Goal: Task Accomplishment & Management: Complete application form

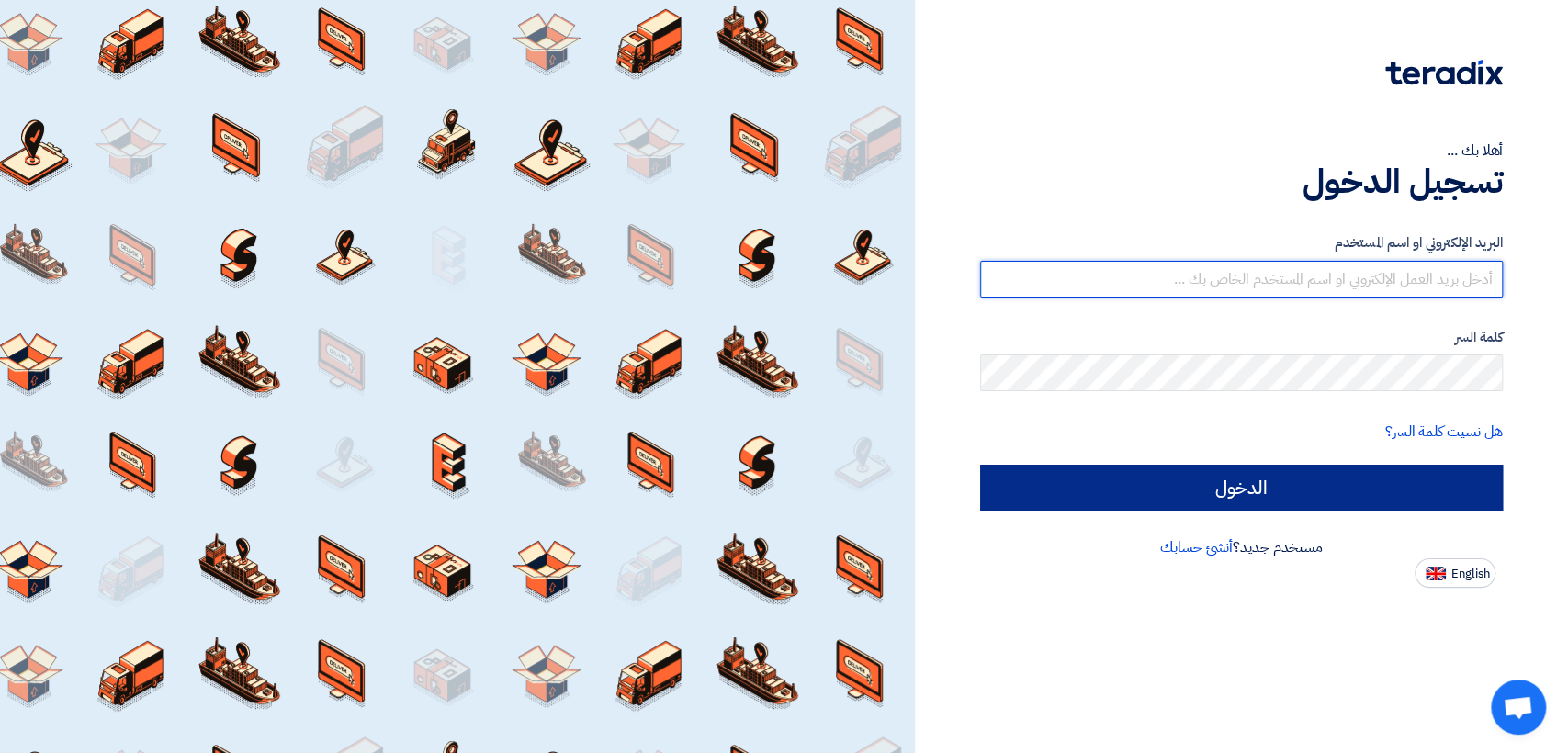
type input "[EMAIL_ADDRESS][DOMAIN_NAME]"
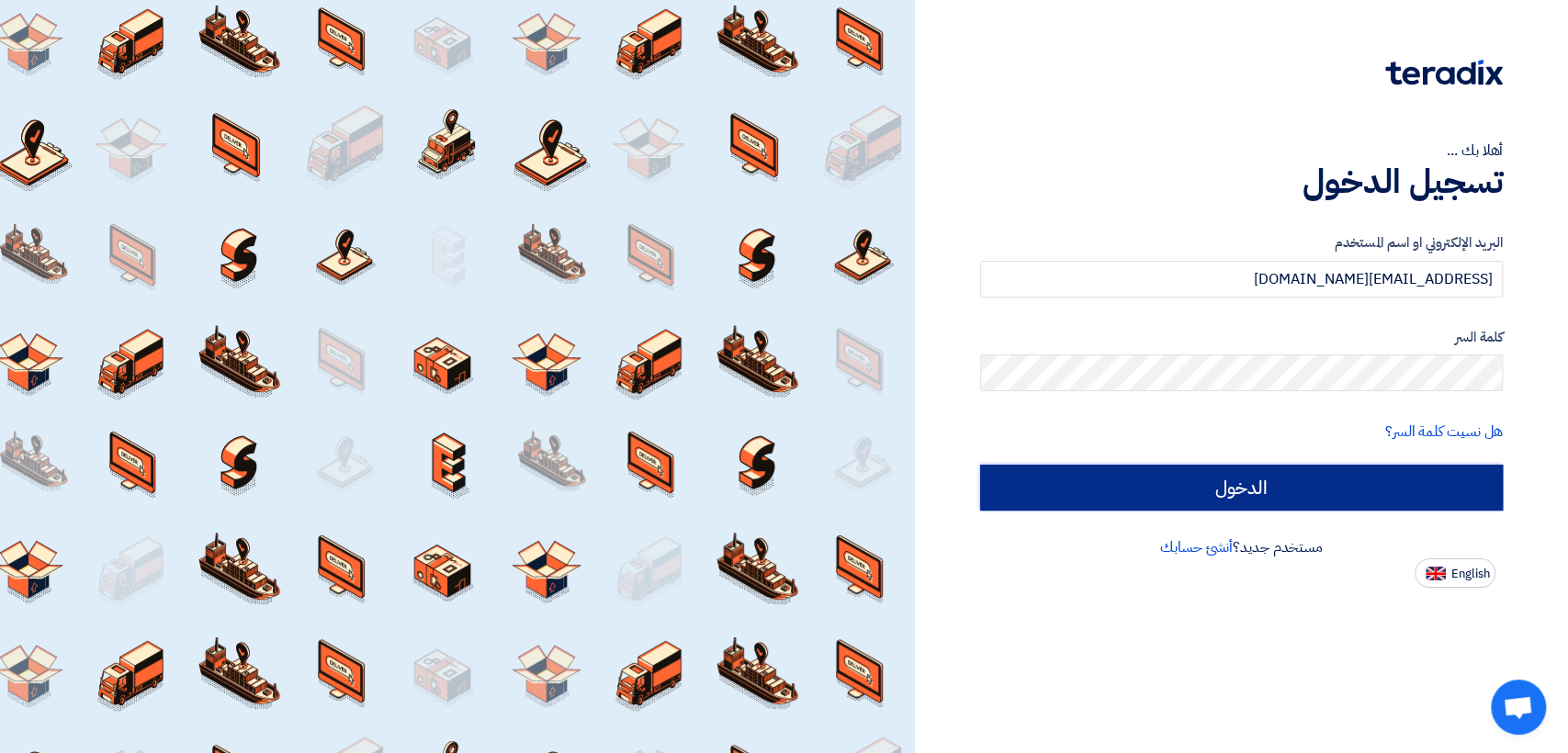
click at [1102, 497] on input "الدخول" at bounding box center [1242, 487] width 522 height 46
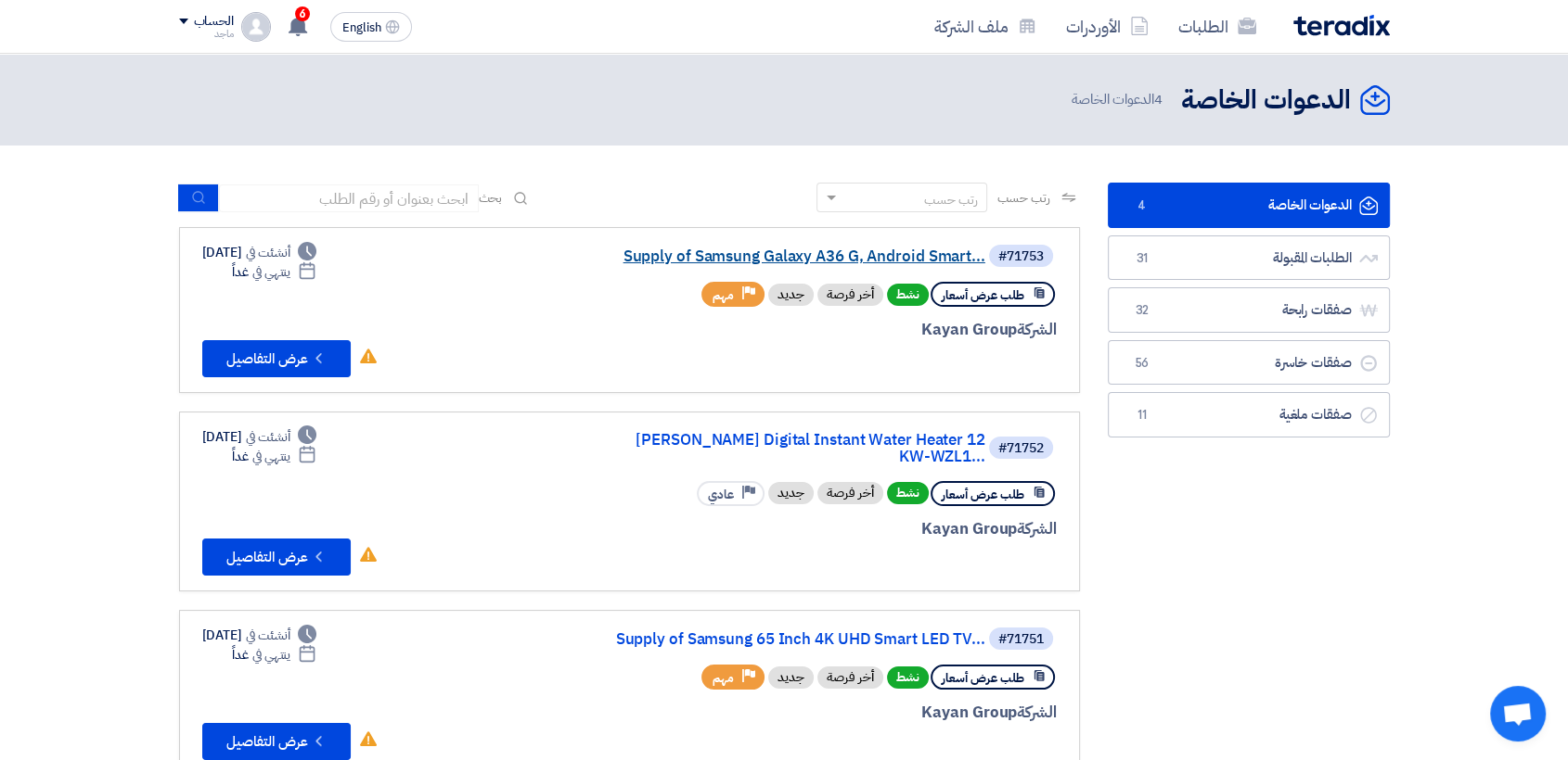
click at [850, 255] on link "Supply of Samsung Galaxy A36 G, Android Smart..." at bounding box center [800, 257] width 371 height 17
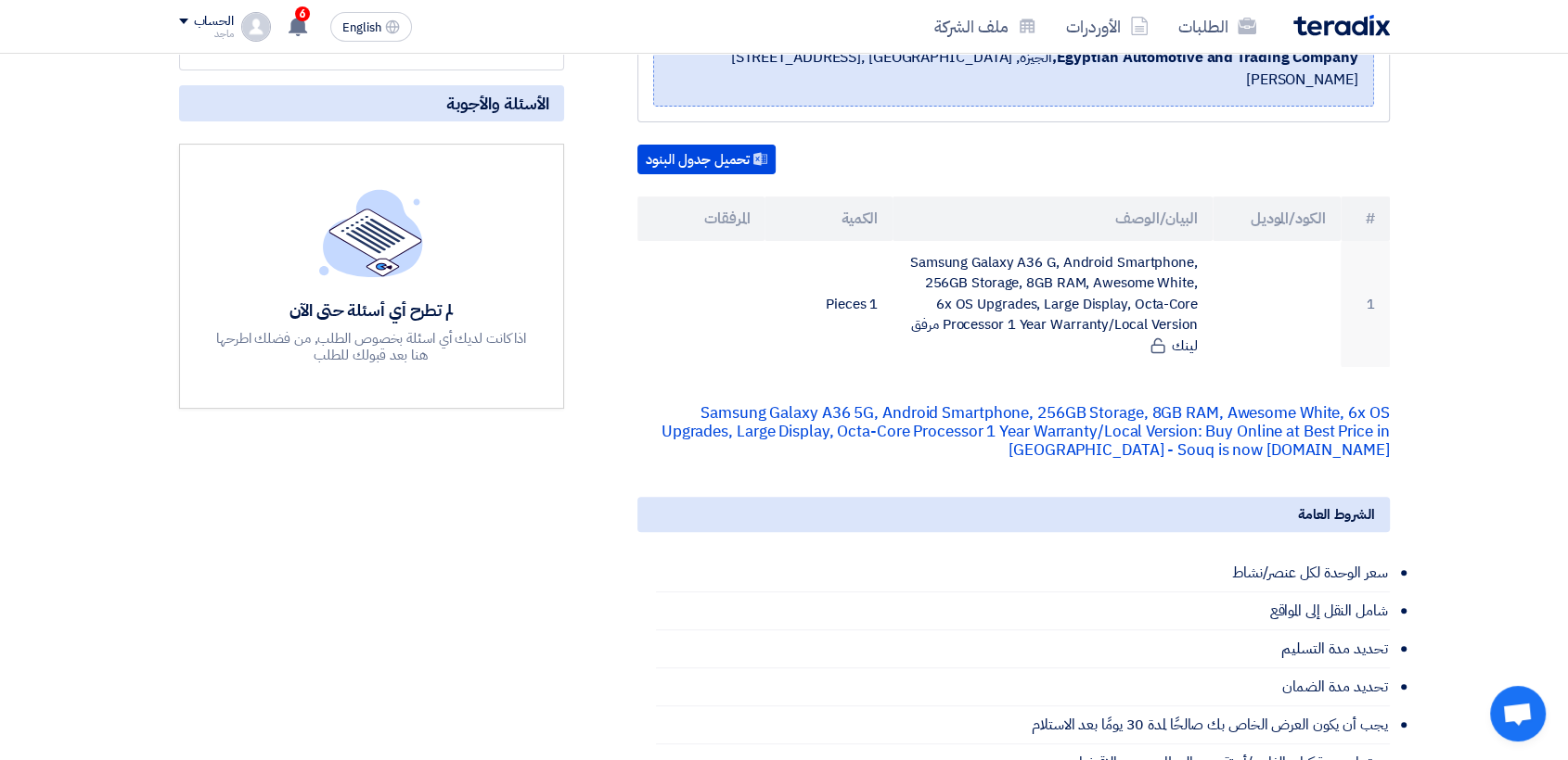
scroll to position [428, 0]
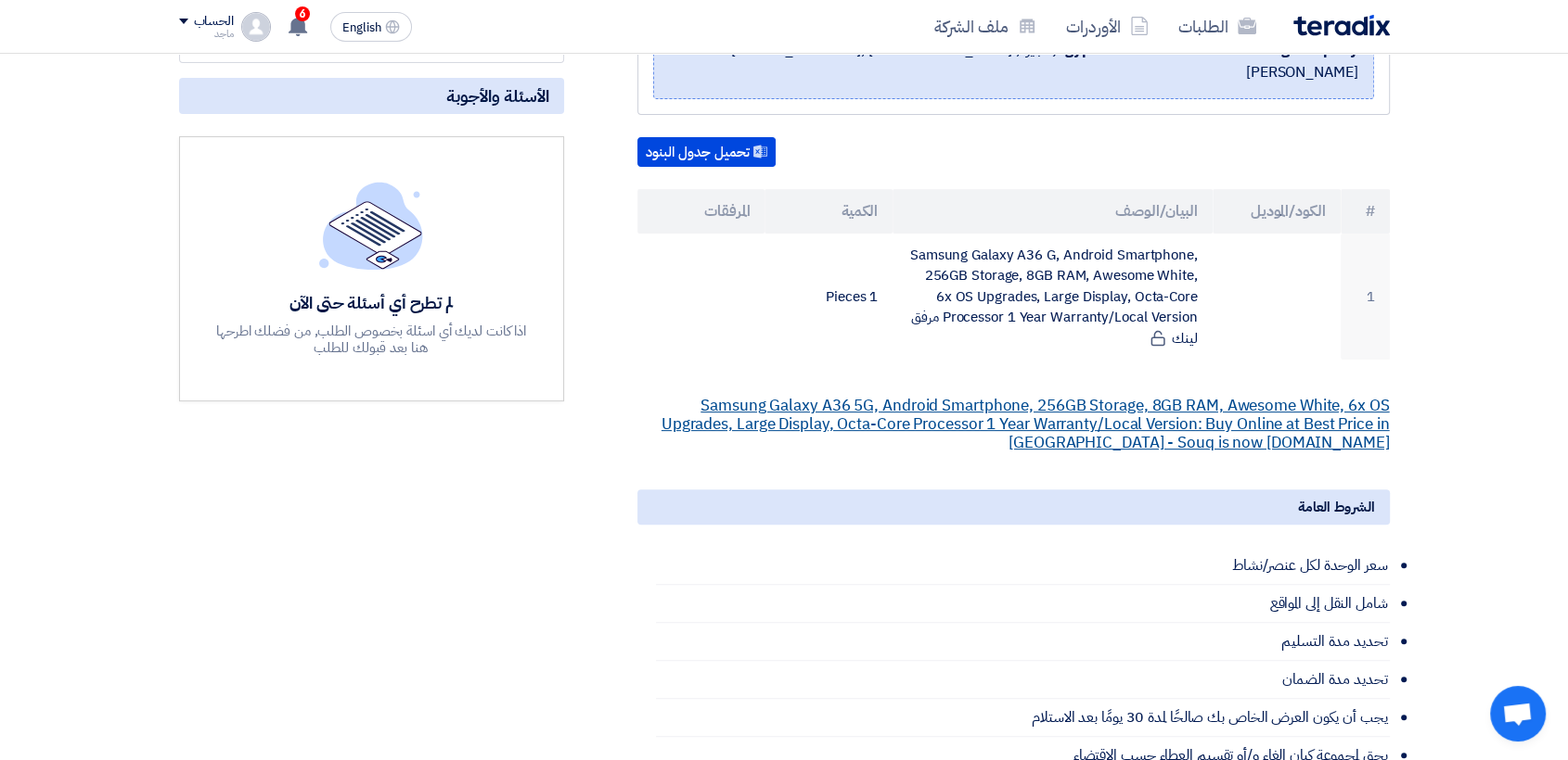
click at [997, 394] on link "Samsung Galaxy A36 5G, Android Smartphone, 256GB Storage, 8GB RAM, Awesome Whit…" at bounding box center [1025, 424] width 728 height 60
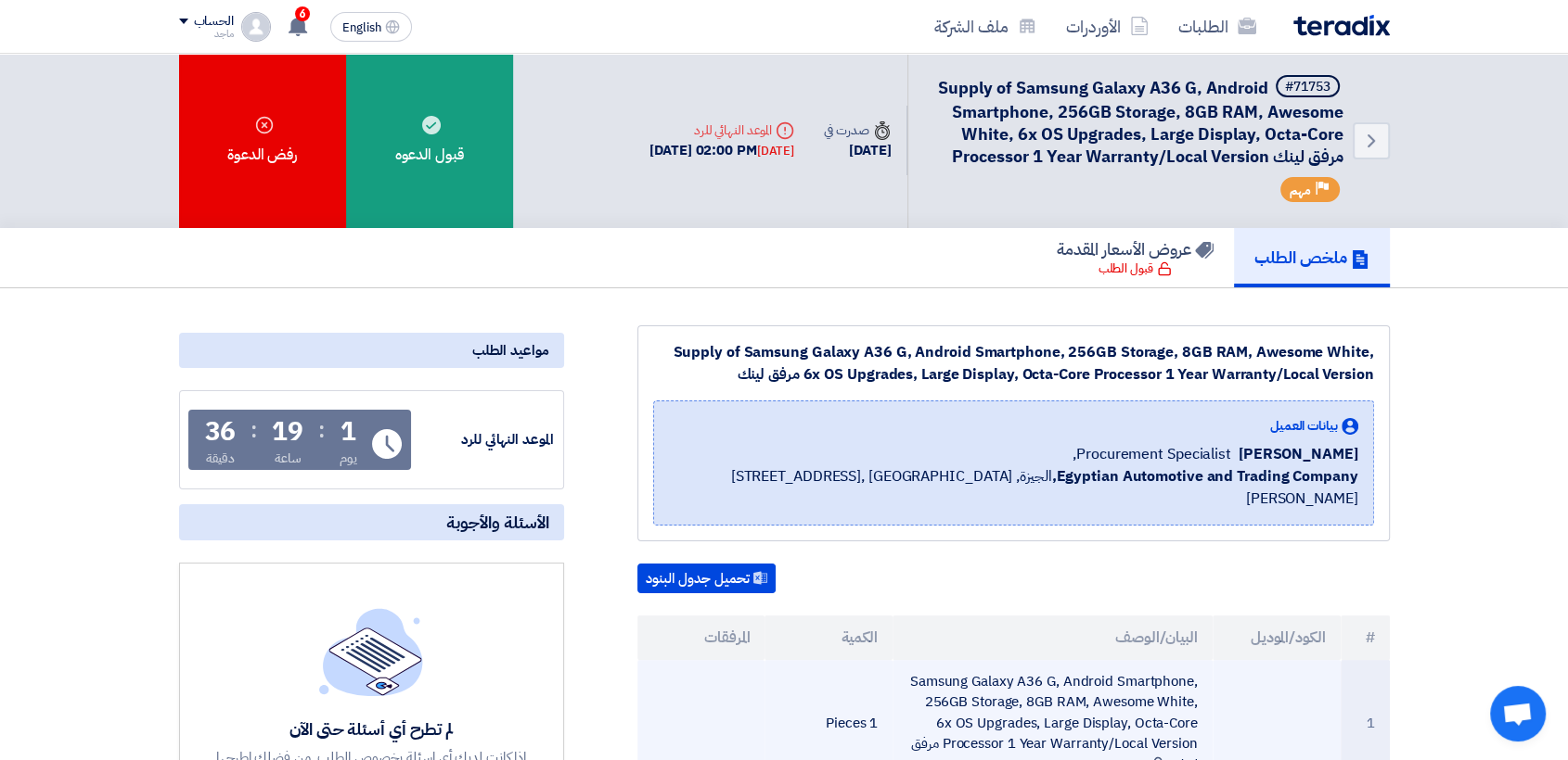
scroll to position [0, 0]
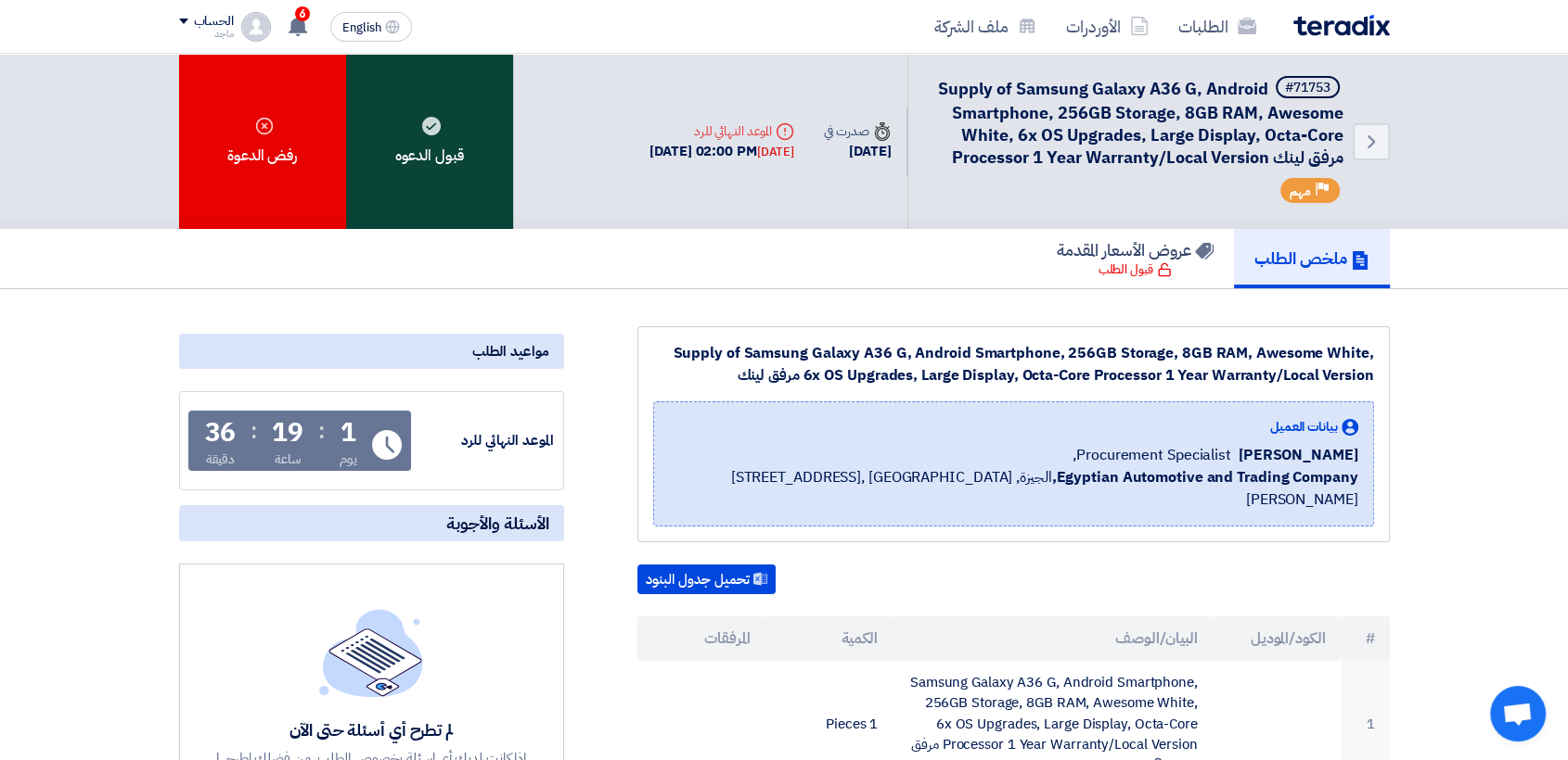
click at [503, 129] on div "قبول الدعوه" at bounding box center [429, 141] width 167 height 175
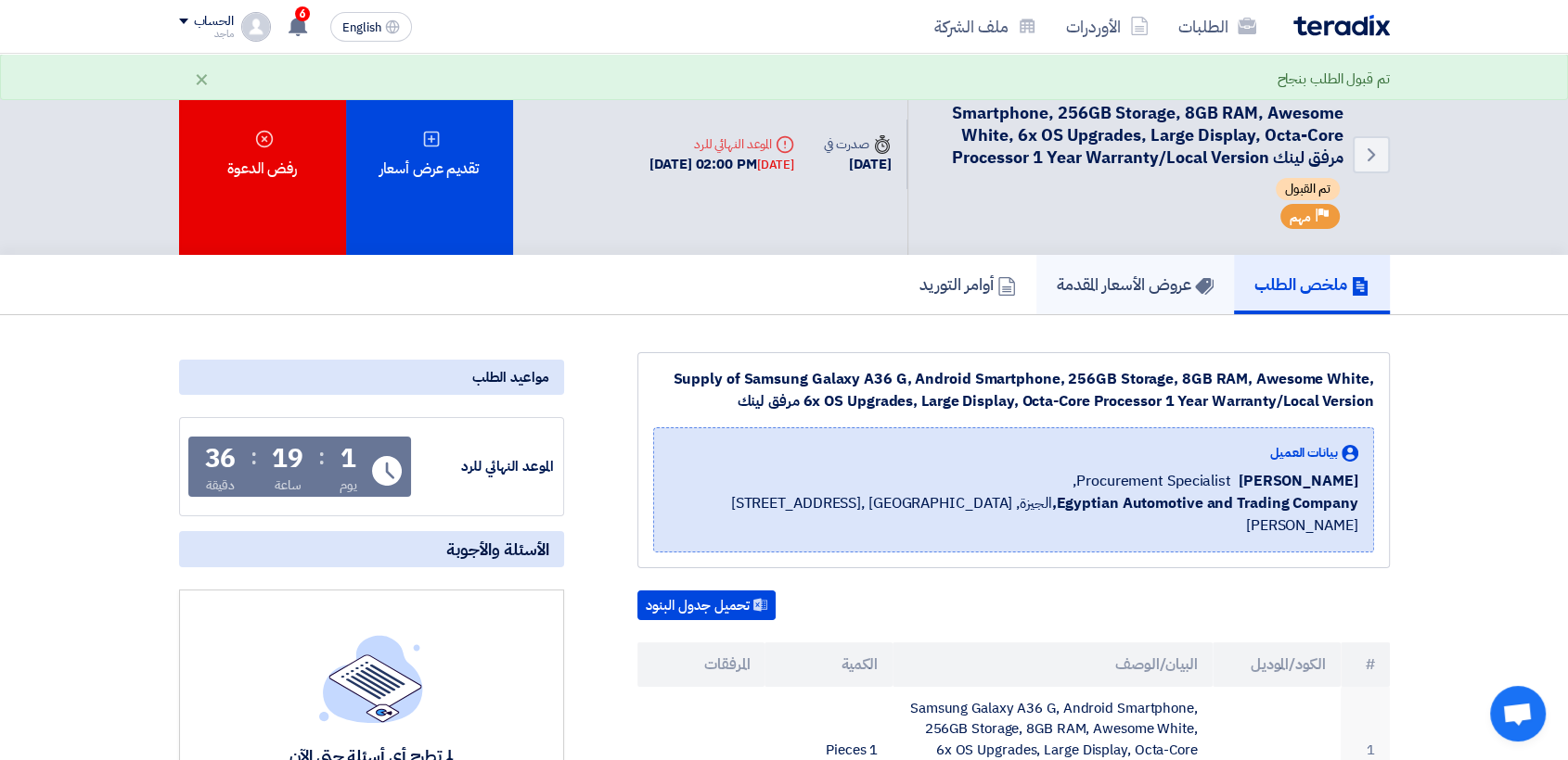
click at [1162, 310] on link "عروض الأسعار المقدمة" at bounding box center [1135, 284] width 198 height 59
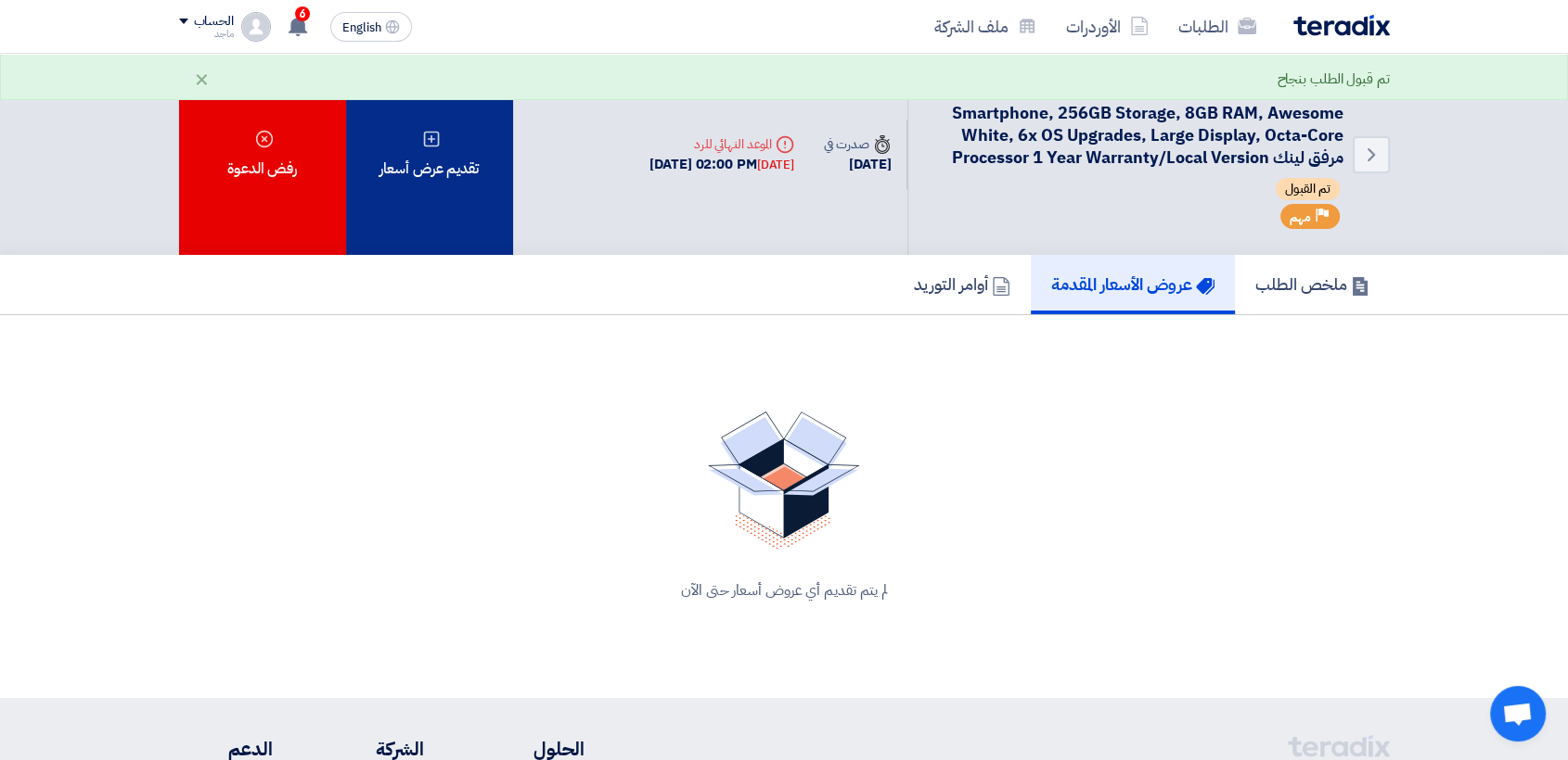
click at [372, 231] on div "تقديم عرض أسعار" at bounding box center [429, 154] width 167 height 202
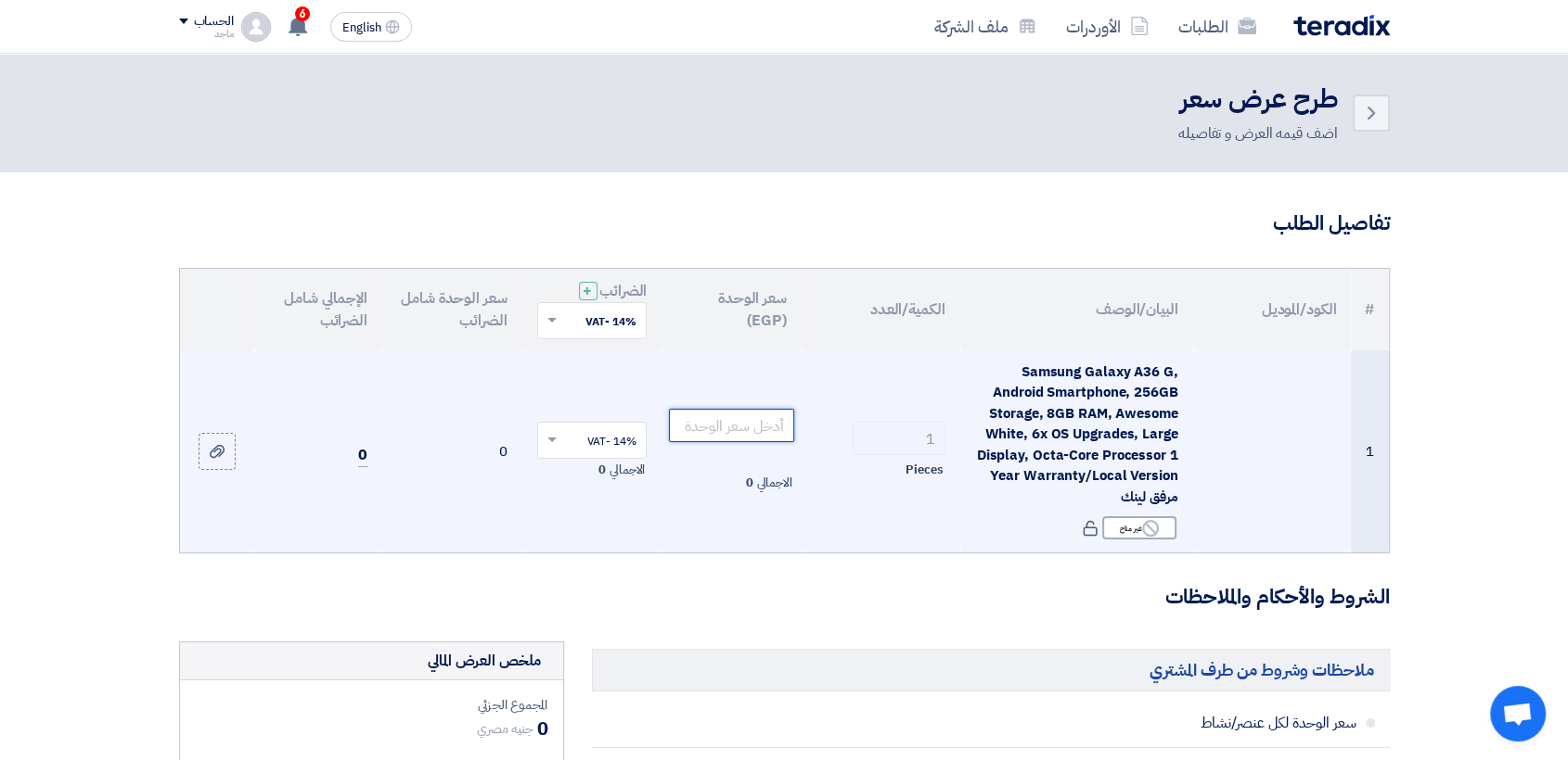
click at [752, 420] on input "number" at bounding box center [731, 425] width 125 height 33
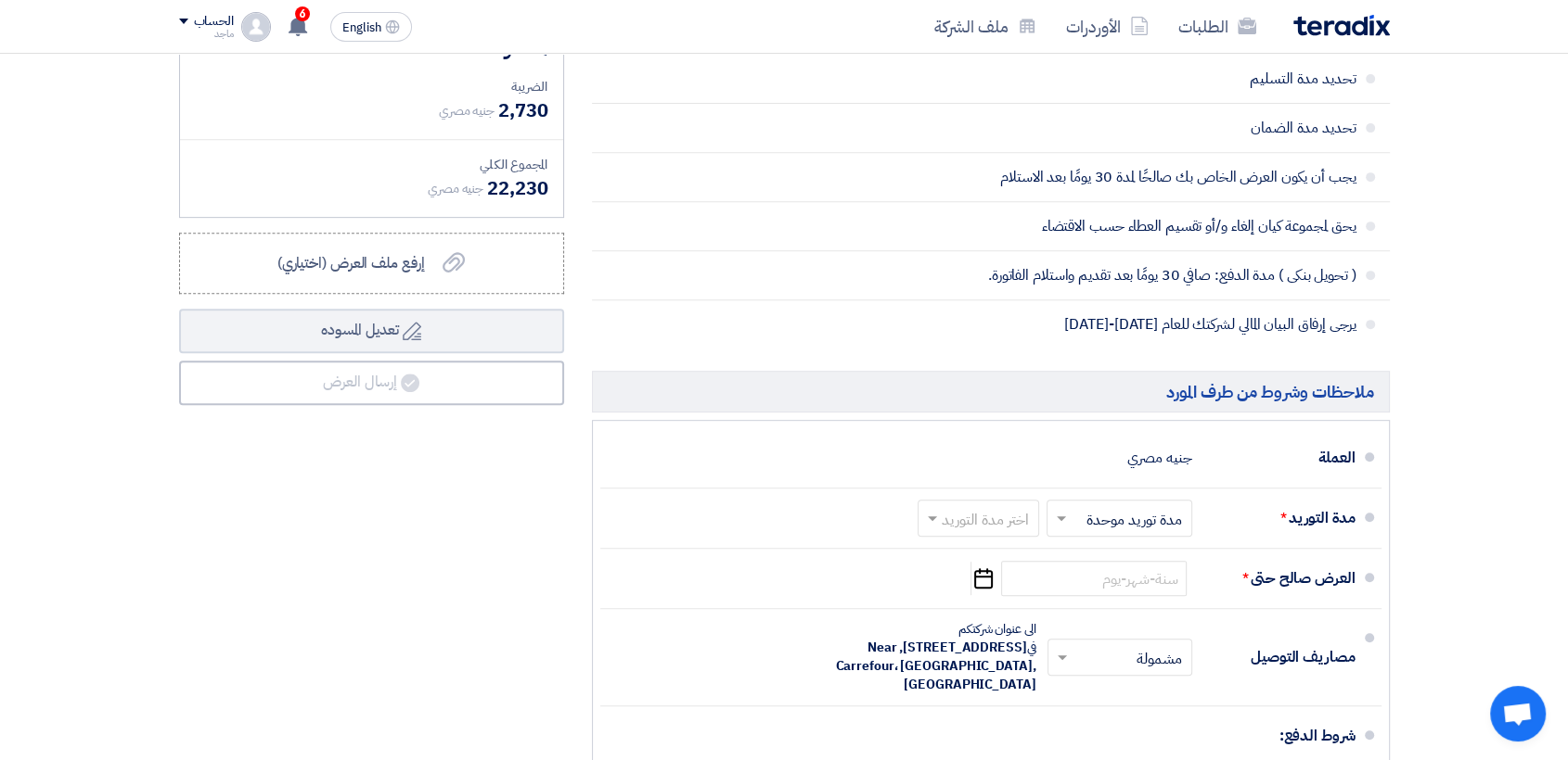
scroll to position [742, 0]
type input "19500"
click at [985, 532] on div "اختر مدة التوريد" at bounding box center [978, 519] width 122 height 37
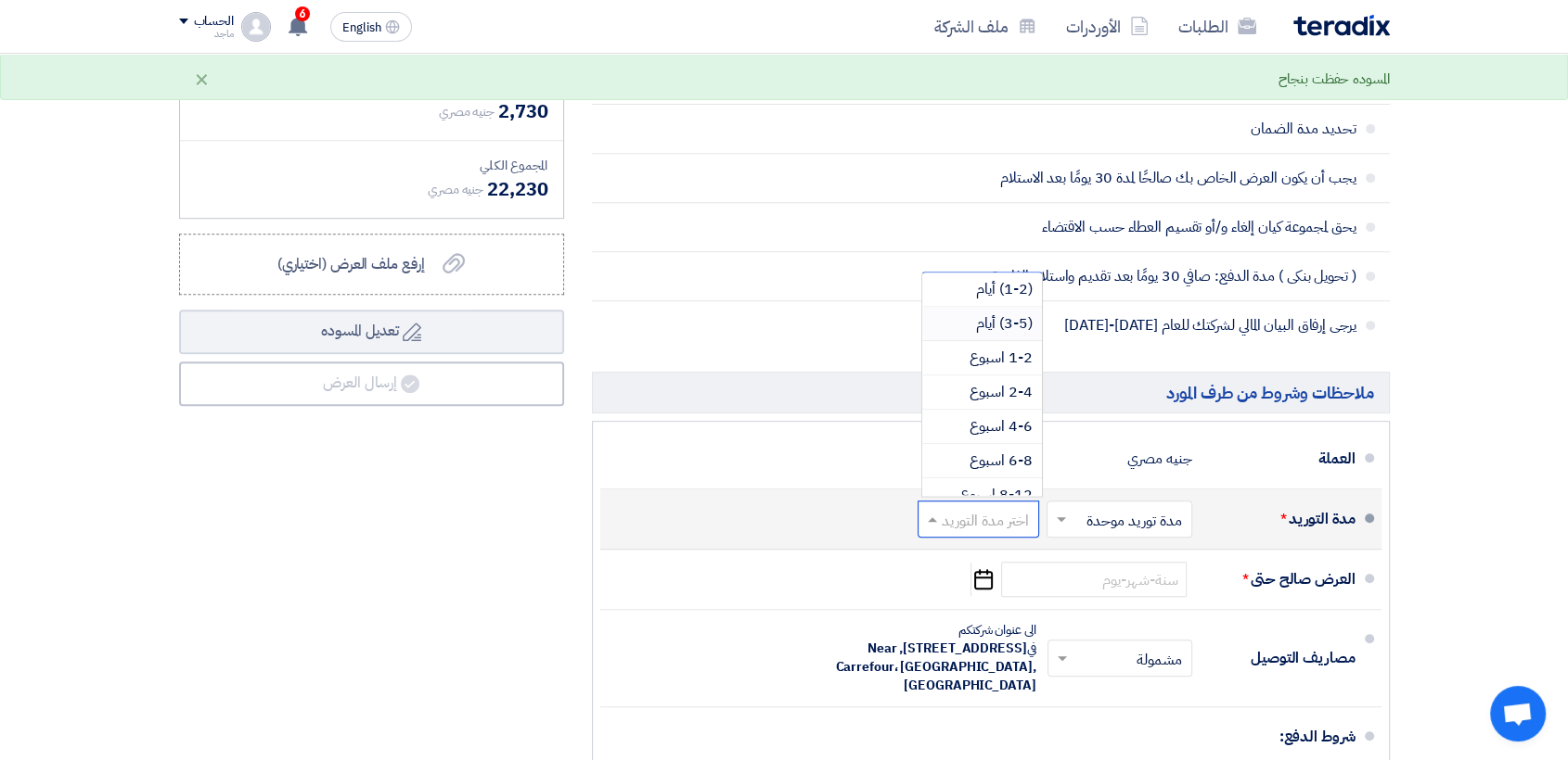
click at [993, 321] on span "(3-5) أيام" at bounding box center [1004, 324] width 57 height 23
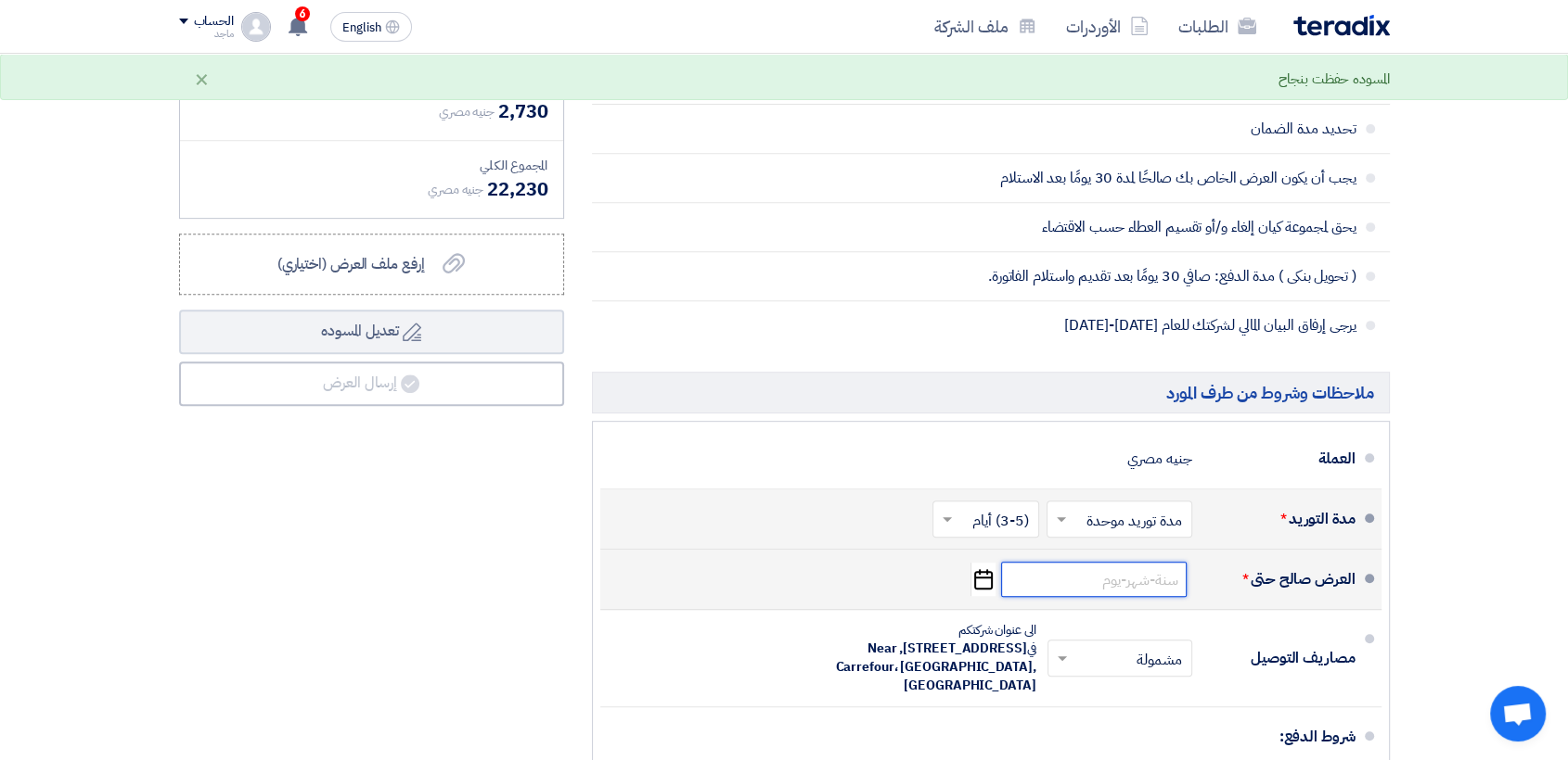
click at [1104, 588] on input at bounding box center [1093, 579] width 186 height 35
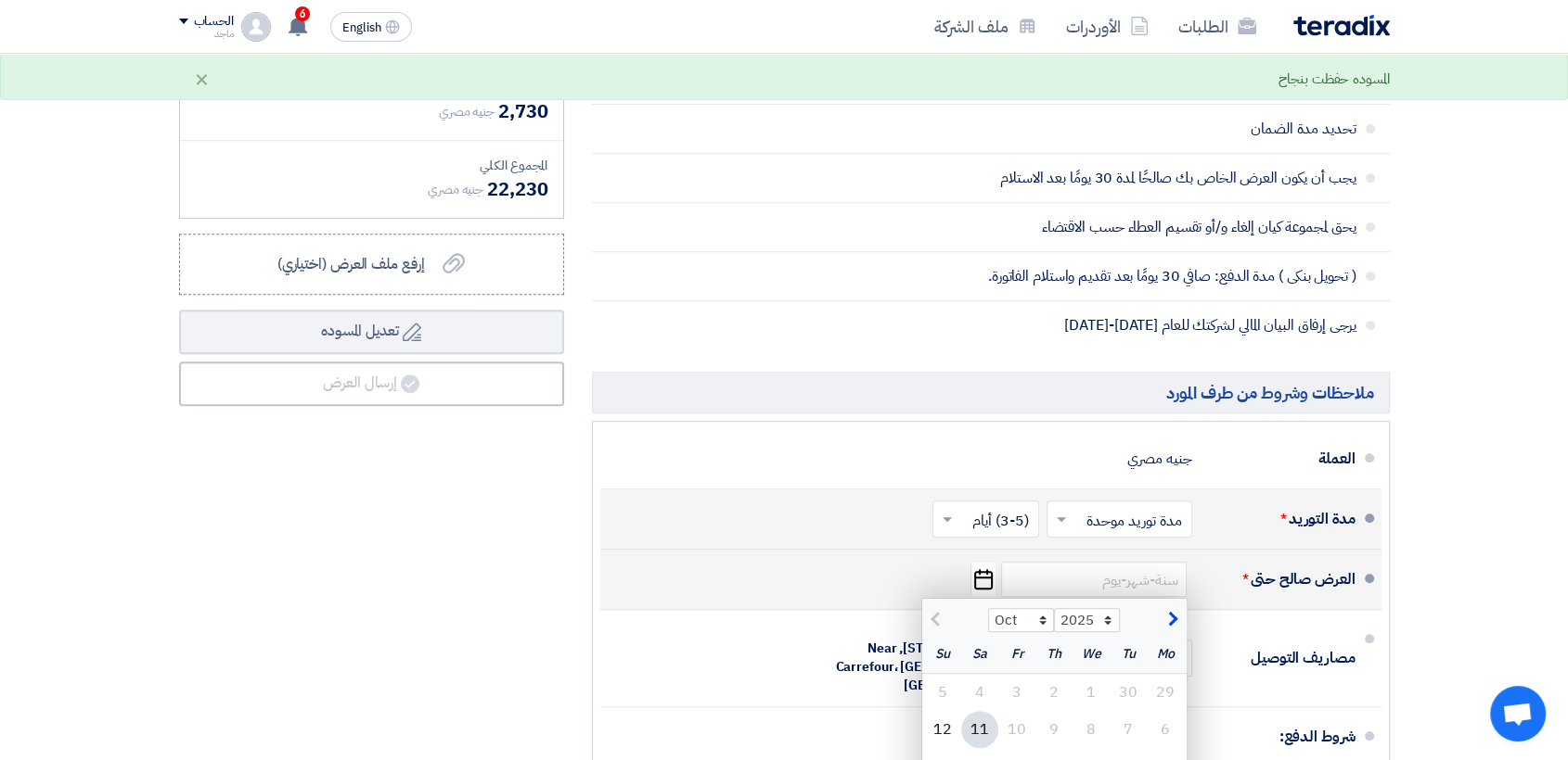
click at [973, 724] on div "11" at bounding box center [979, 729] width 37 height 37
type input "[DATE]"
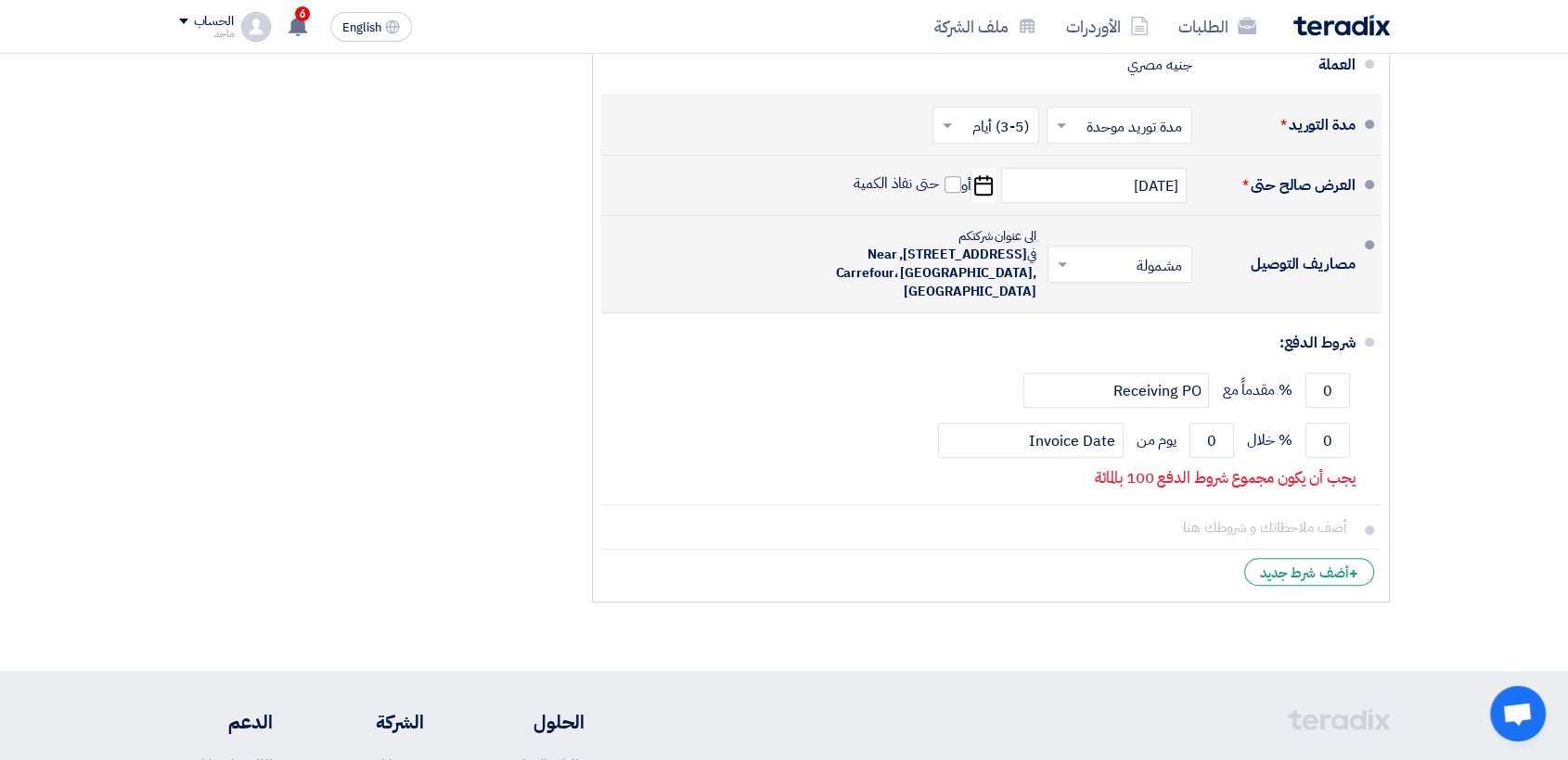
scroll to position [1265, 0]
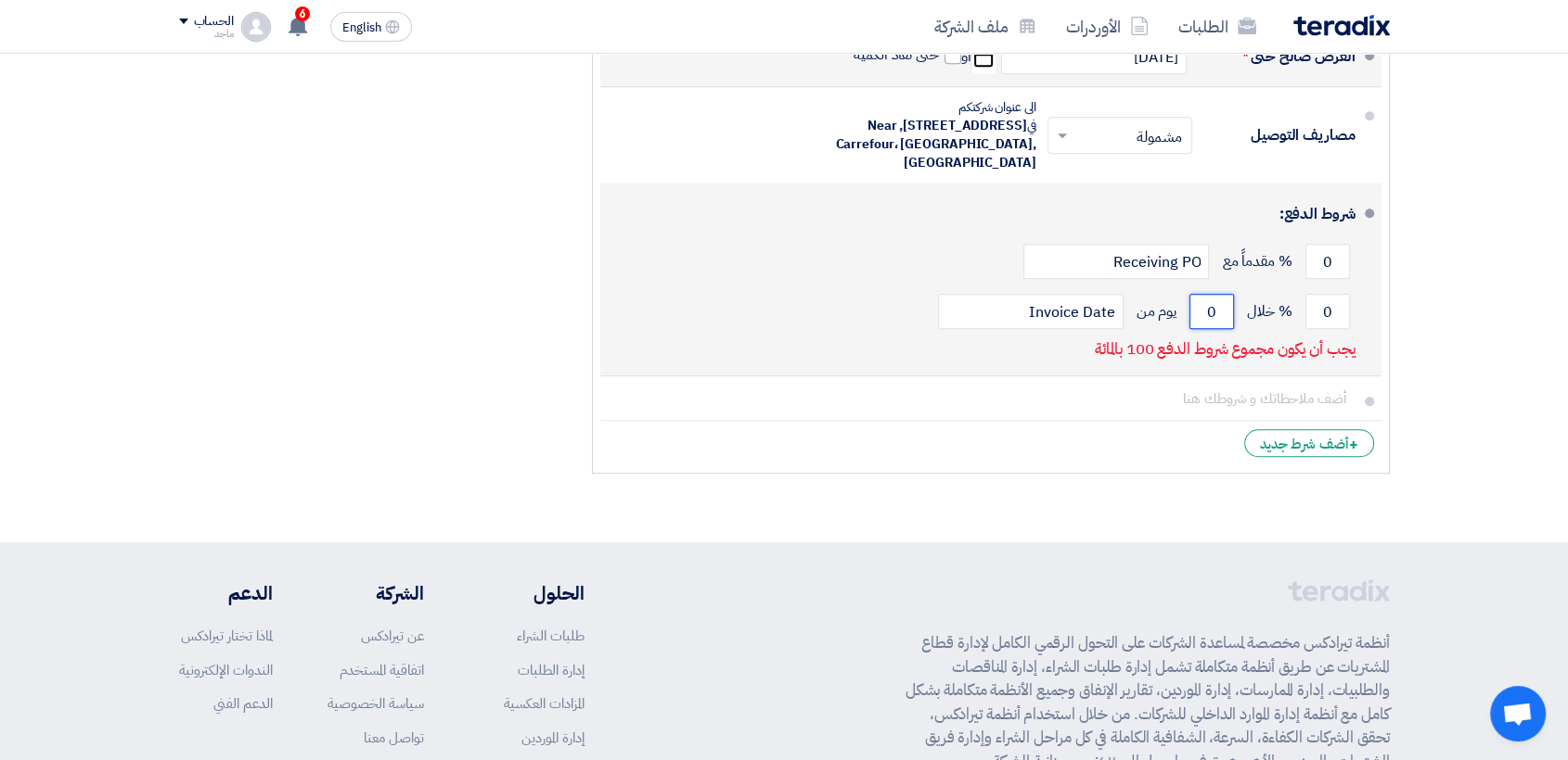
click at [1204, 296] on input "0" at bounding box center [1211, 311] width 44 height 35
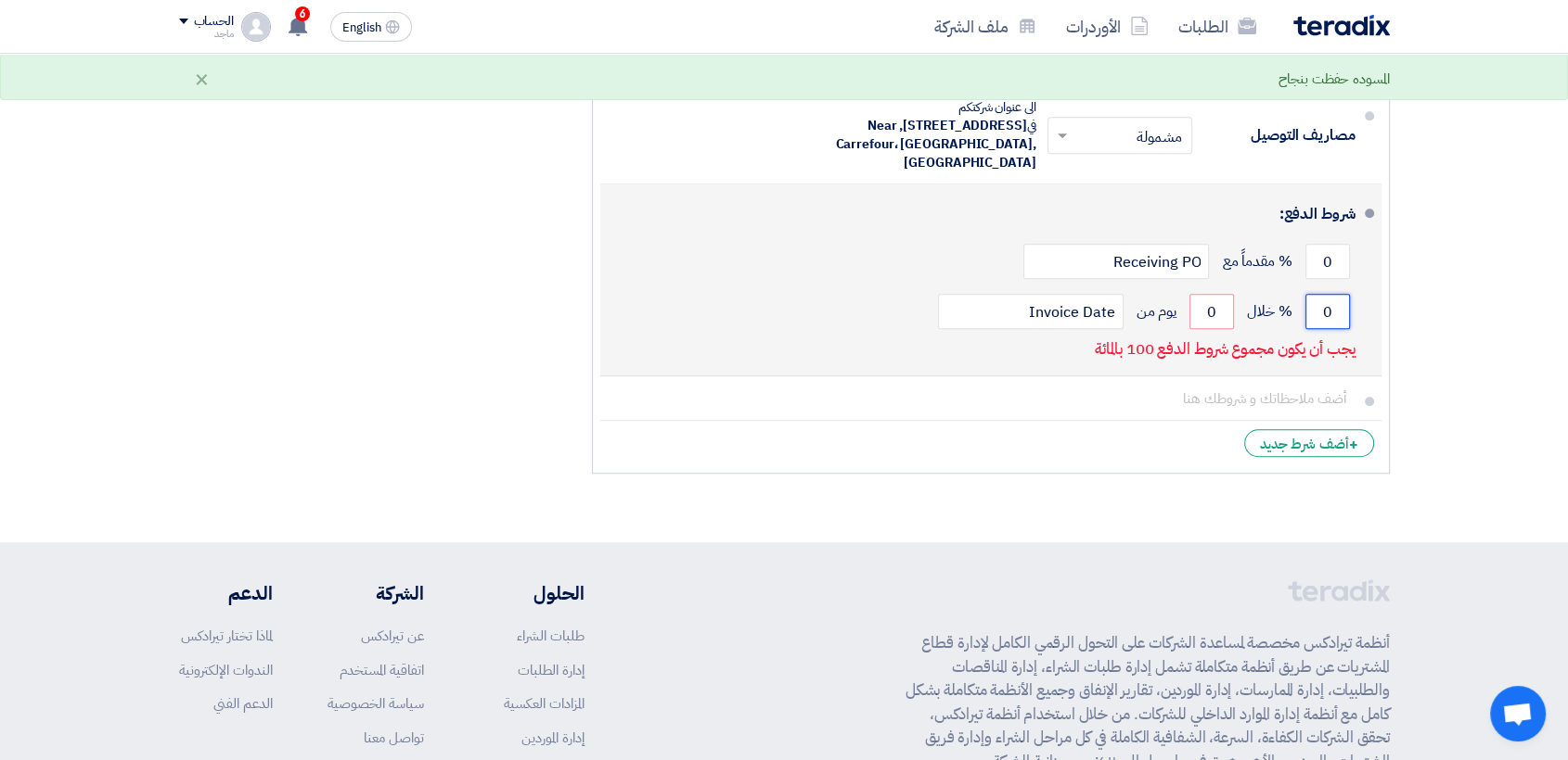
click at [1325, 309] on input "0" at bounding box center [1327, 311] width 44 height 35
type input "100"
click at [1189, 326] on input "0" at bounding box center [1211, 311] width 44 height 35
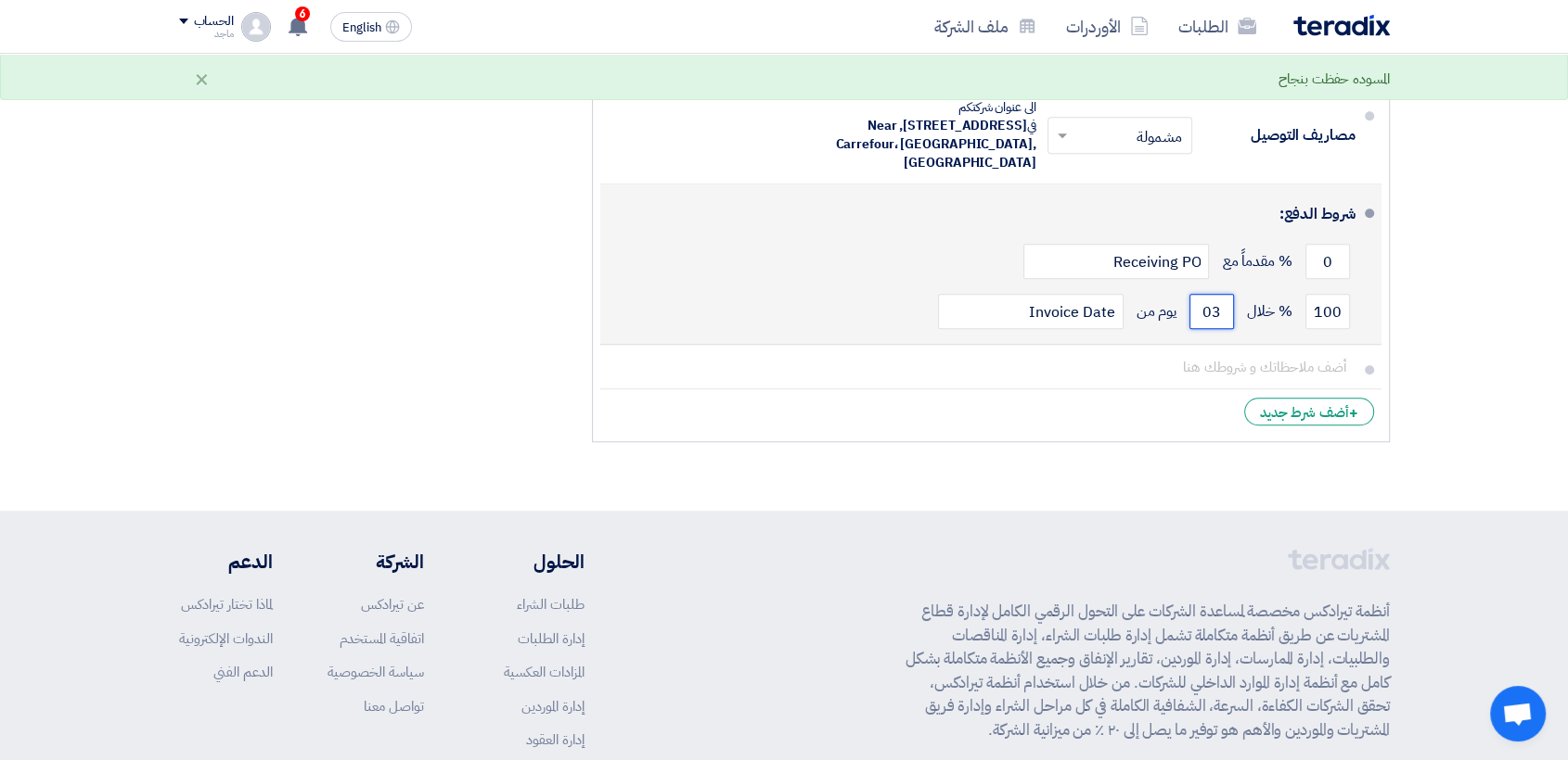
type input "0"
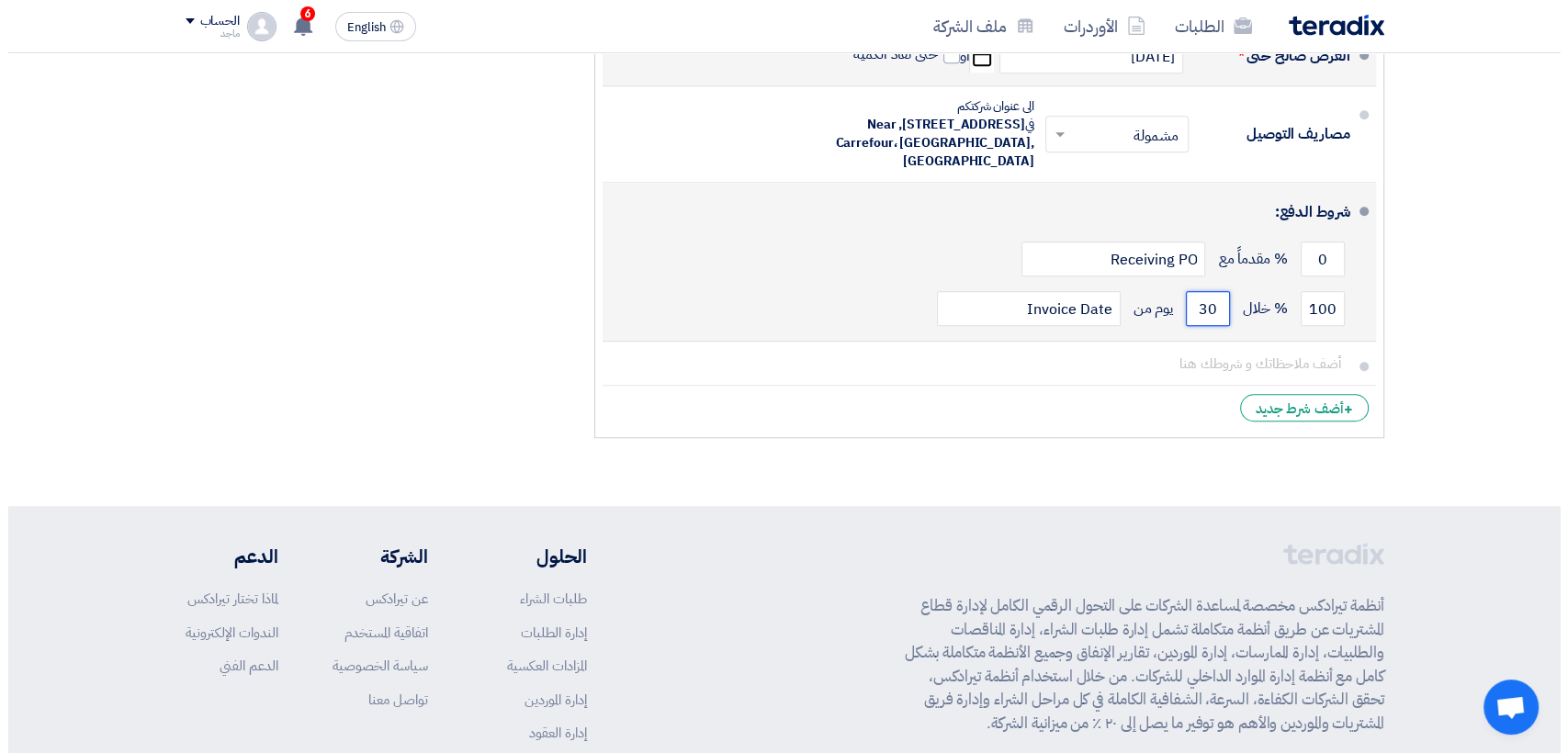
scroll to position [926, 0]
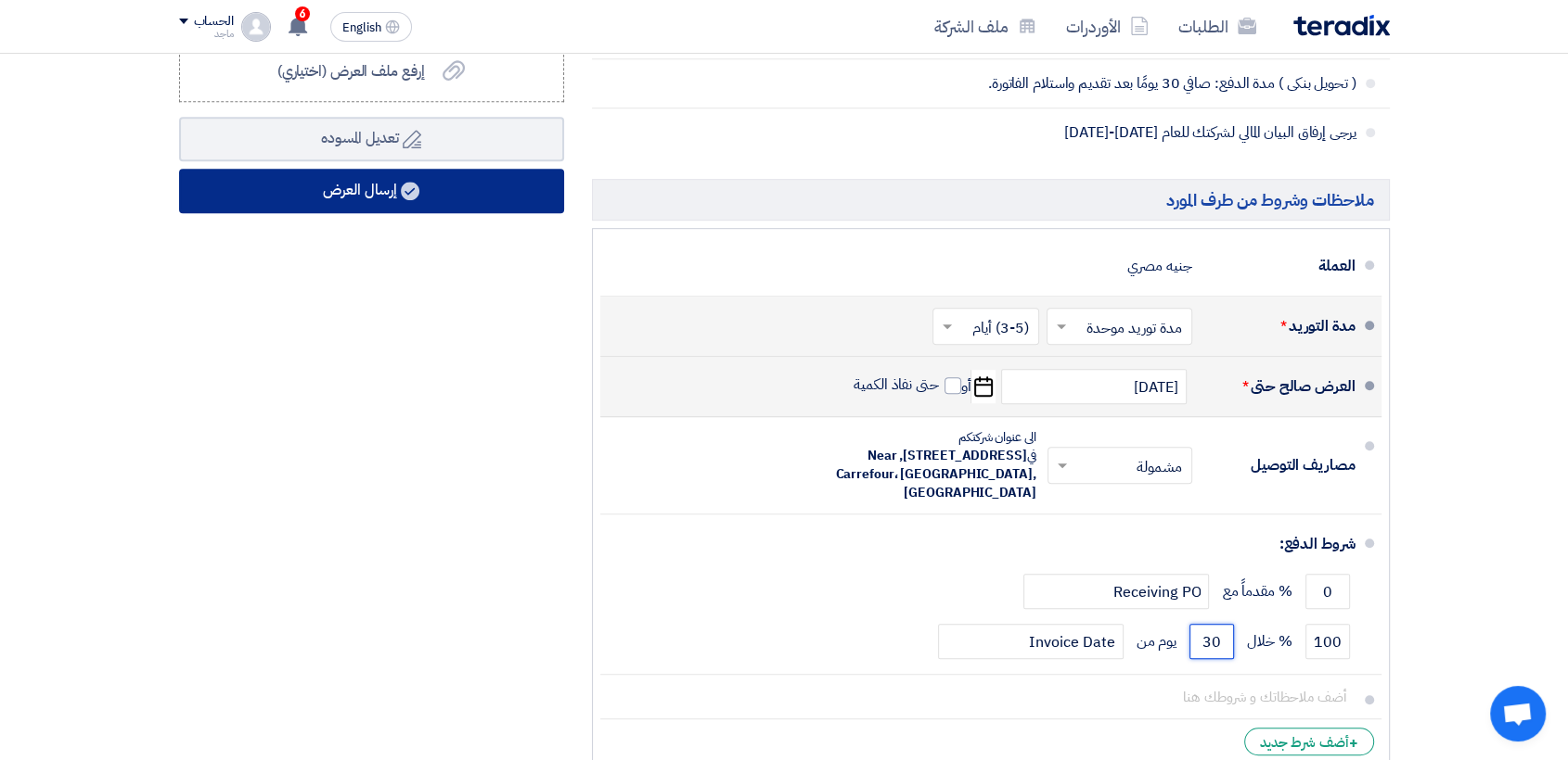
type input "30"
click at [486, 178] on button "إرسال العرض" at bounding box center [371, 190] width 385 height 44
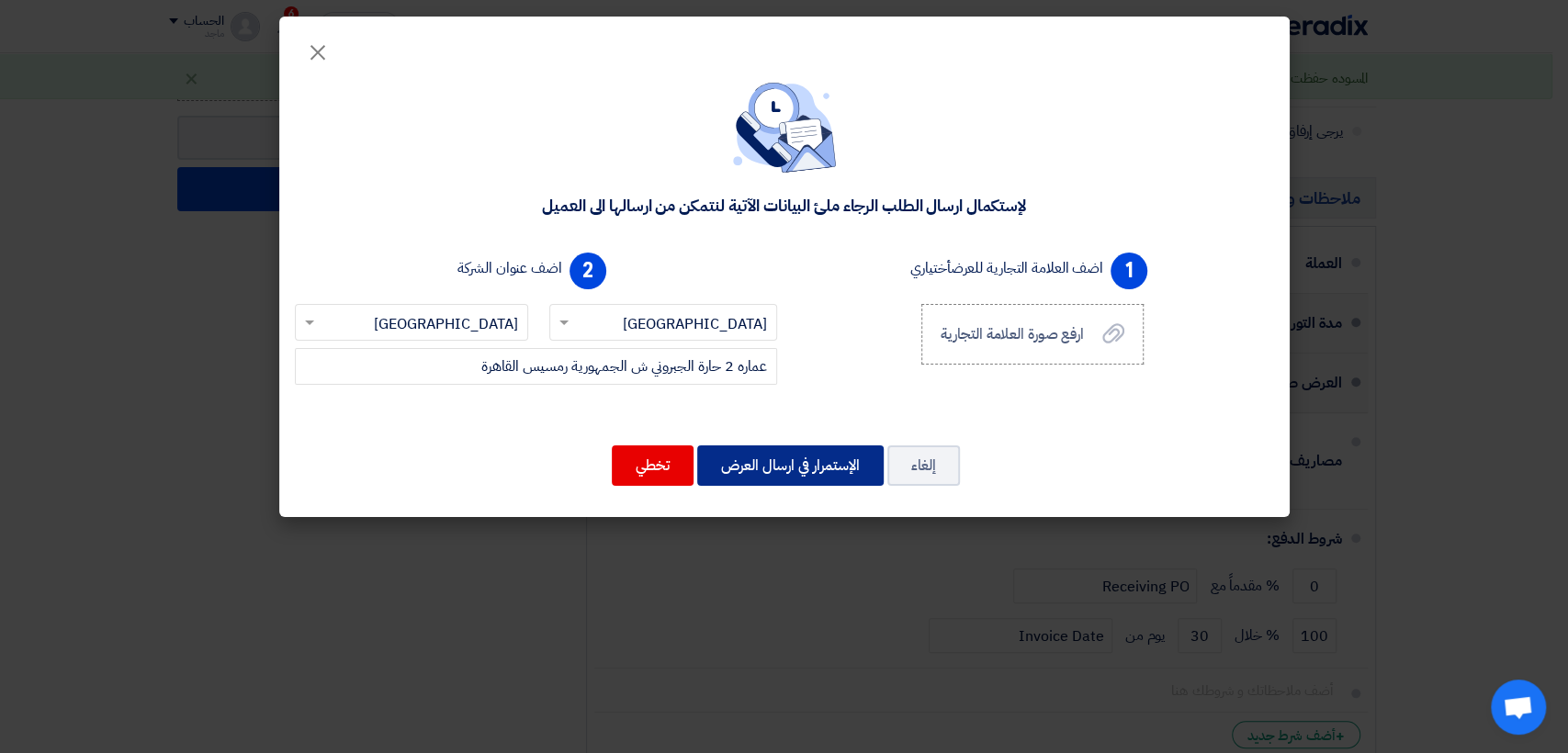
click at [804, 481] on button "الإستمرار في ارسال العرض" at bounding box center [790, 466] width 187 height 40
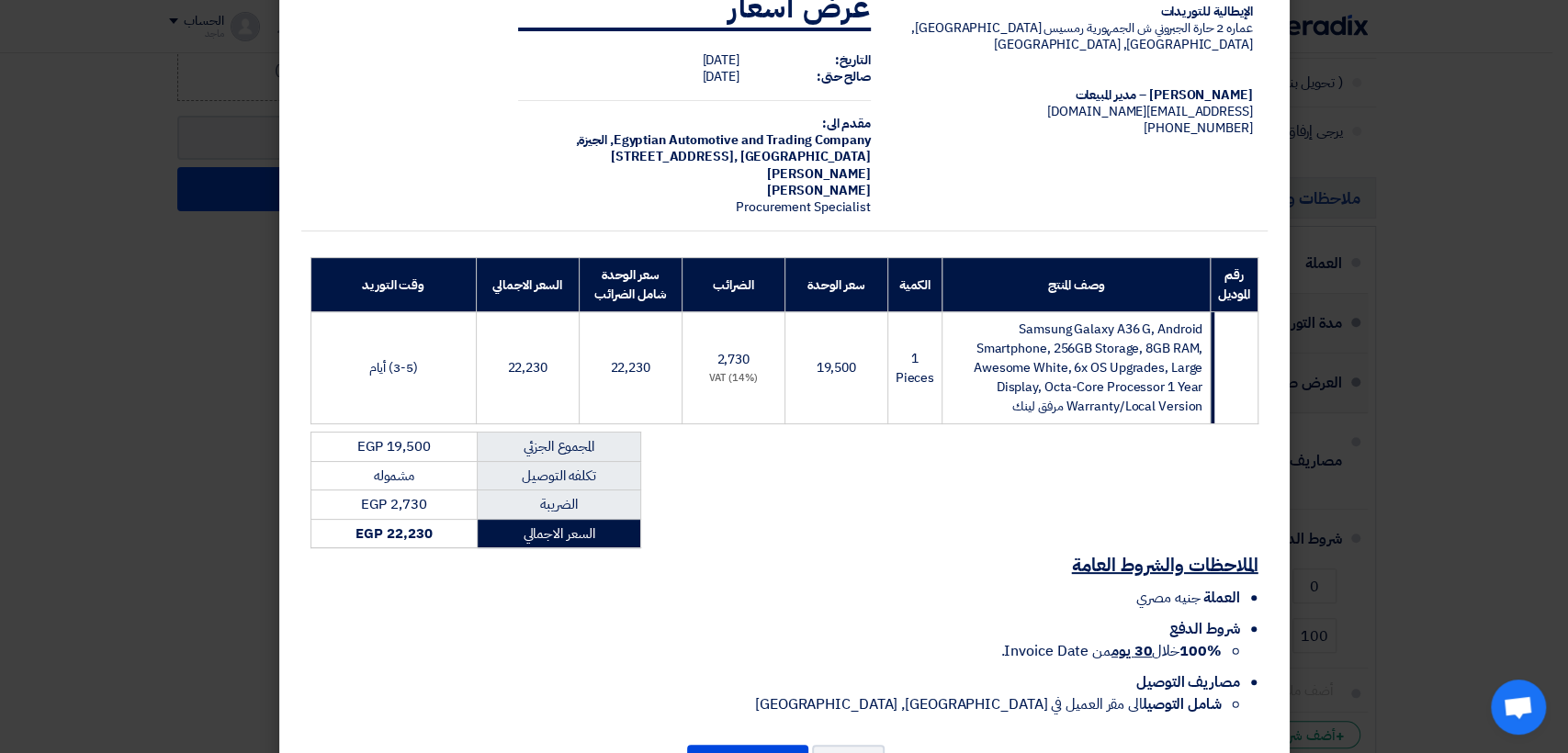
scroll to position [115, 0]
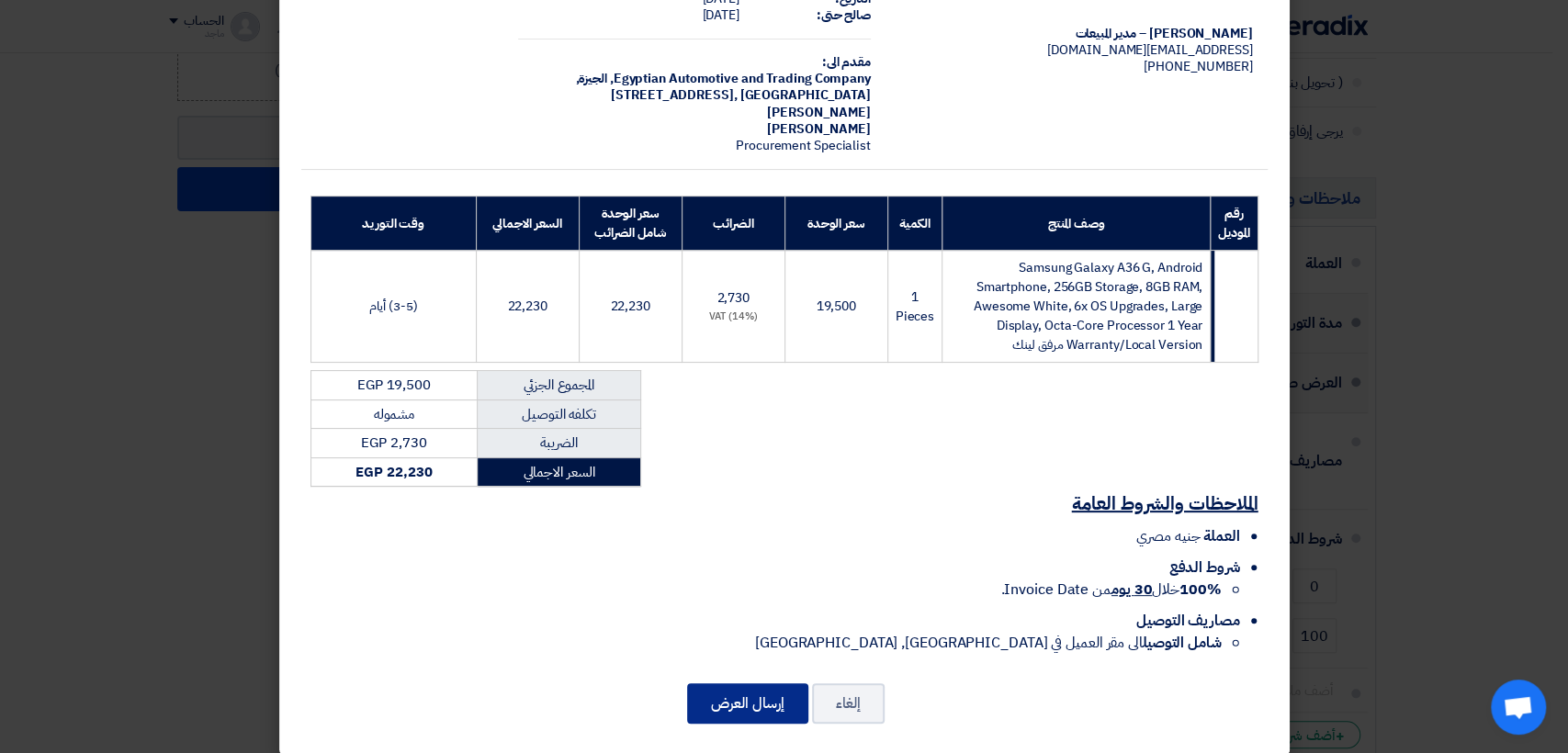
click at [728, 684] on button "إرسال العرض" at bounding box center [747, 704] width 121 height 40
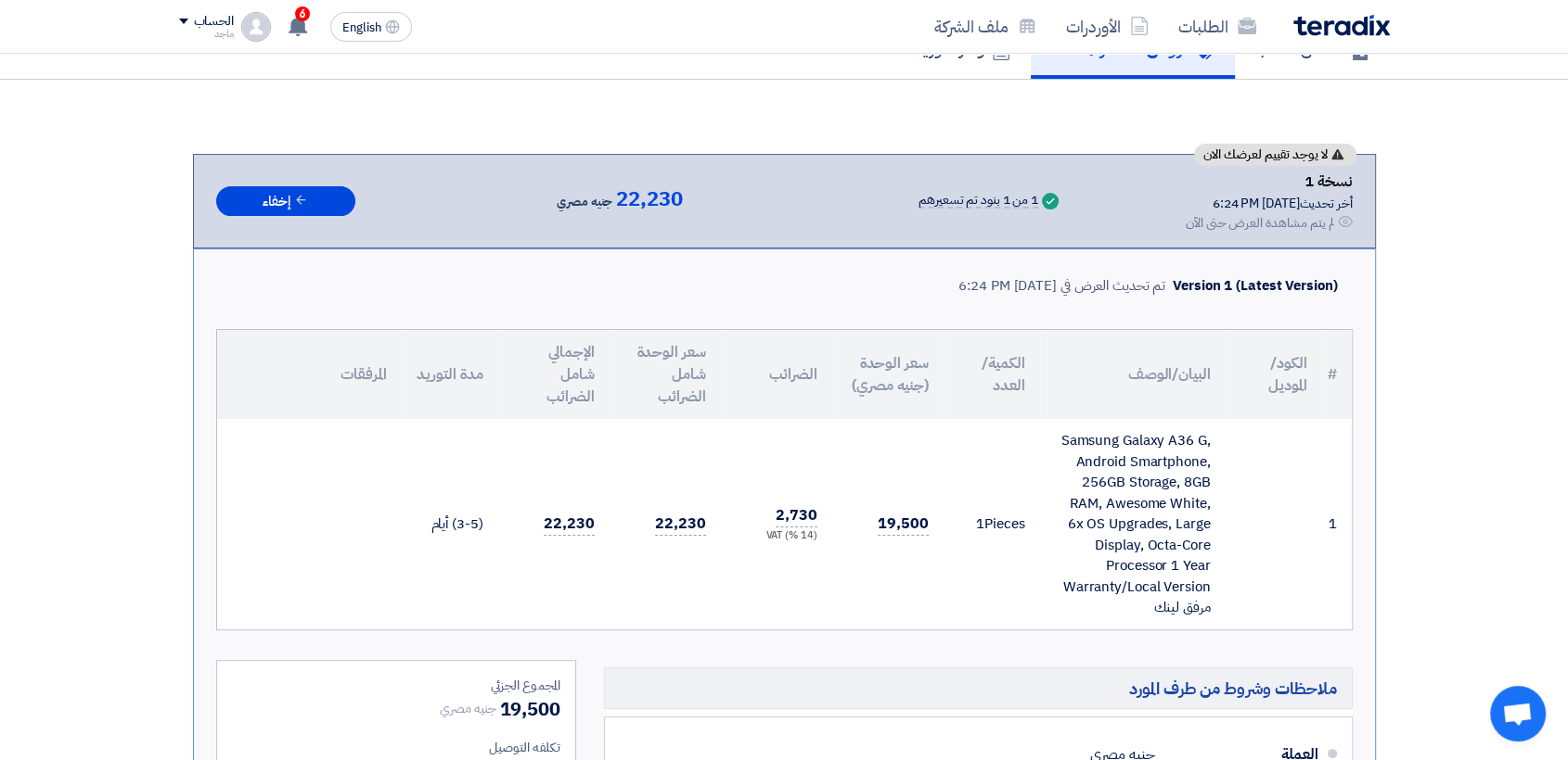
scroll to position [202, 0]
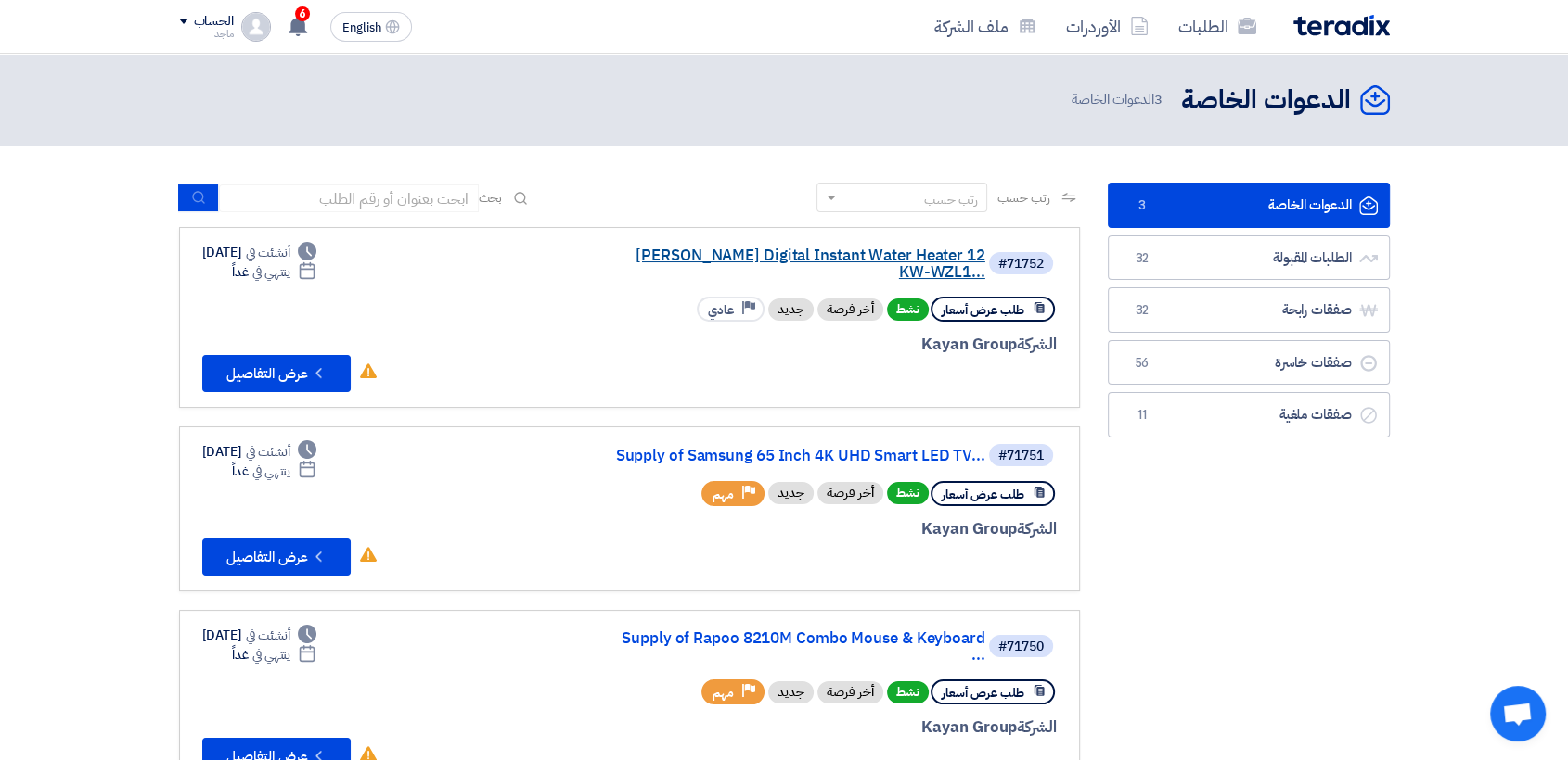
click at [760, 264] on link "Boman Digital Instant Water Heater 12 KW-WZL1..." at bounding box center [800, 264] width 371 height 33
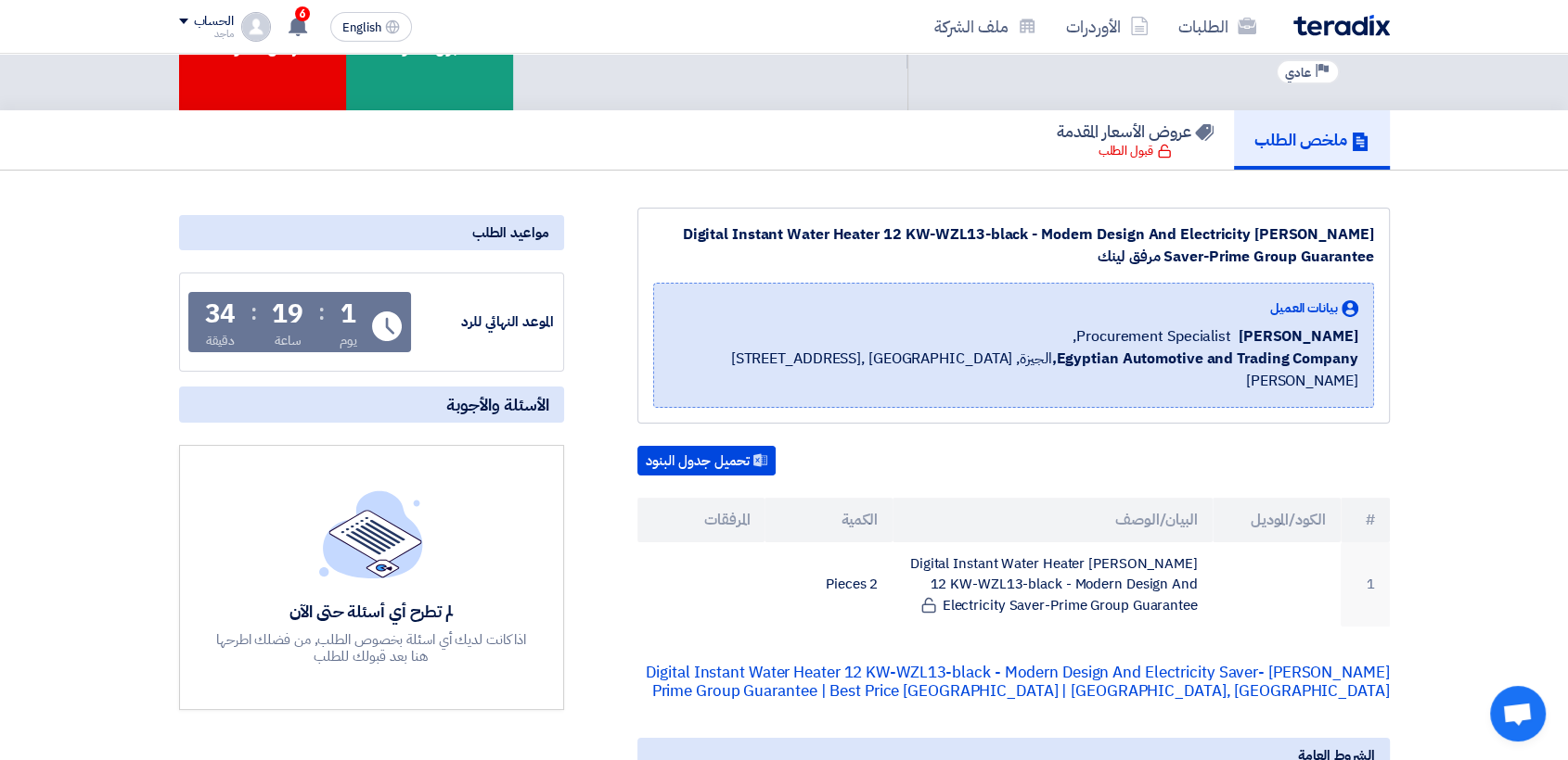
scroll to position [260, 0]
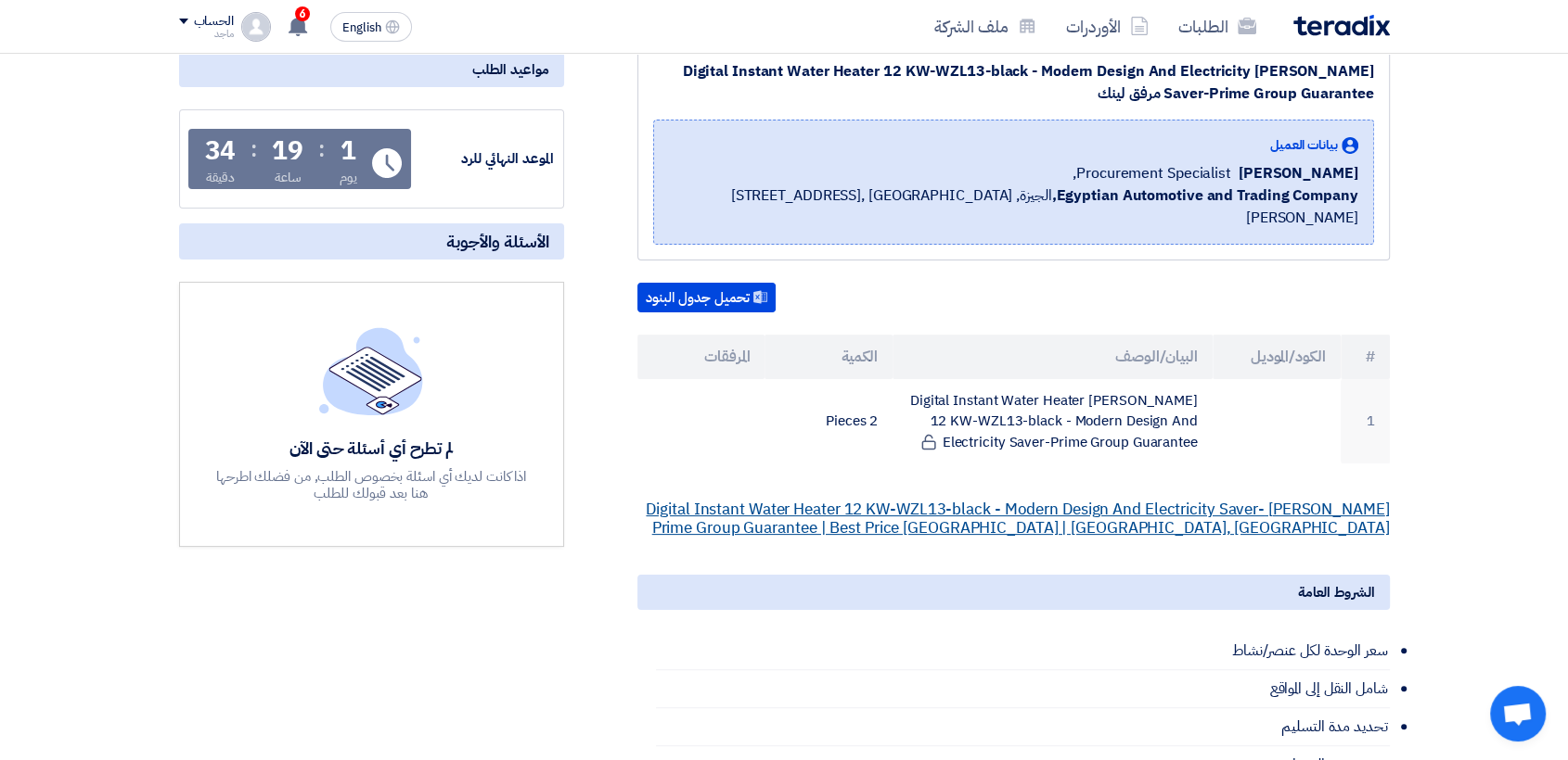
click at [1064, 500] on link "BOMAN Boman Digital Instant Water Heater 12 KW-WZL13-black - Modern Design And …" at bounding box center [1017, 519] width 743 height 41
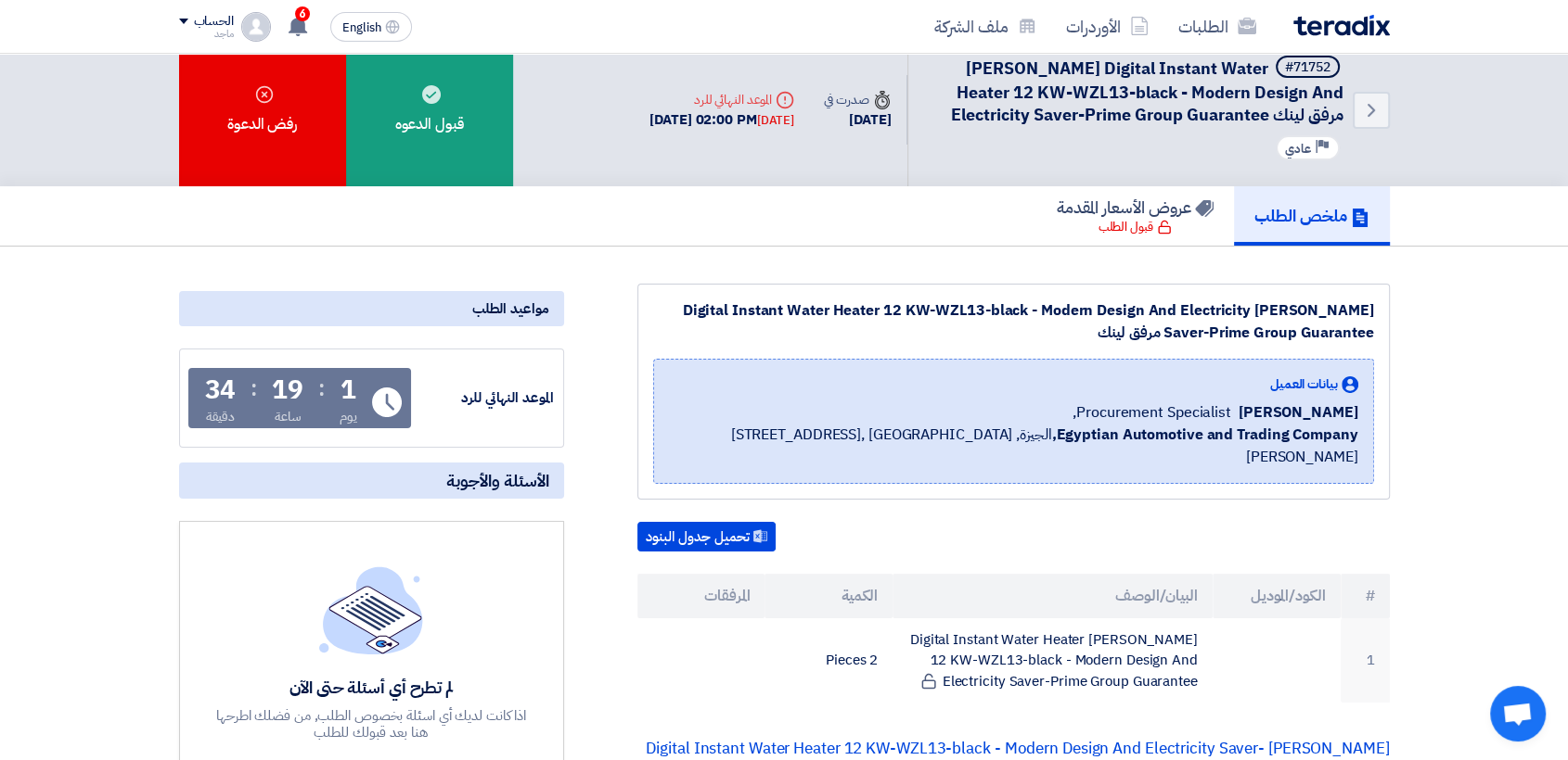
scroll to position [0, 0]
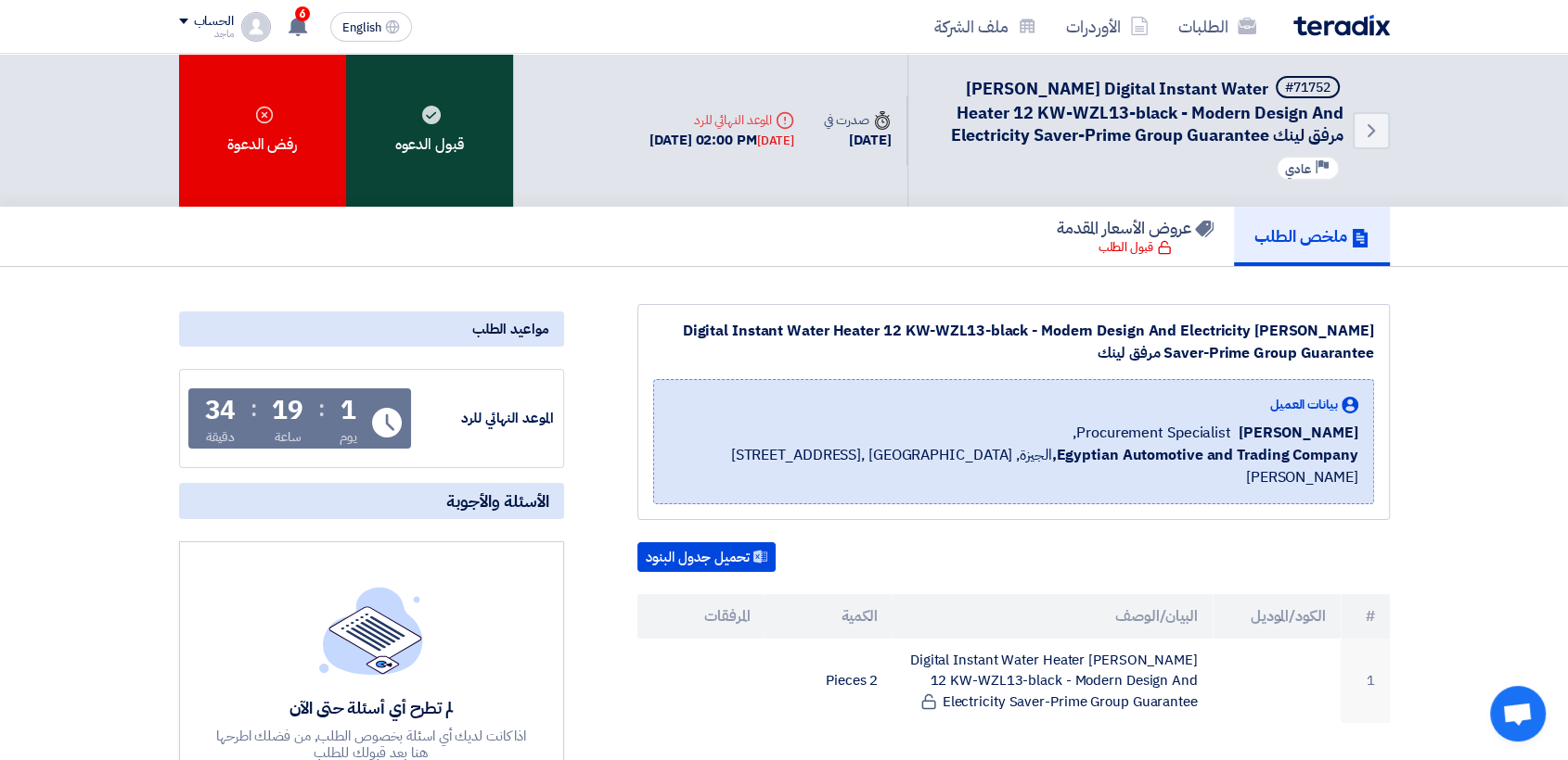
click at [428, 151] on div "قبول الدعوه" at bounding box center [429, 130] width 167 height 153
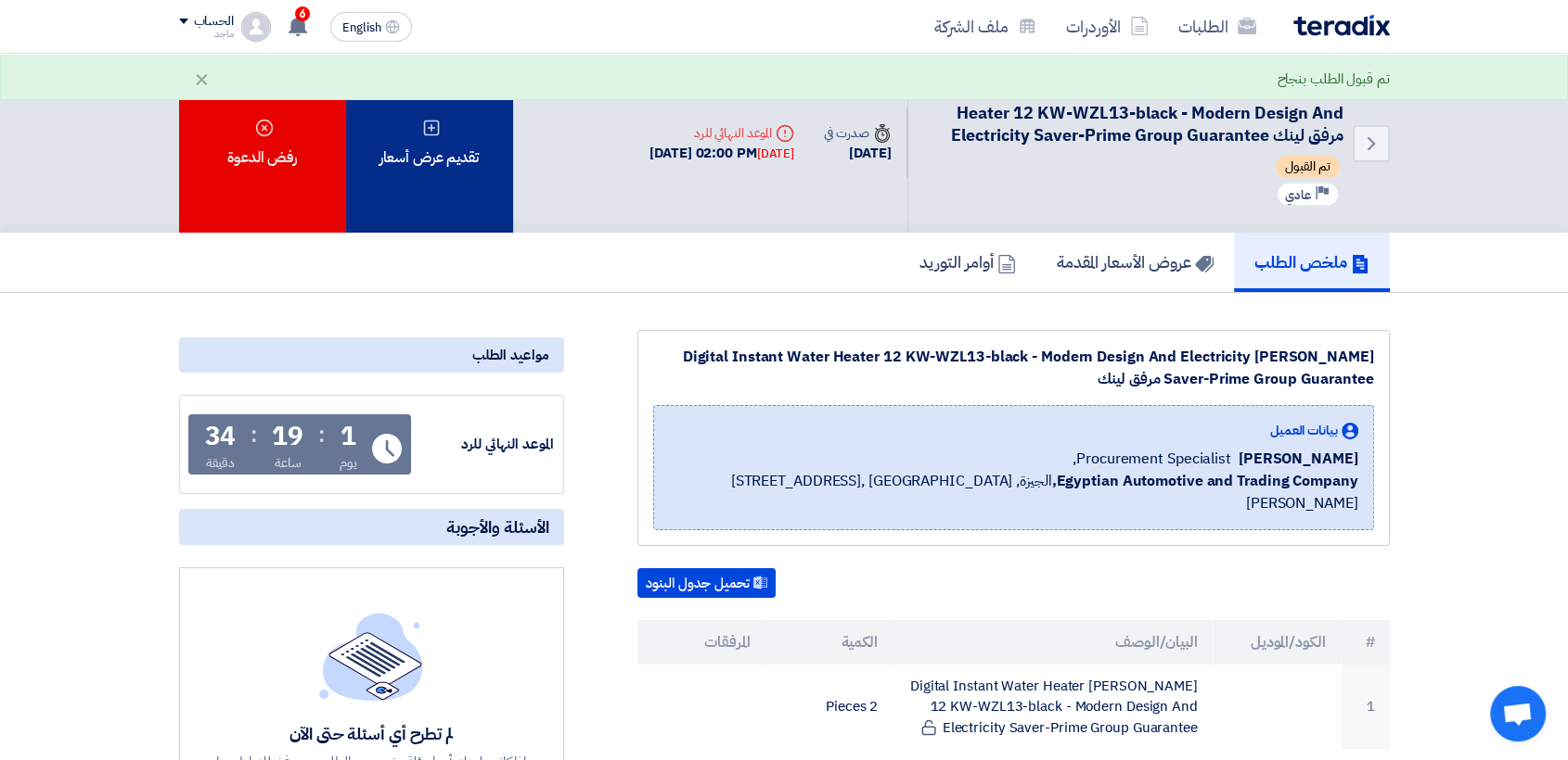
click at [441, 150] on div "تقديم عرض أسعار" at bounding box center [429, 143] width 167 height 179
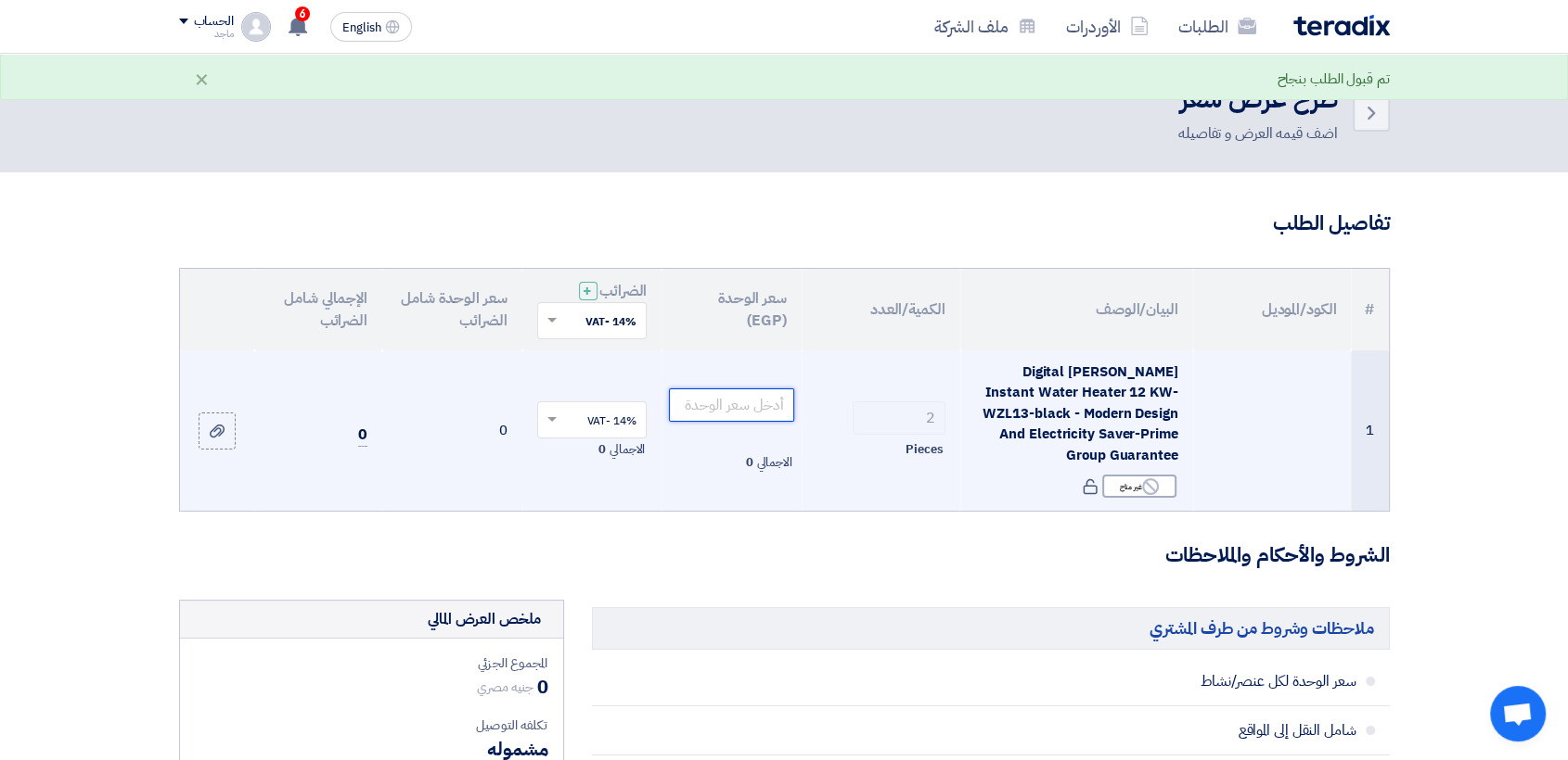
click at [757, 397] on input "number" at bounding box center [731, 405] width 125 height 33
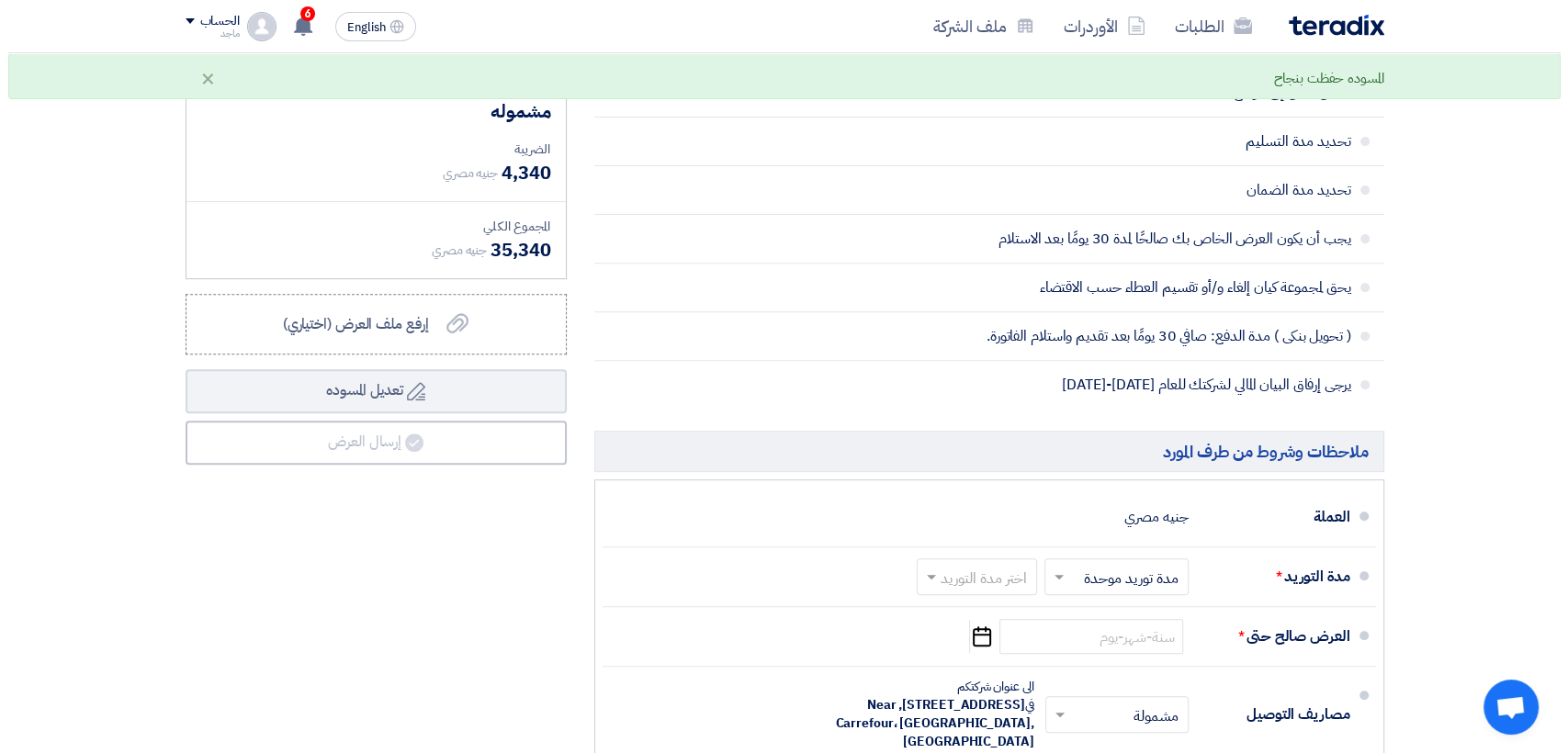
scroll to position [820, 0]
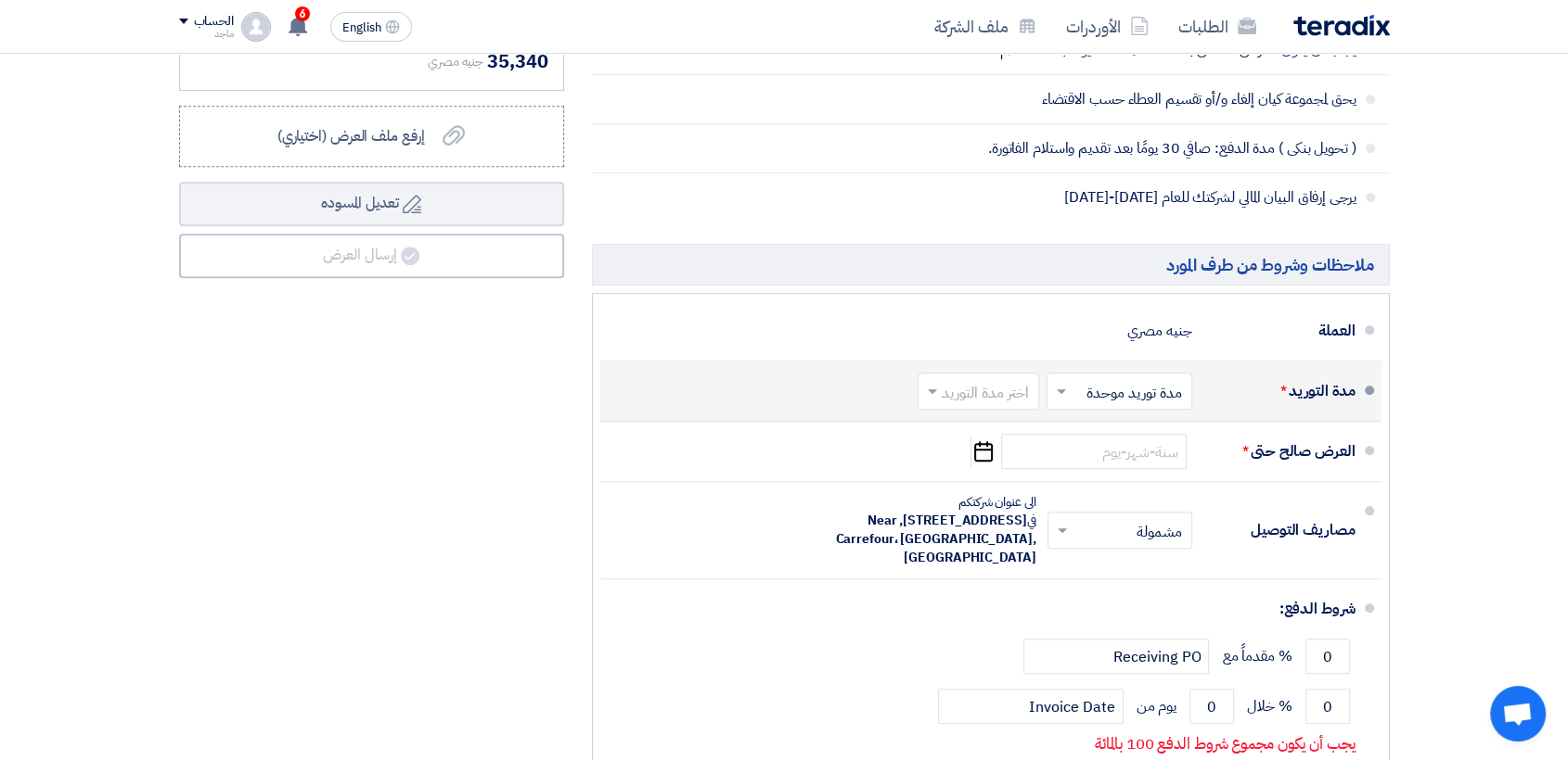
type input "15500"
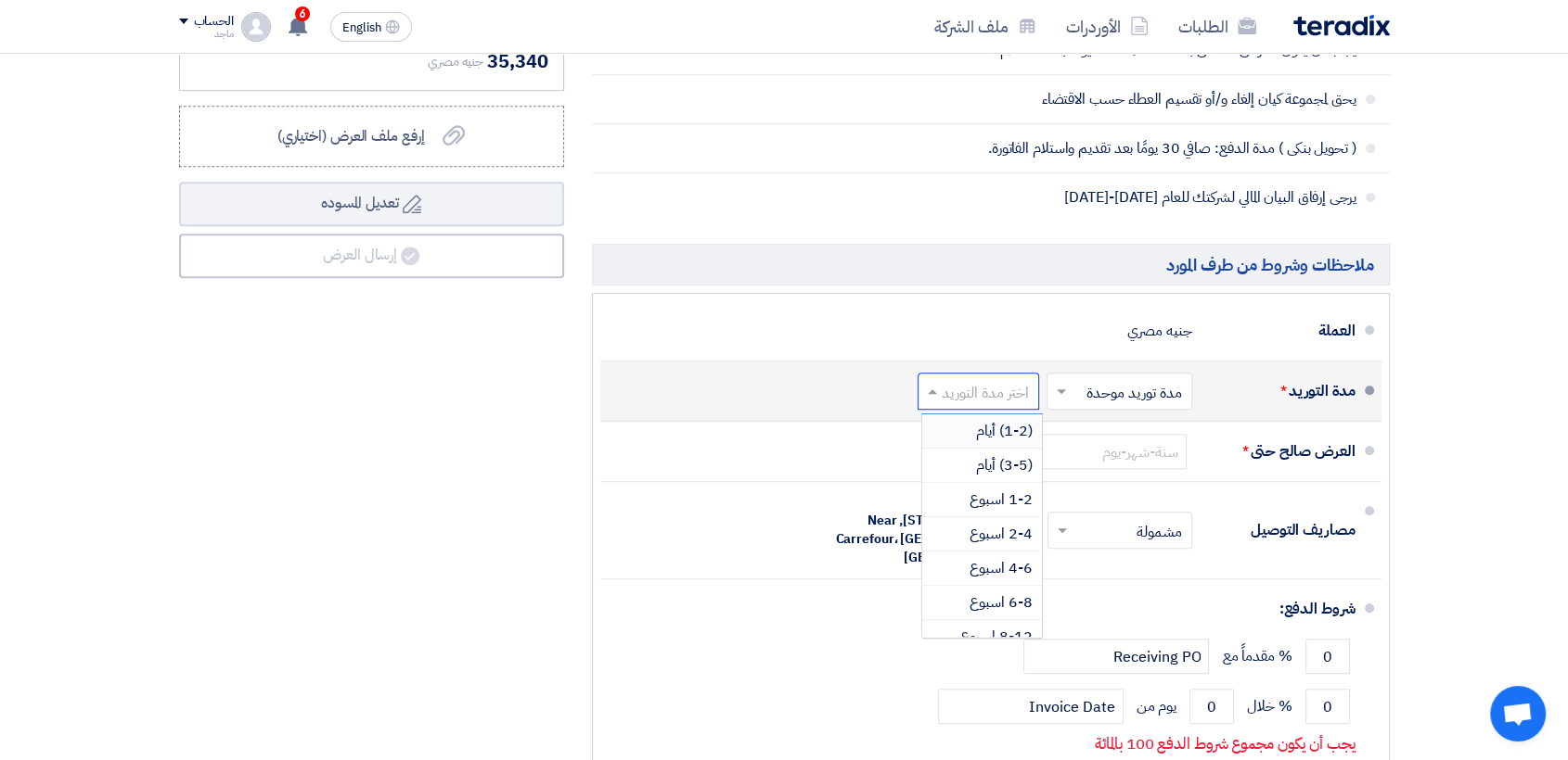
click at [991, 380] on input "text" at bounding box center [974, 394] width 112 height 27
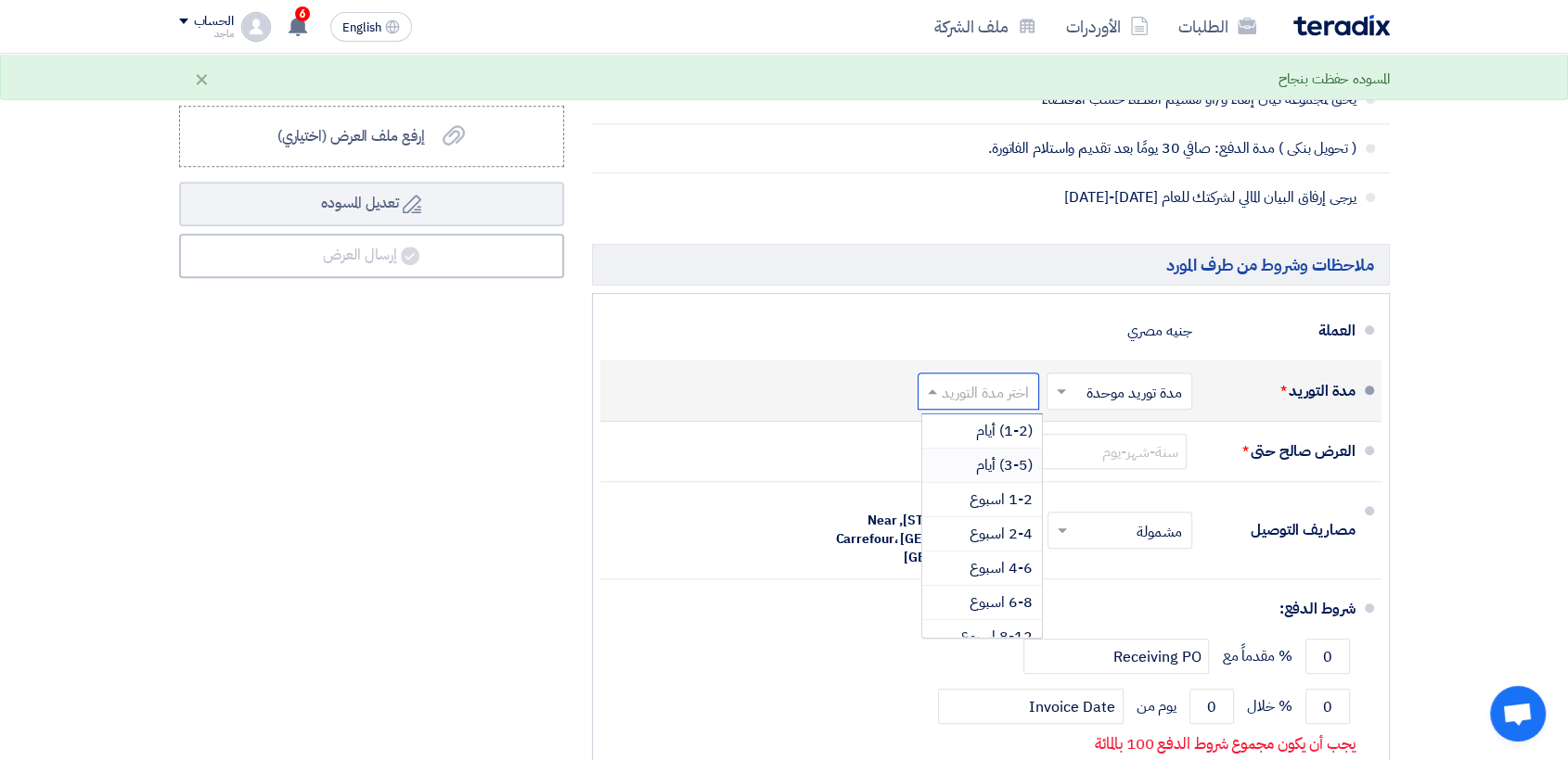
click at [992, 454] on span "(3-5) أيام" at bounding box center [1004, 465] width 57 height 23
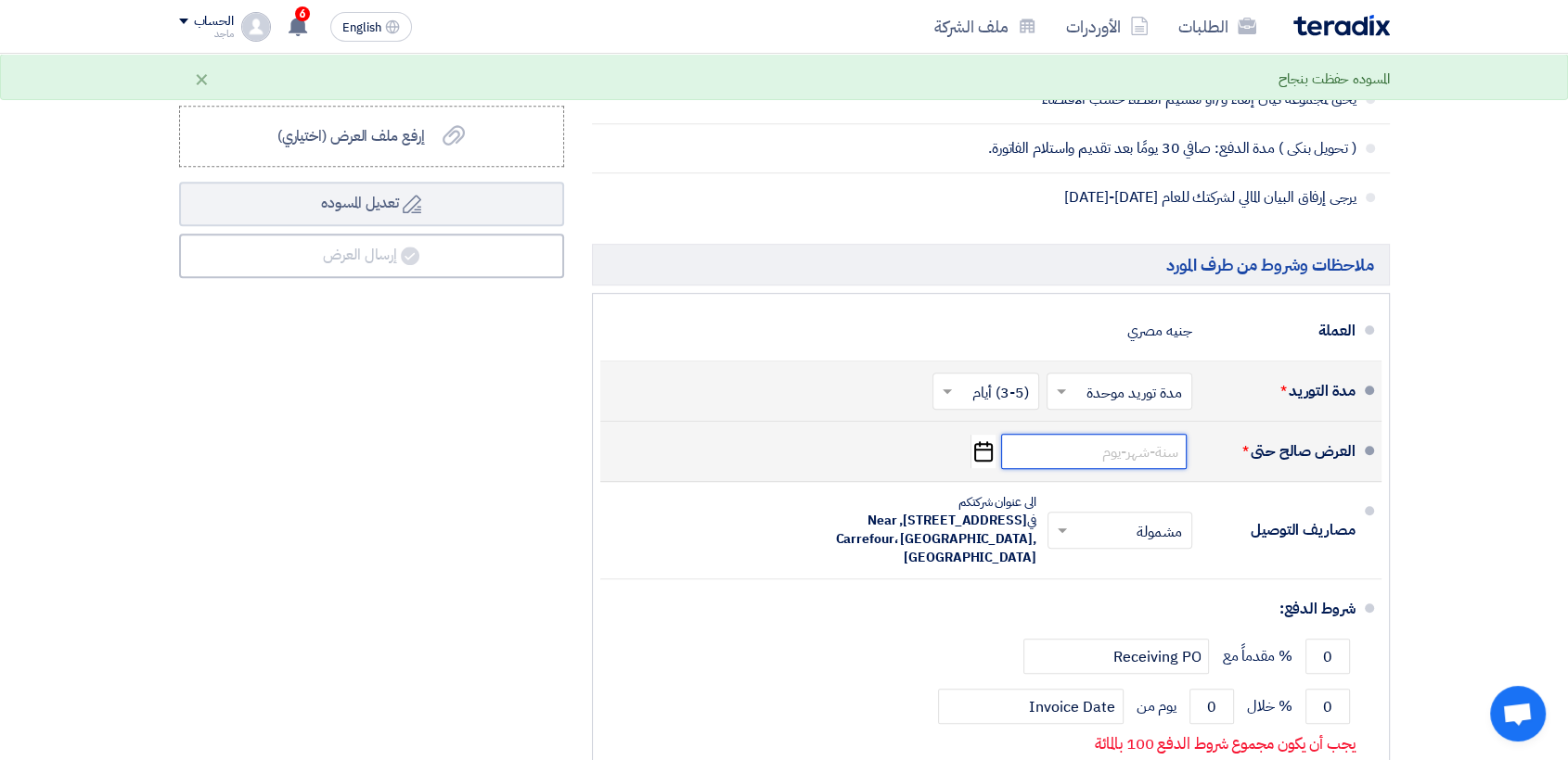
click at [1124, 434] on input at bounding box center [1093, 451] width 186 height 35
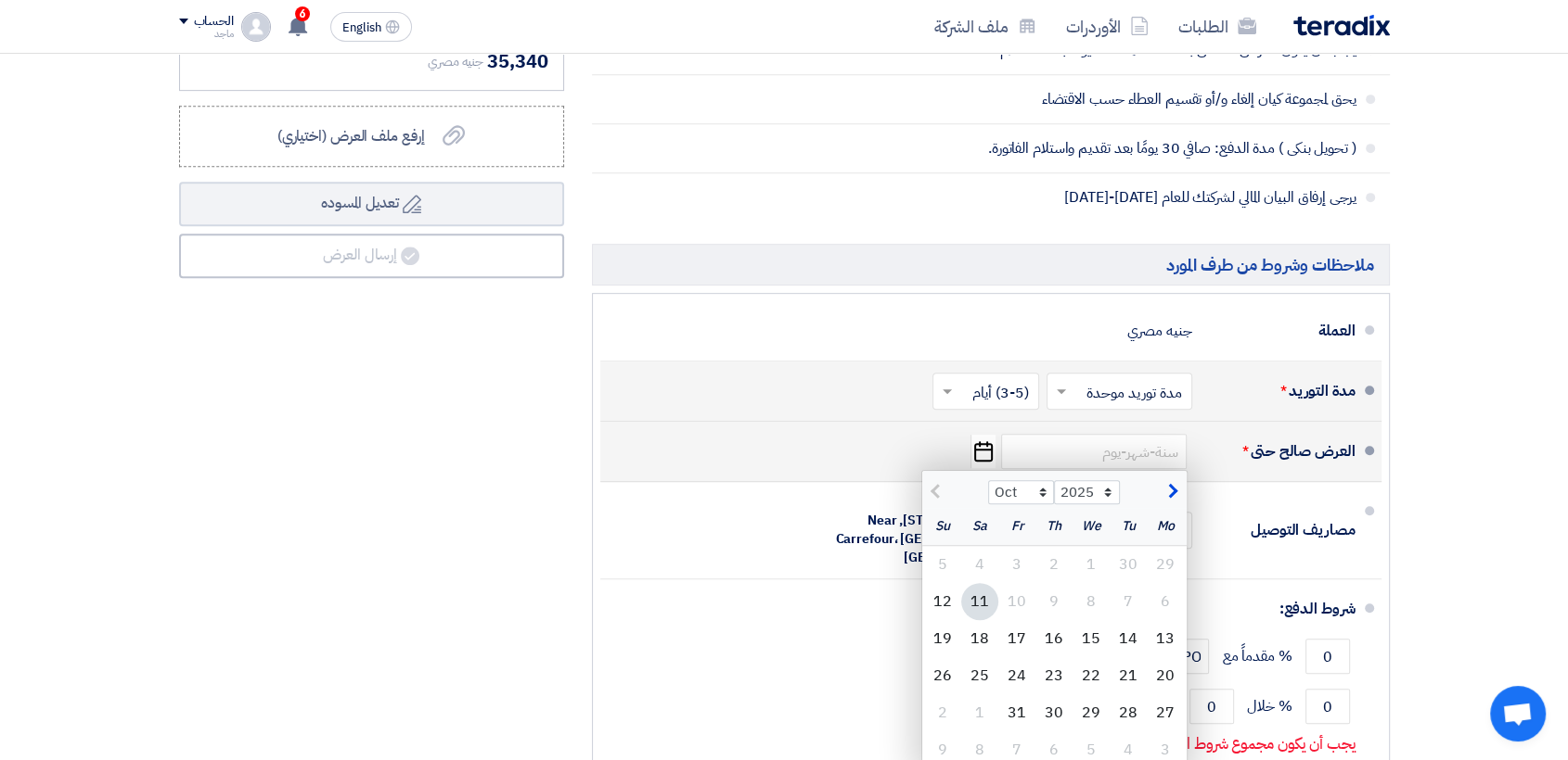
click at [972, 583] on div "11" at bounding box center [979, 601] width 37 height 37
type input "[DATE]"
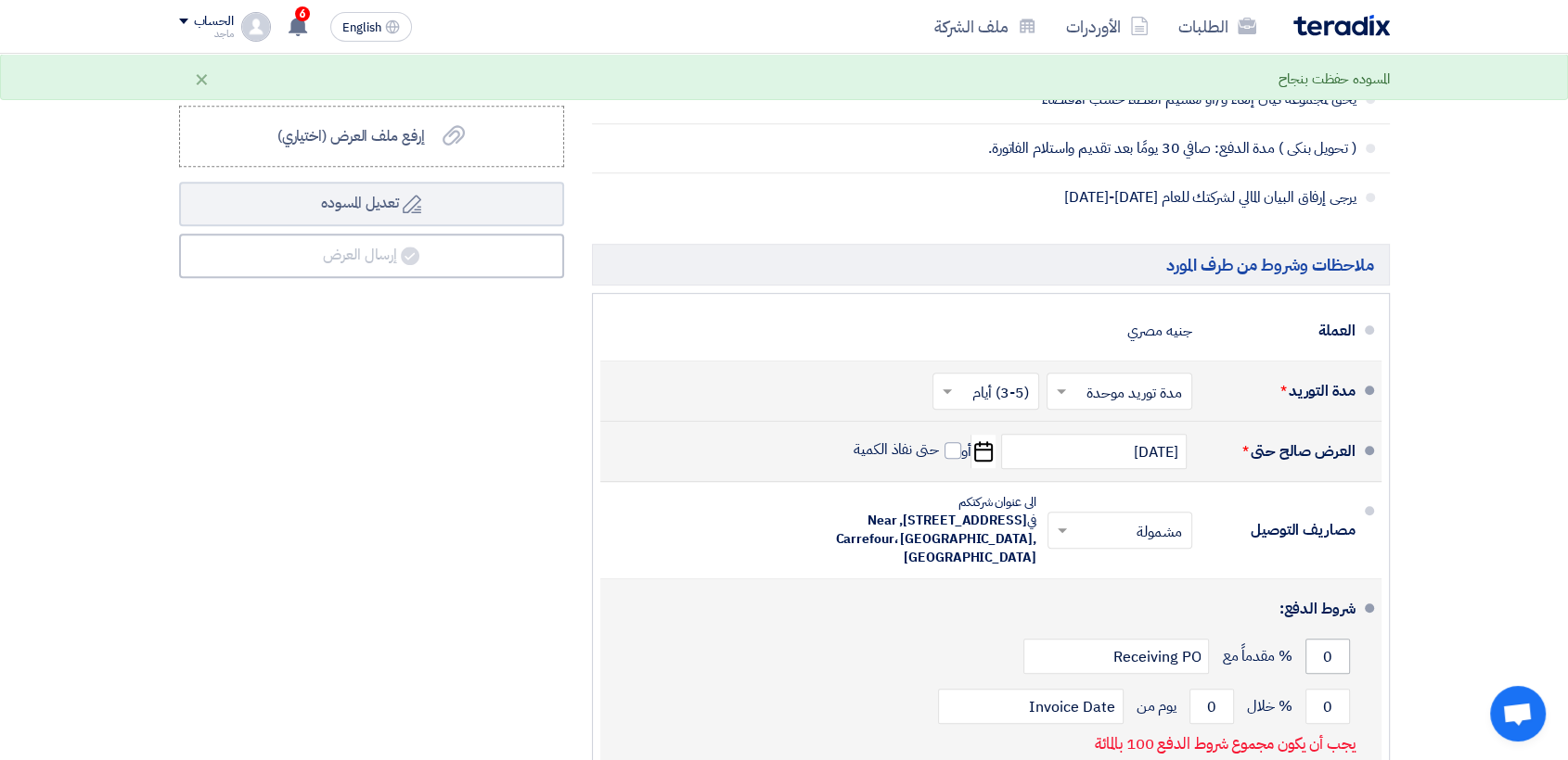
click at [1329, 631] on div "0 % مقدماً مع Receiving PO" at bounding box center [986, 655] width 741 height 50
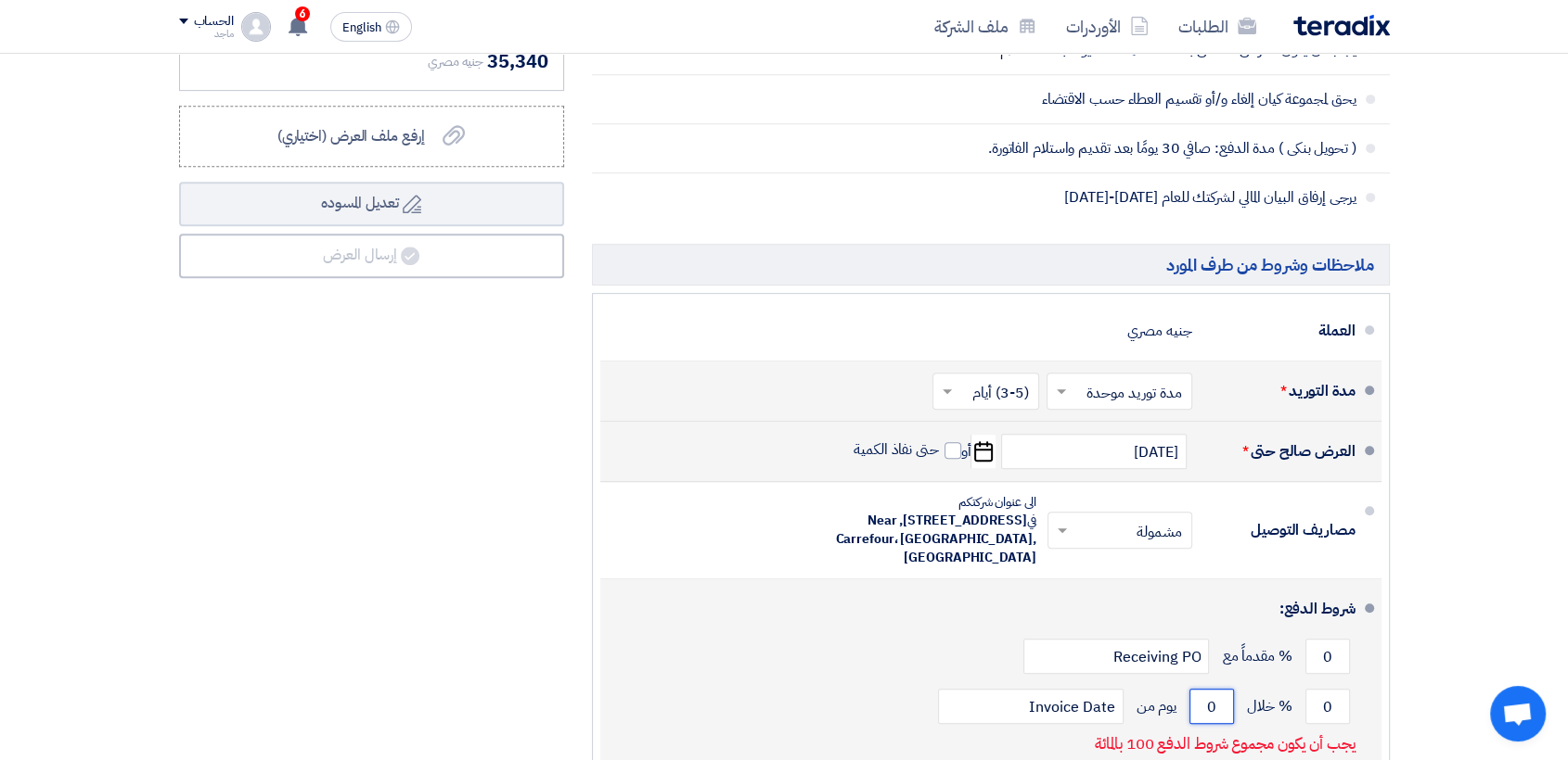
click at [1198, 689] on input "0" at bounding box center [1211, 706] width 44 height 35
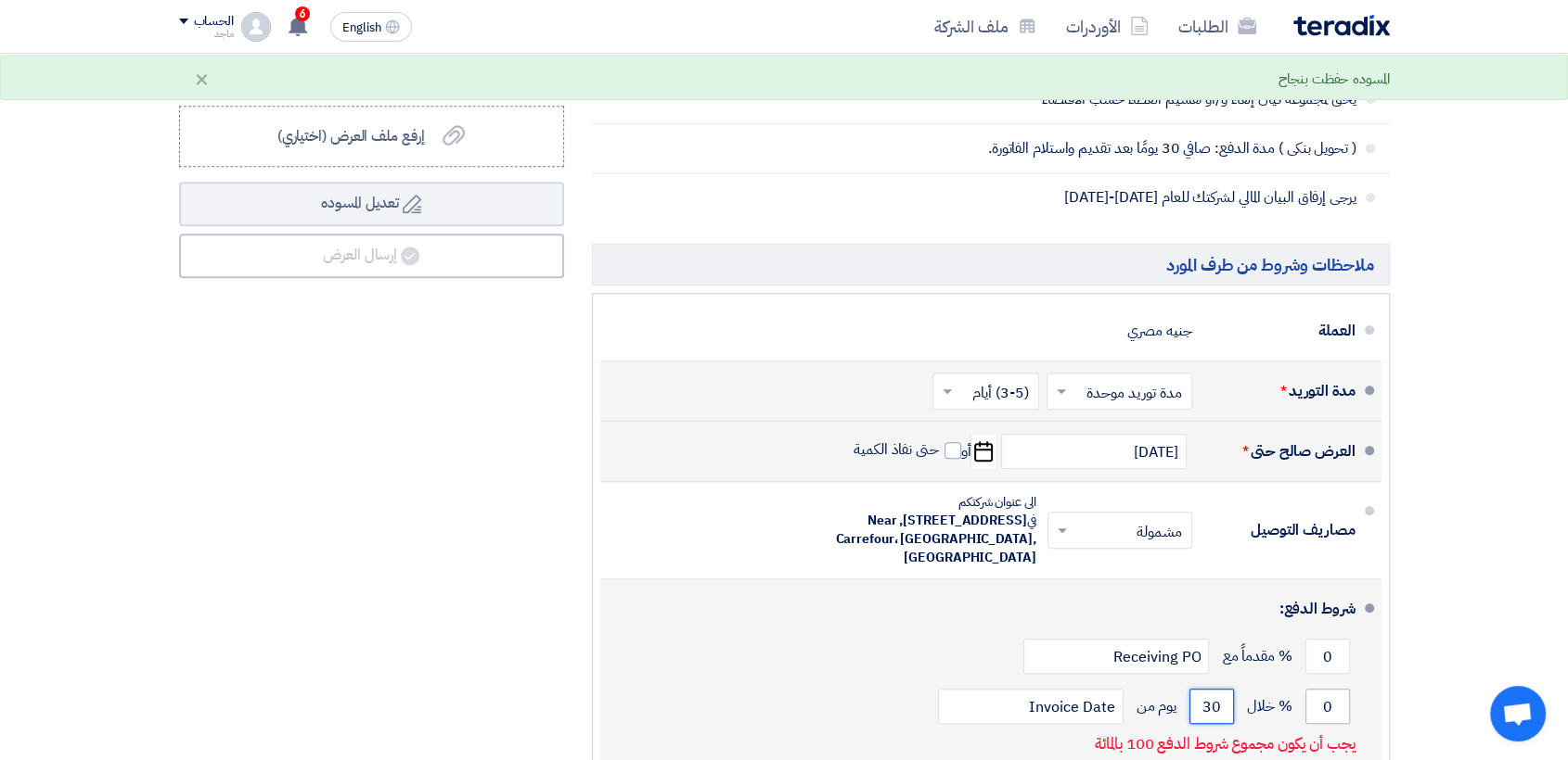
type input "30"
click at [1316, 689] on input "0" at bounding box center [1327, 706] width 44 height 35
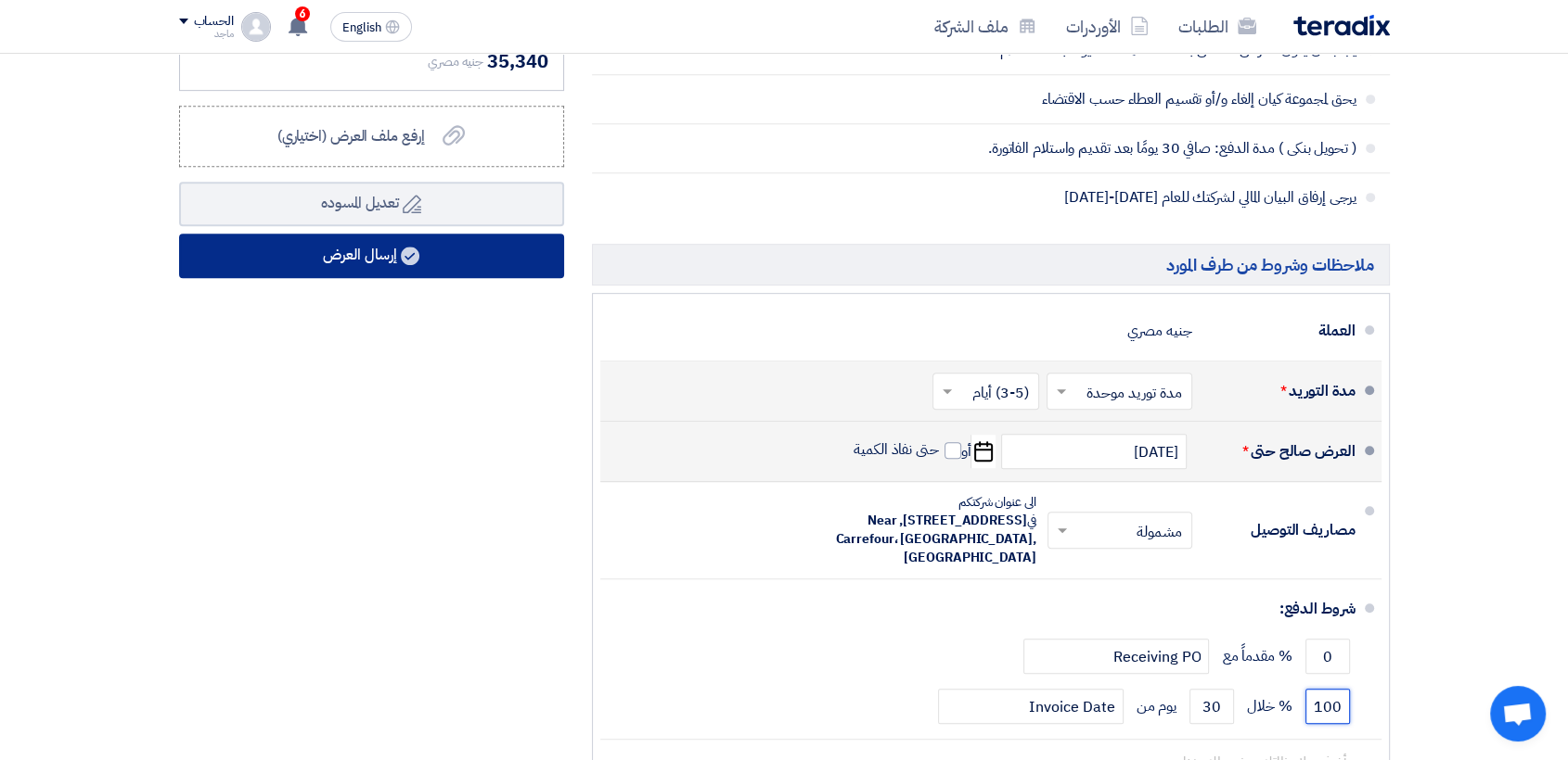
type input "100"
click at [459, 251] on button "إرسال العرض" at bounding box center [371, 255] width 385 height 44
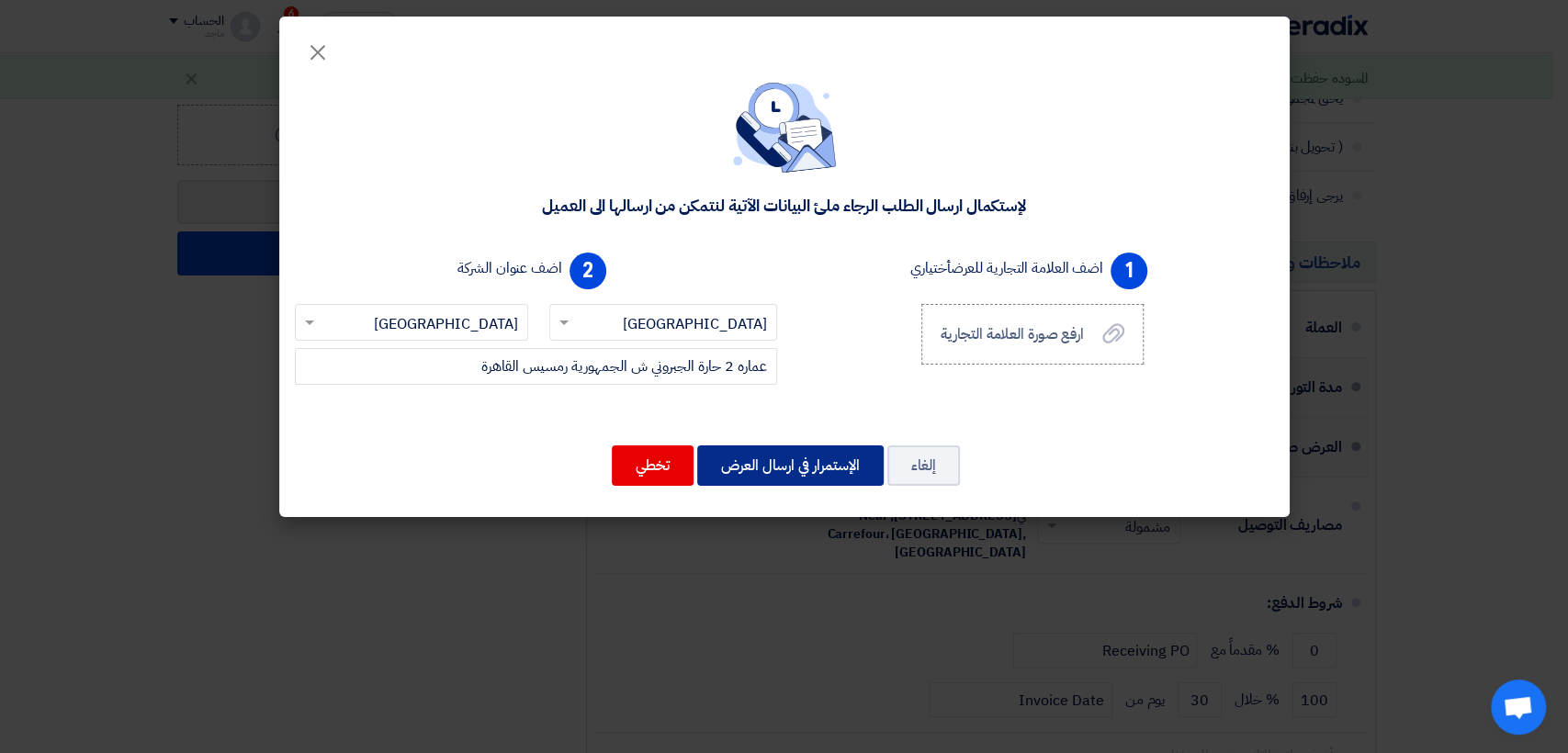
click at [763, 451] on button "الإستمرار في ارسال العرض" at bounding box center [790, 466] width 187 height 40
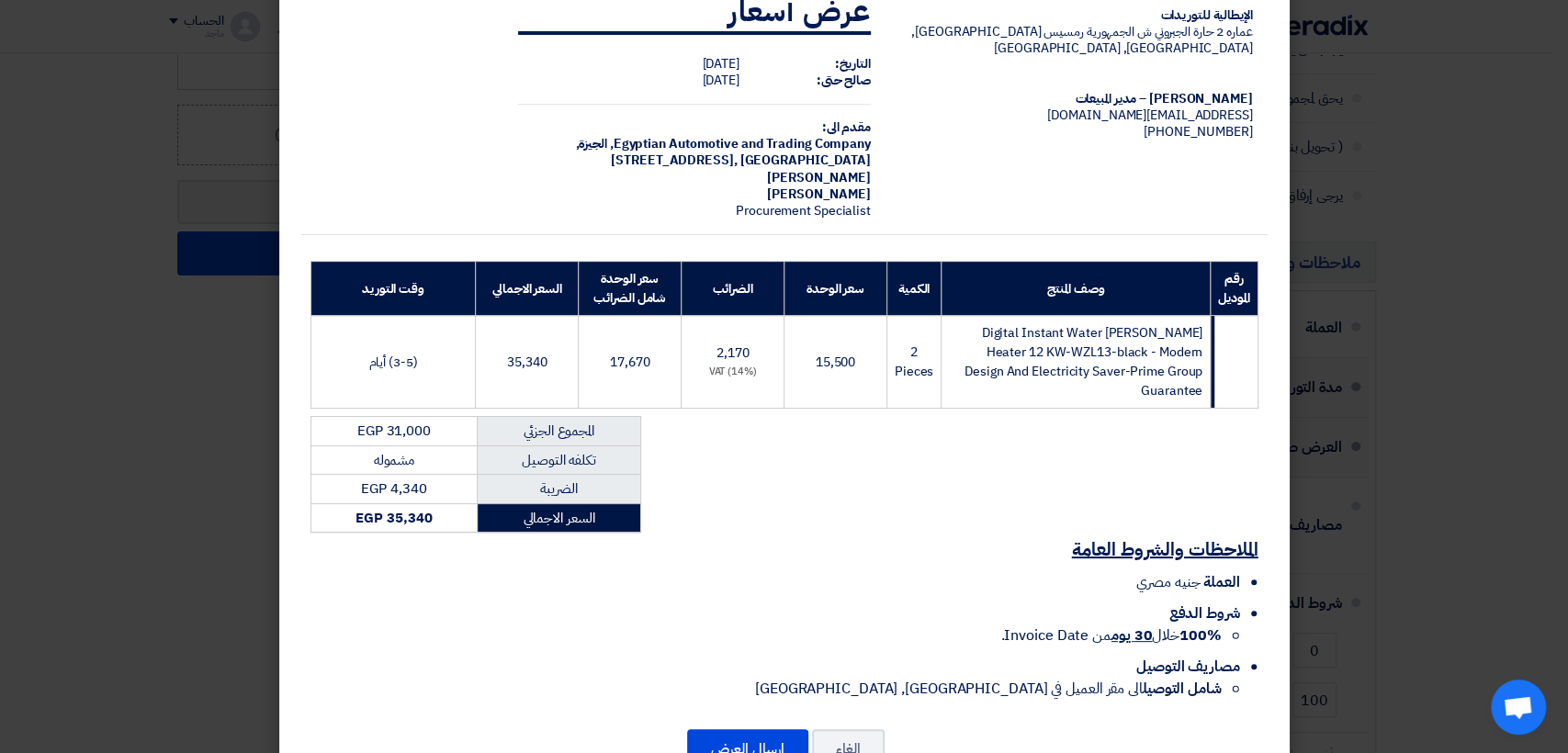
scroll to position [76, 0]
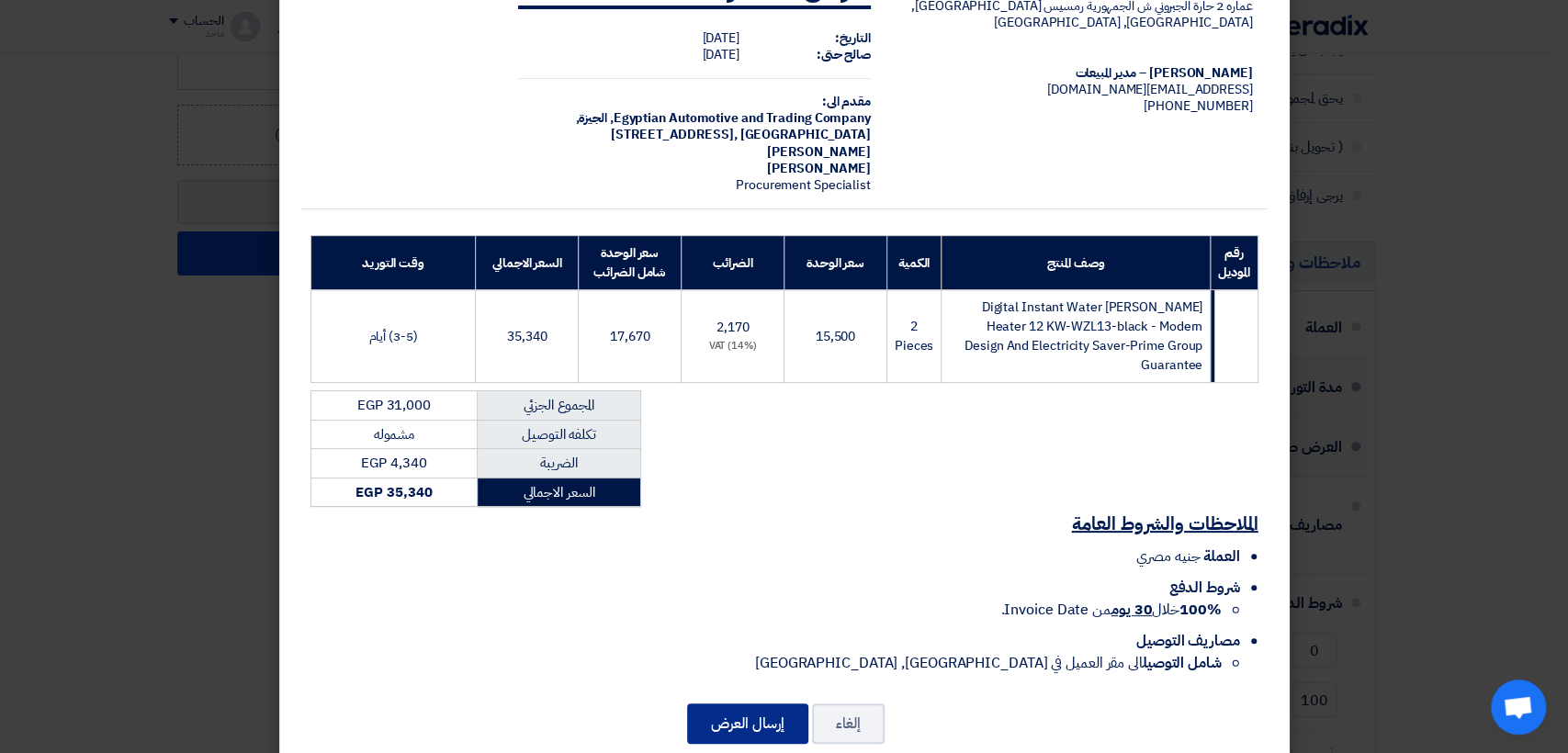
click at [748, 704] on button "إرسال العرض" at bounding box center [747, 723] width 121 height 40
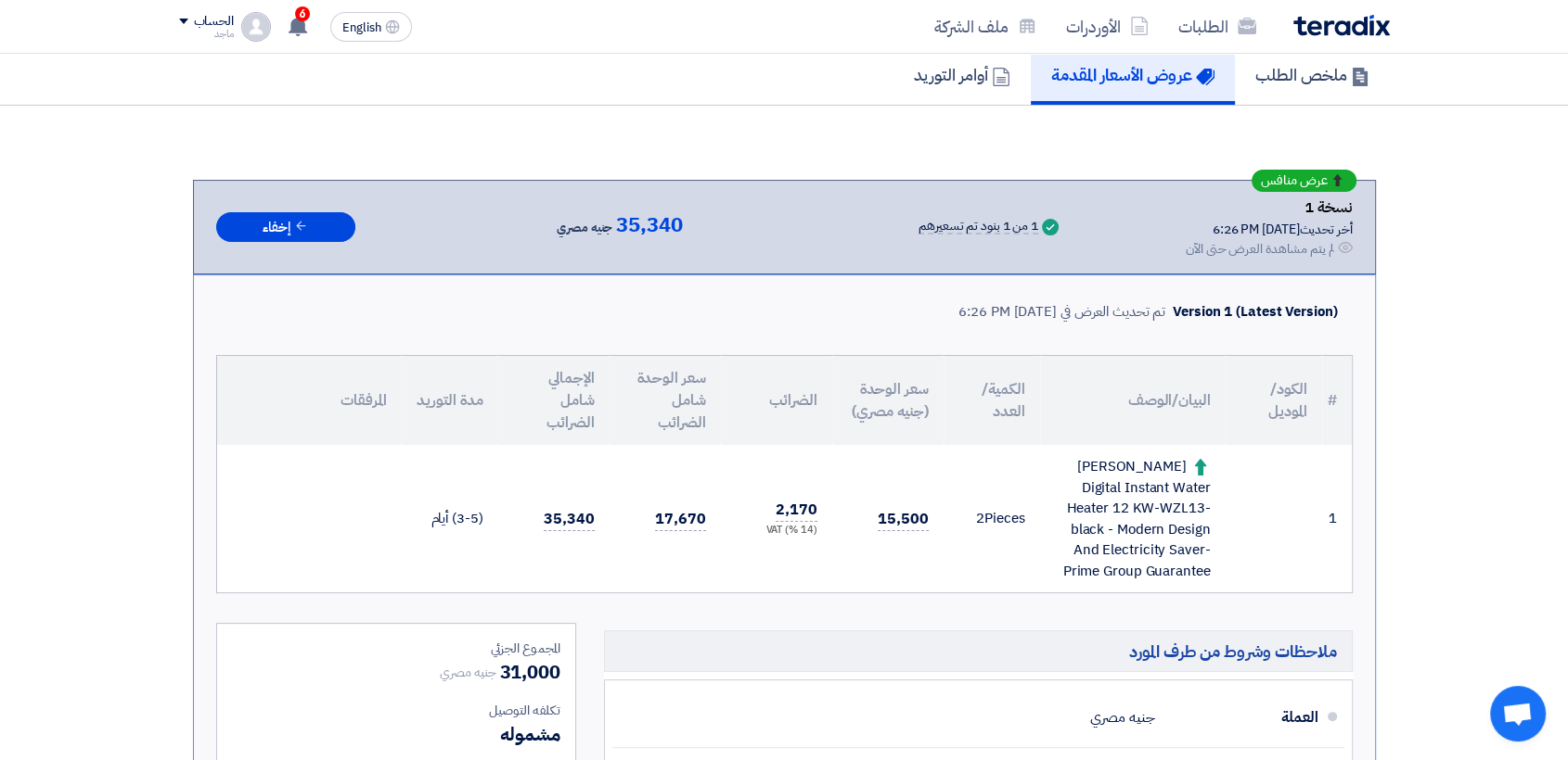
scroll to position [201, 0]
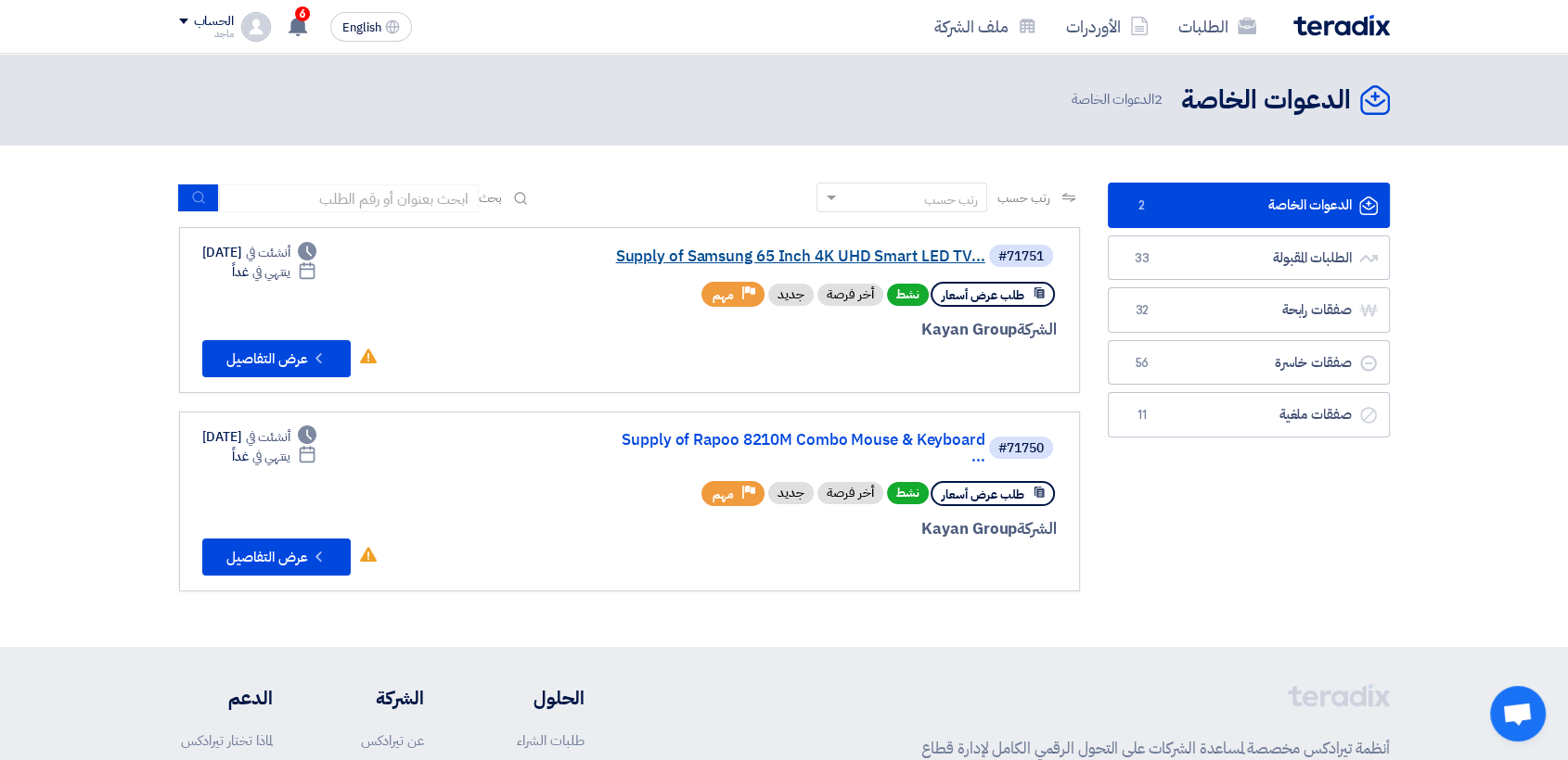
click at [812, 251] on link "Supply of Samsung 65 Inch 4K UHD Smart LED TV..." at bounding box center [800, 257] width 371 height 17
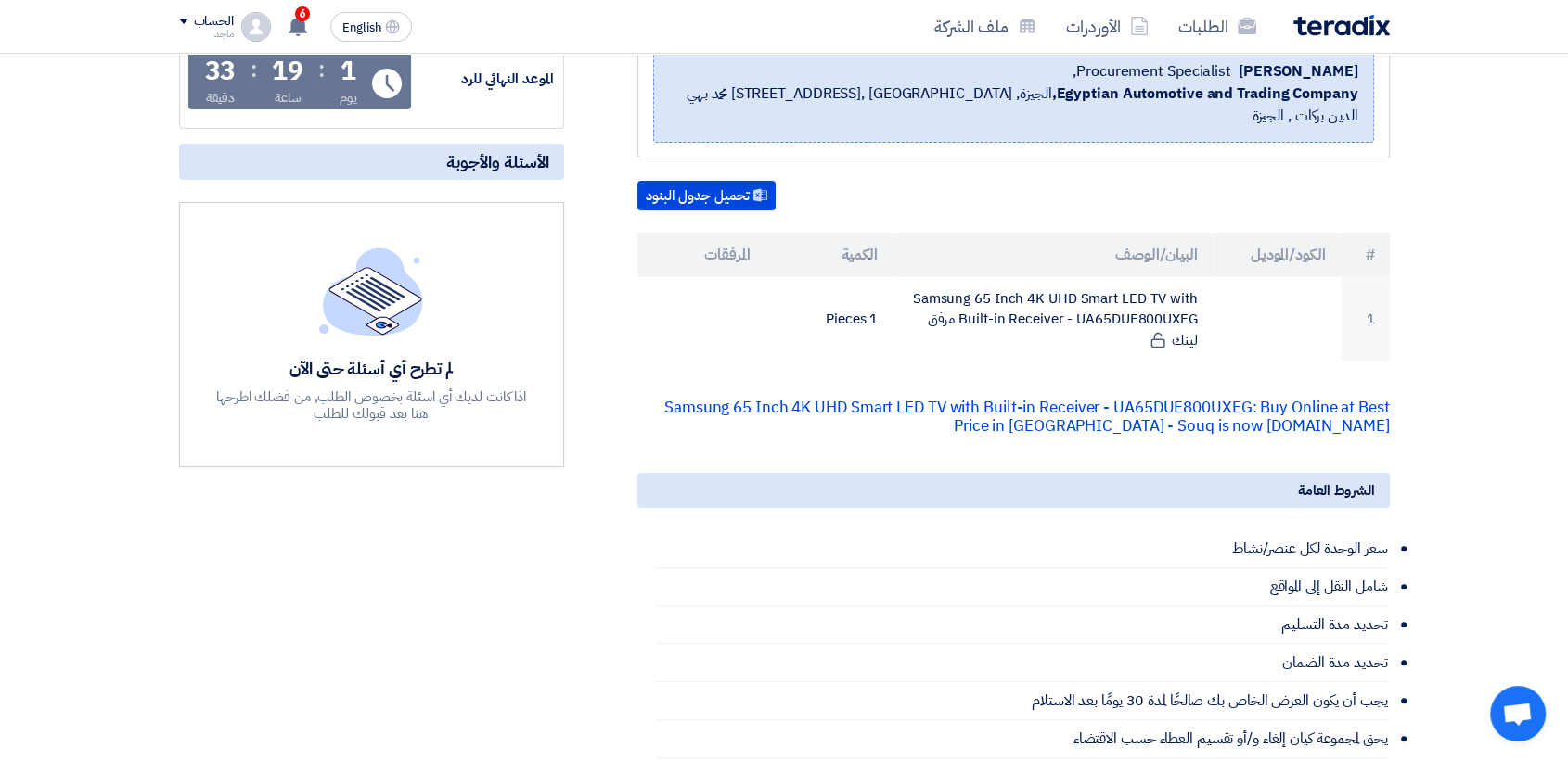
scroll to position [368, 0]
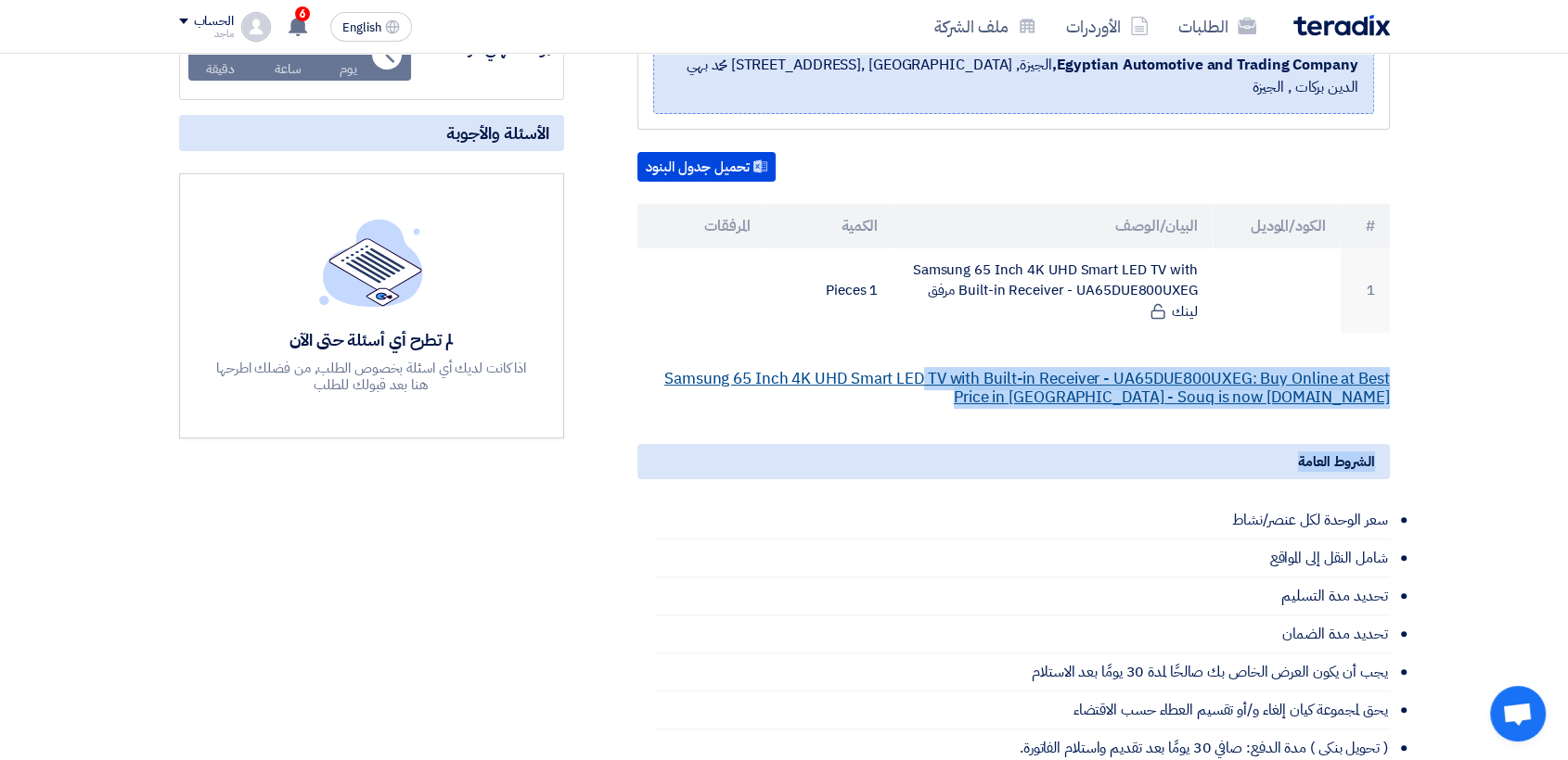
drag, startPoint x: 917, startPoint y: 384, endPoint x: 921, endPoint y: 353, distance: 31.3
click at [921, 353] on div "Supply of Samsung 65 Inch 4K UHD Smart LED TV with Built-in Receiver - UA65DUE8…" at bounding box center [990, 502] width 825 height 1133
click at [921, 367] on link "Samsung 65 Inch 4K UHD Smart LED TV with Built-in Receiver - UA65DUE800UXEG: Bu…" at bounding box center [1027, 388] width 726 height 41
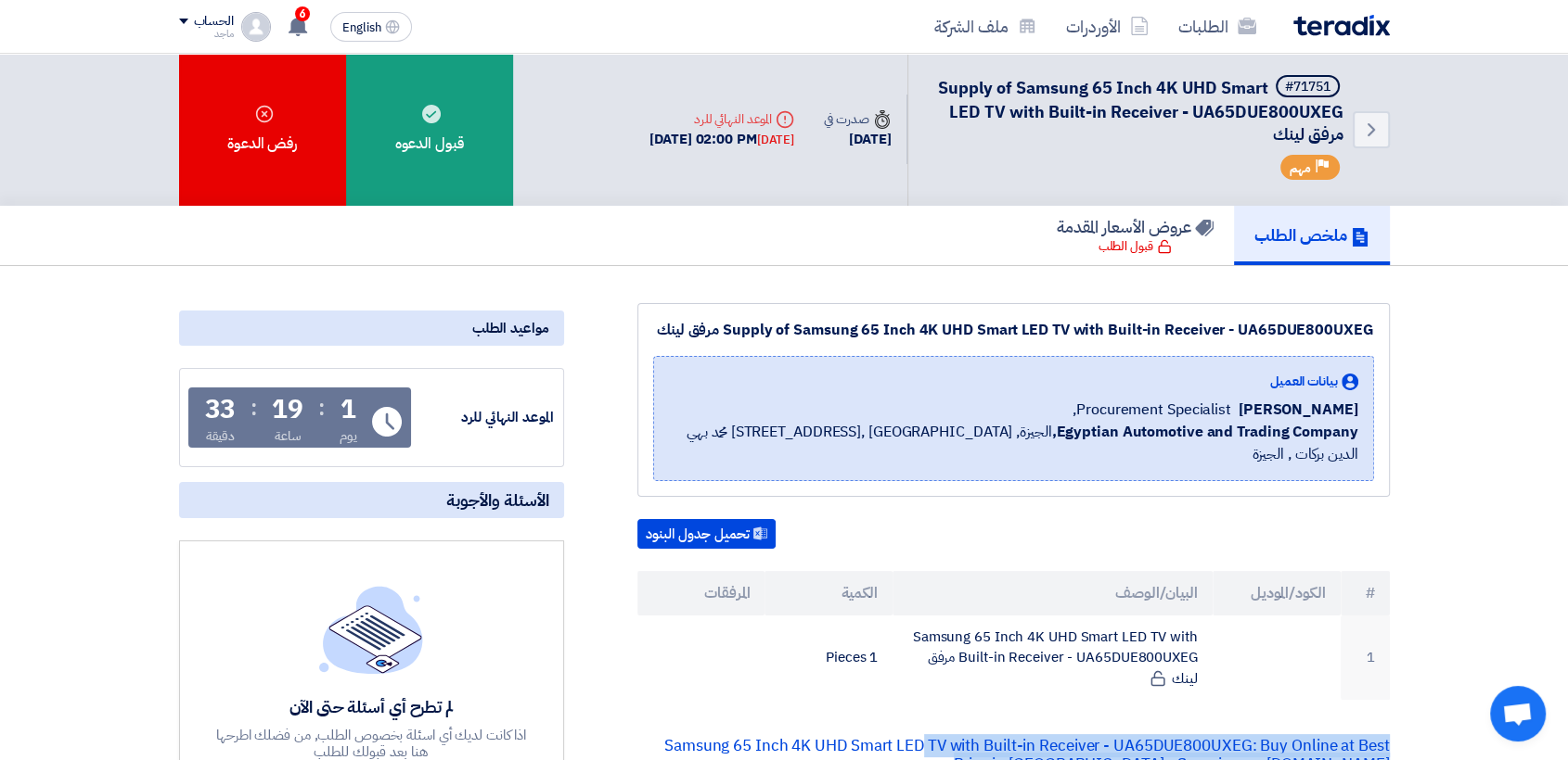
scroll to position [0, 0]
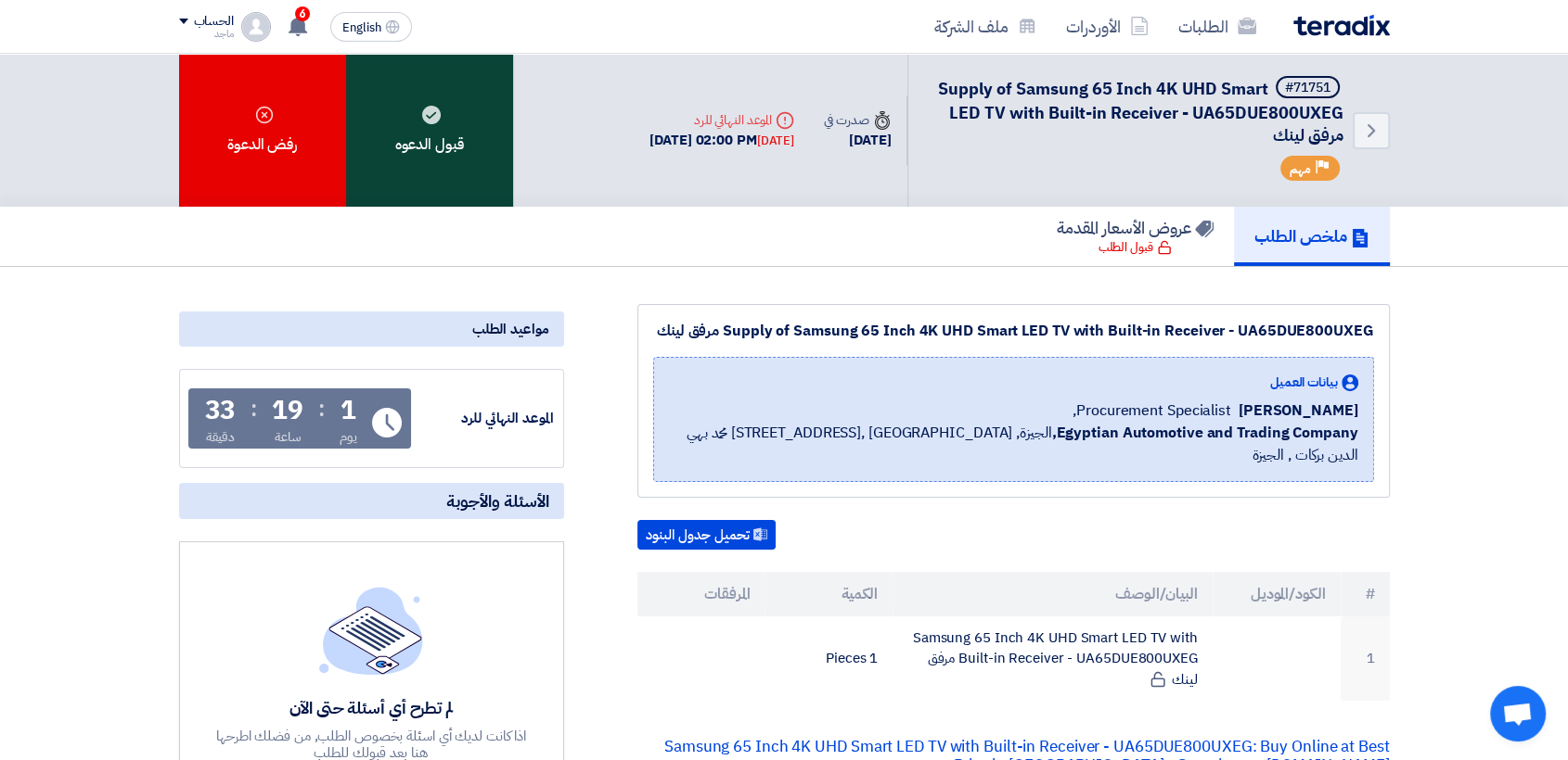
click at [495, 121] on div "قبول الدعوه" at bounding box center [429, 130] width 167 height 153
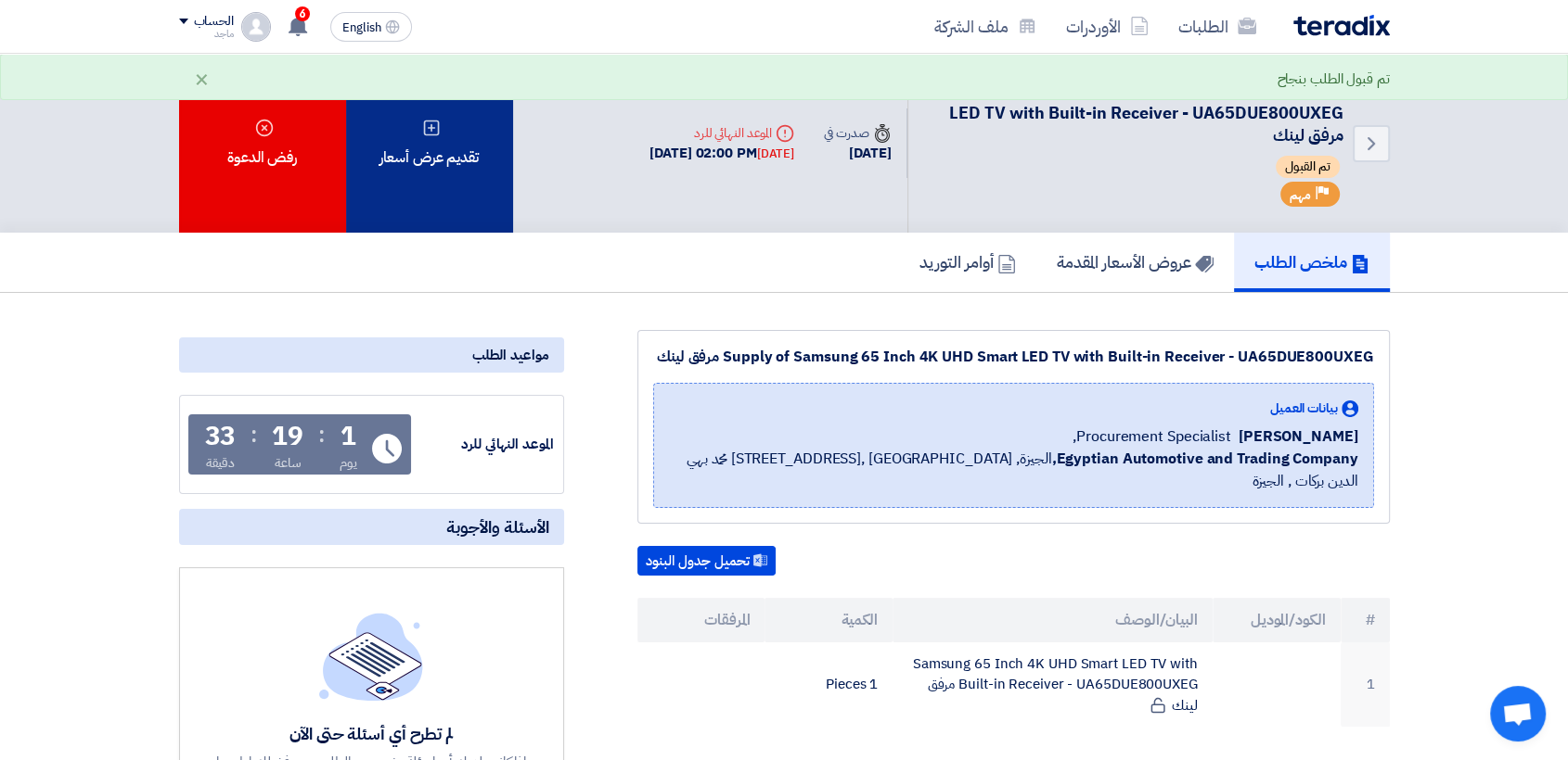
click at [408, 191] on div "تقديم عرض أسعار" at bounding box center [429, 143] width 167 height 179
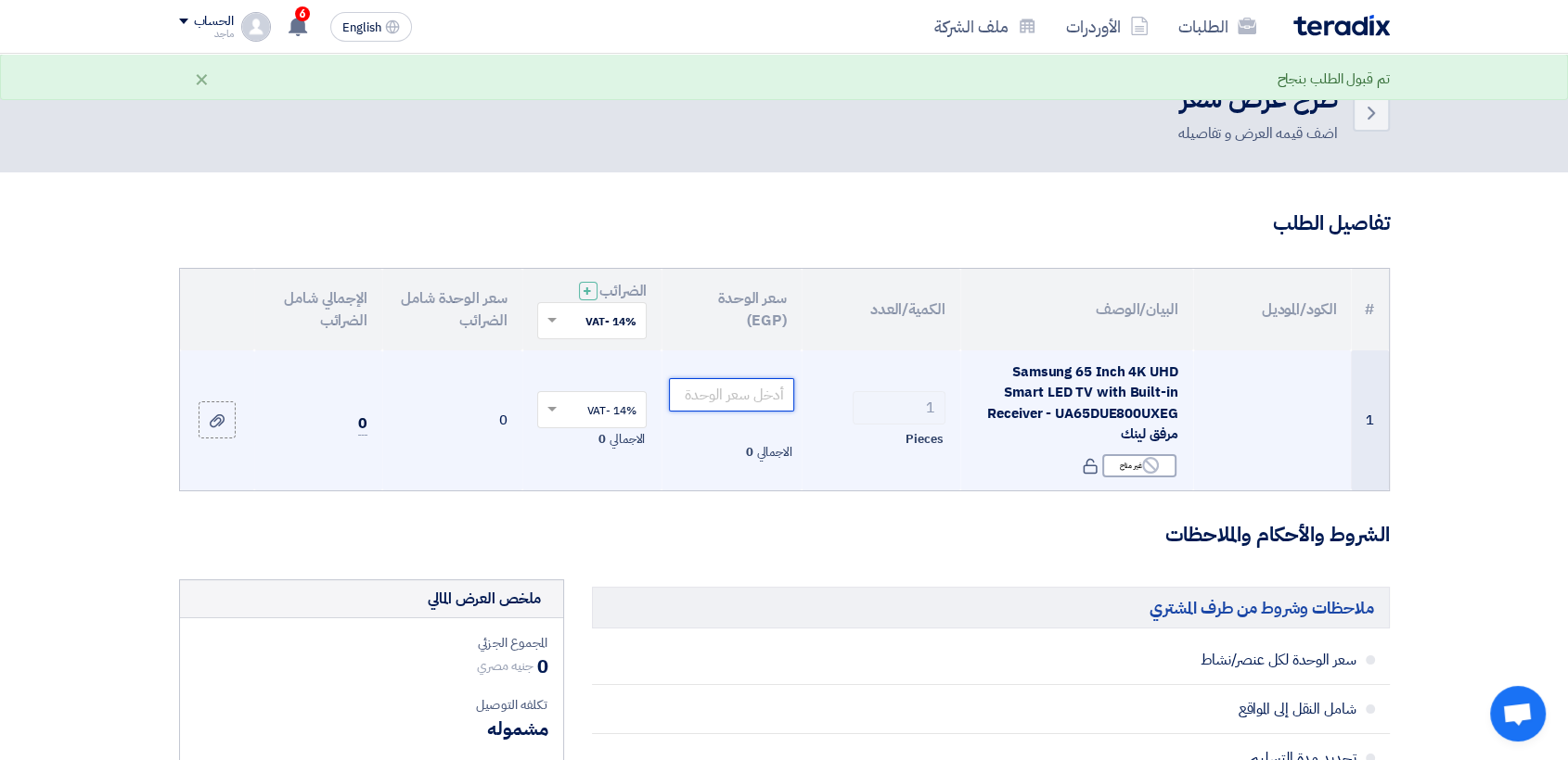
click at [711, 384] on input "number" at bounding box center [731, 395] width 125 height 33
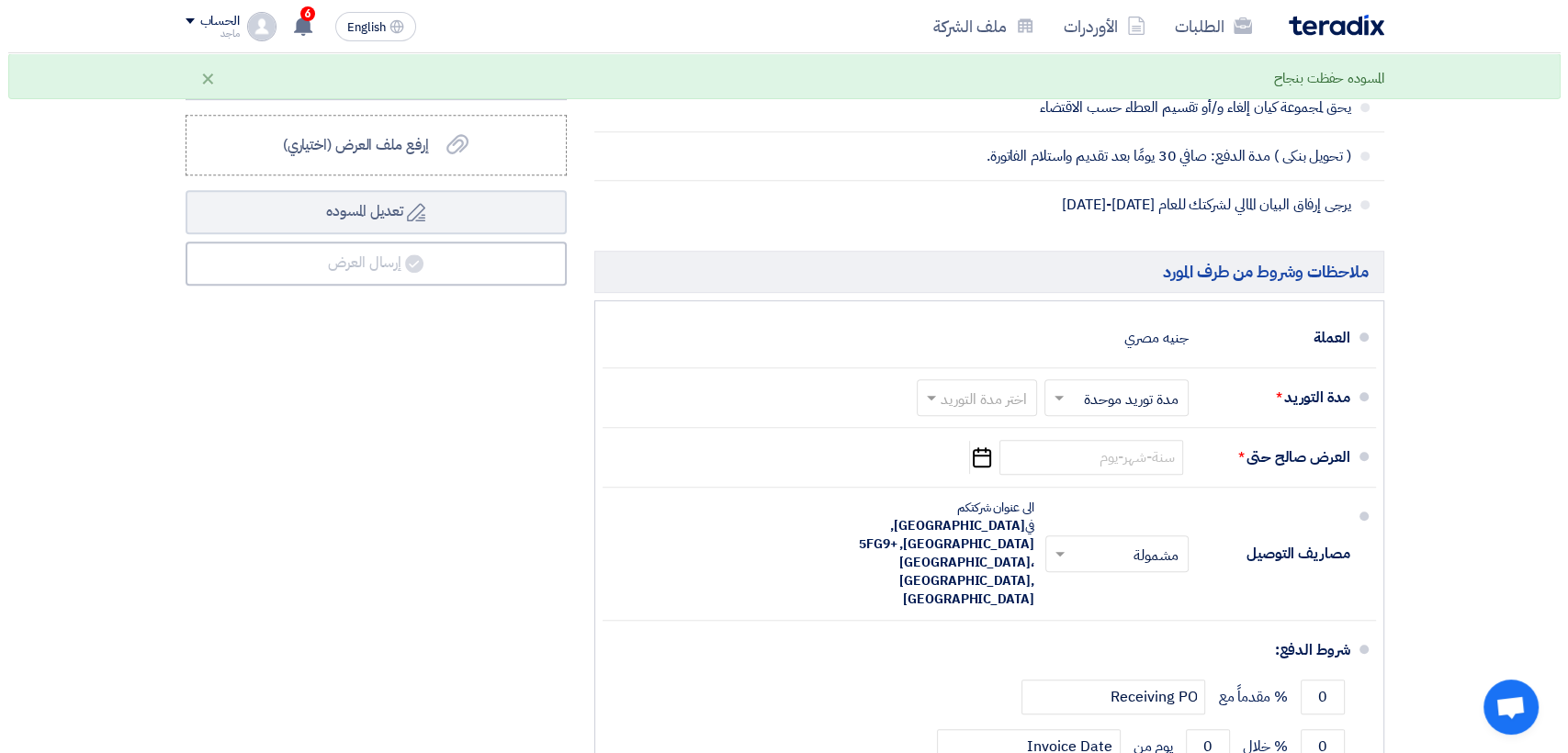
scroll to position [818, 0]
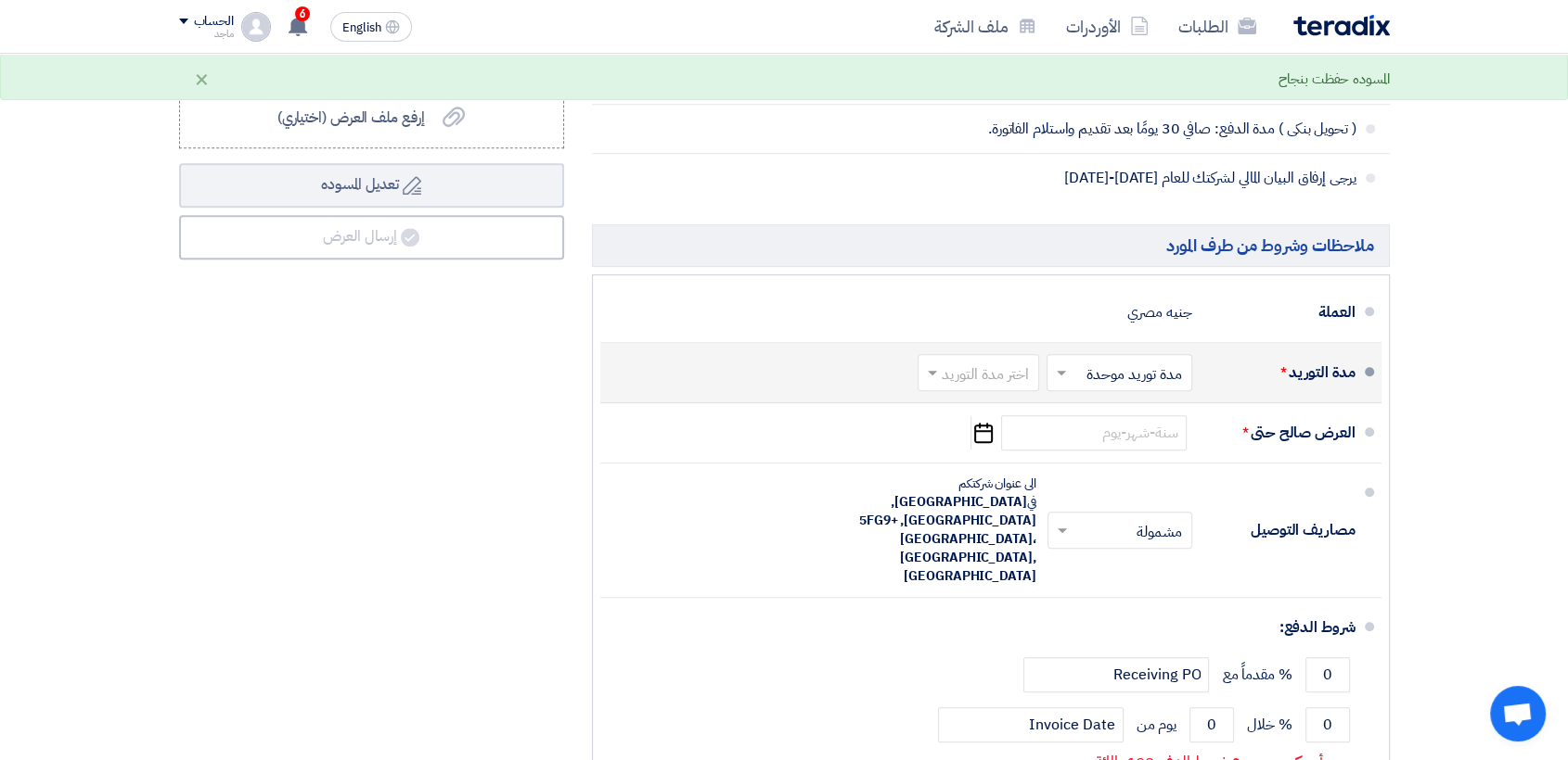
type input "28500"
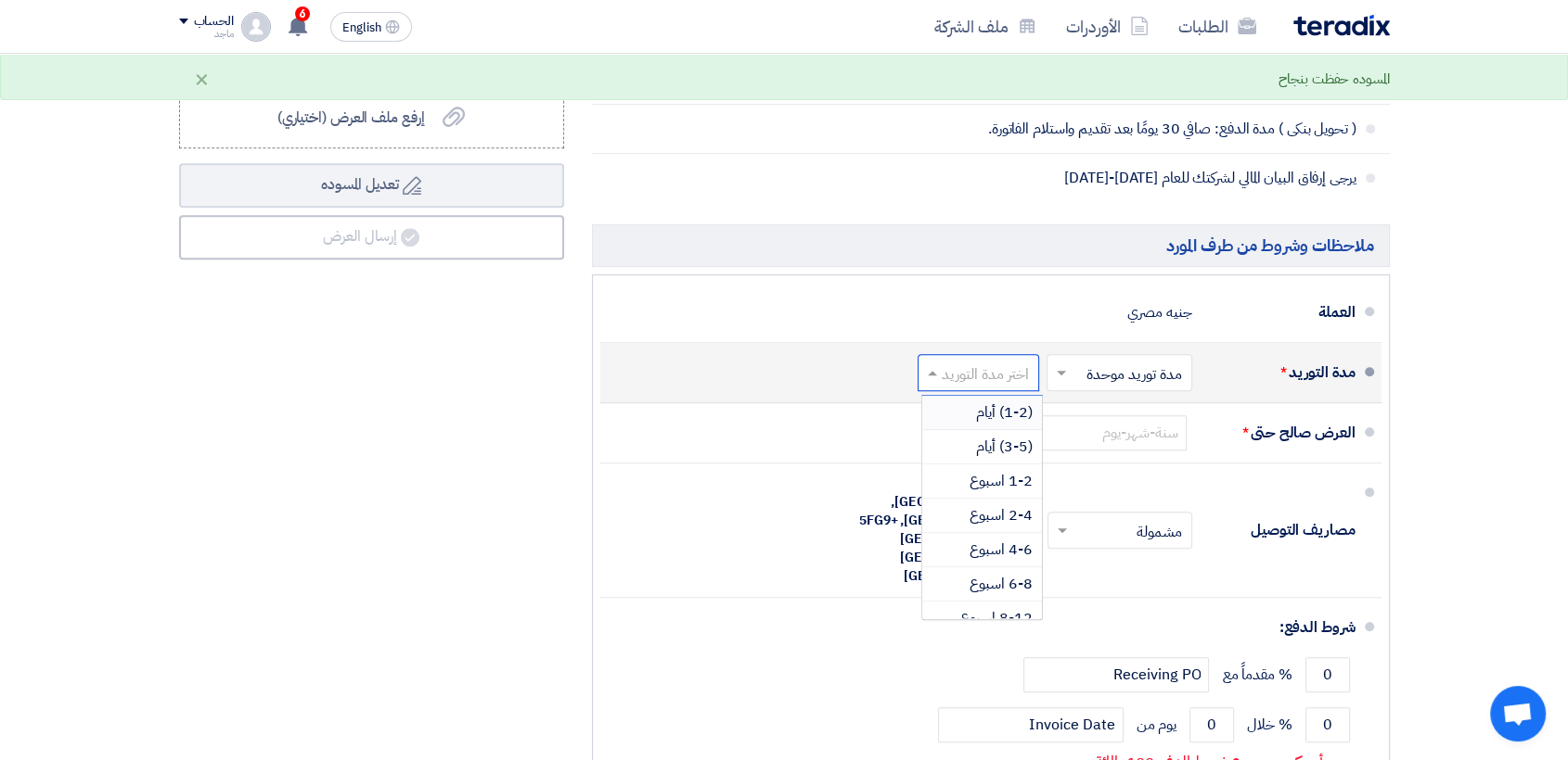
click at [985, 373] on input "text" at bounding box center [974, 374] width 112 height 27
click at [988, 436] on span "(3-5) أيام" at bounding box center [1004, 447] width 57 height 23
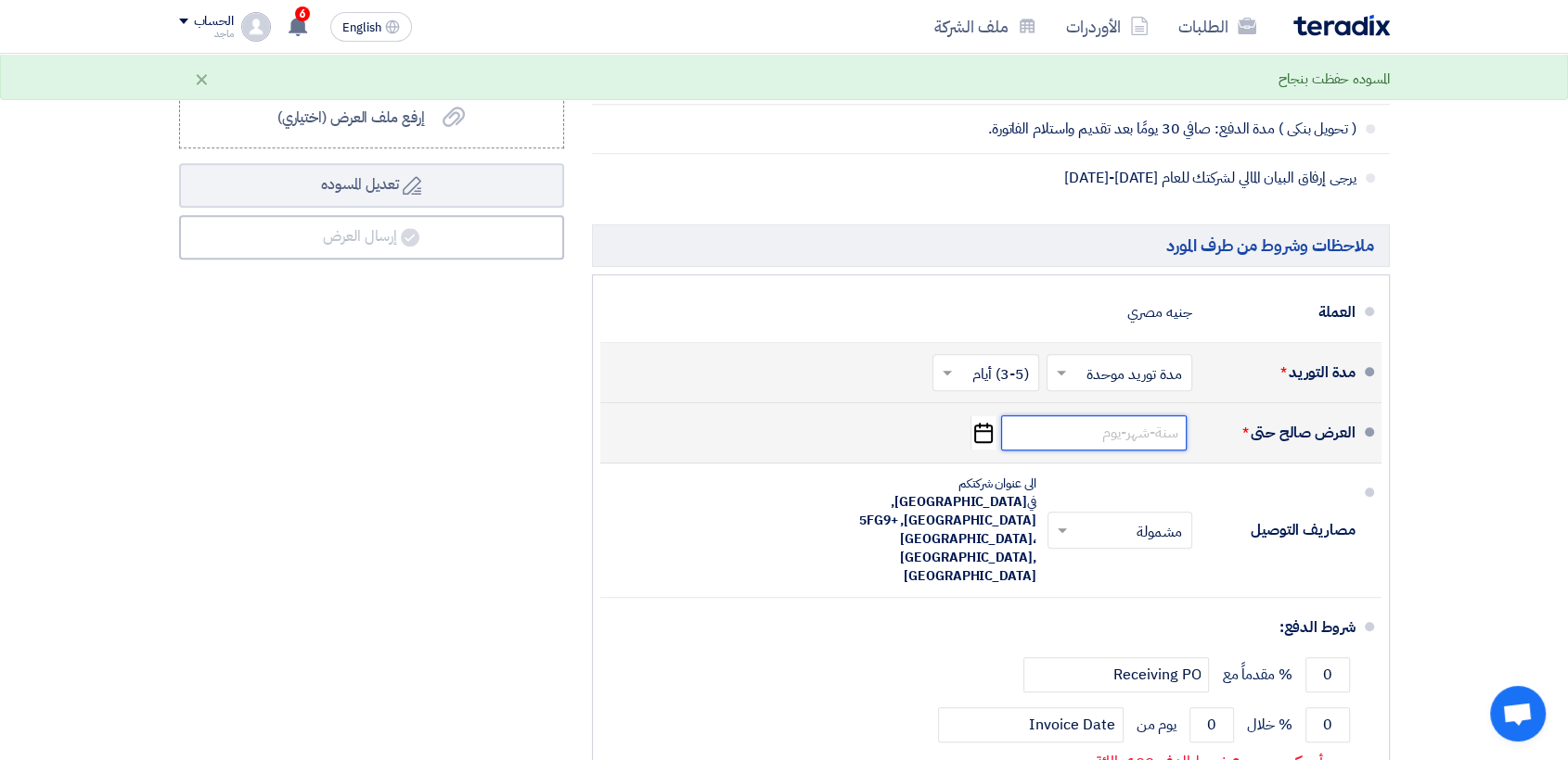
click at [1031, 429] on input at bounding box center [1093, 432] width 186 height 35
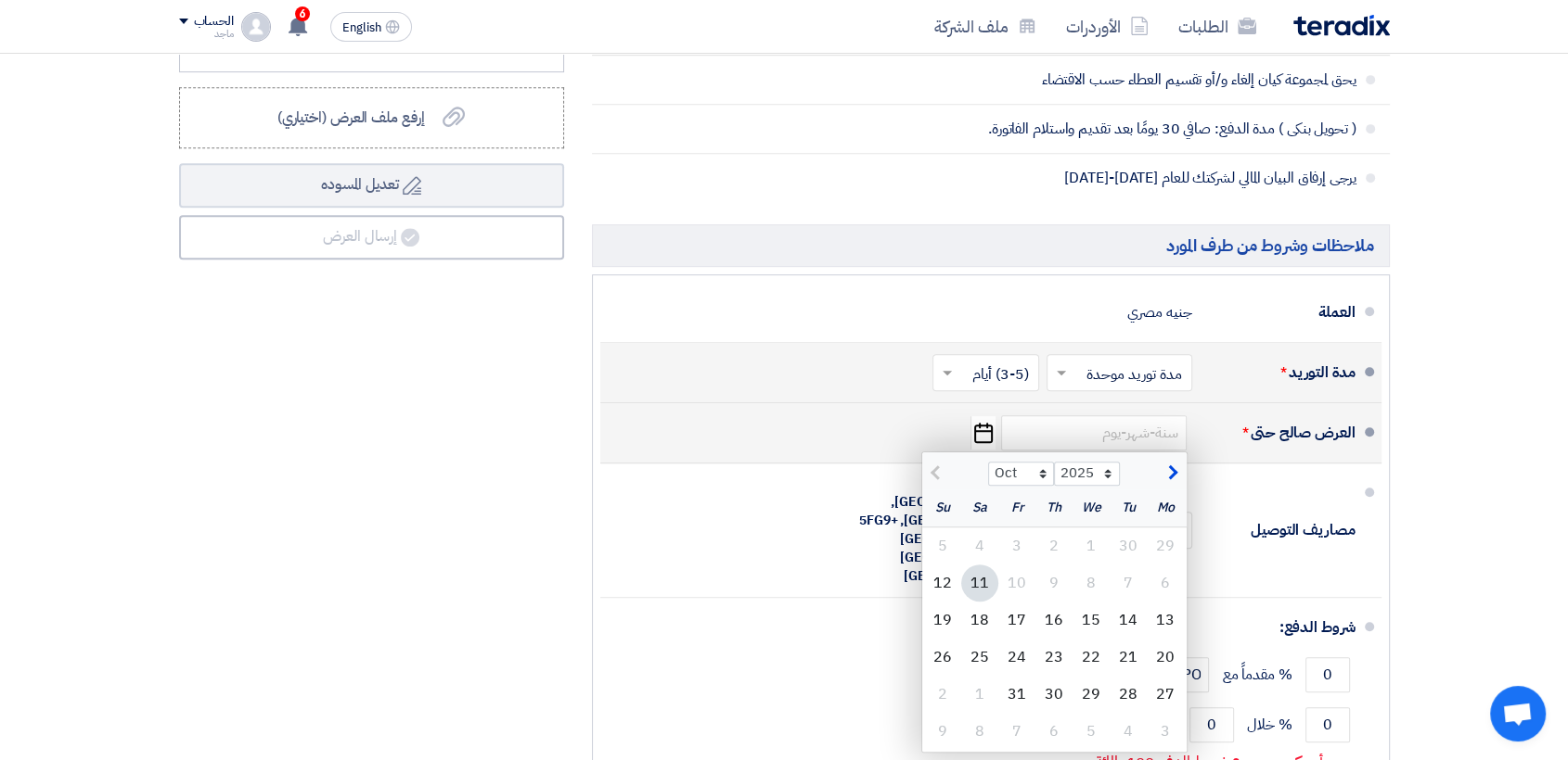
click at [972, 573] on div "11" at bounding box center [979, 583] width 37 height 37
type input "[DATE]"
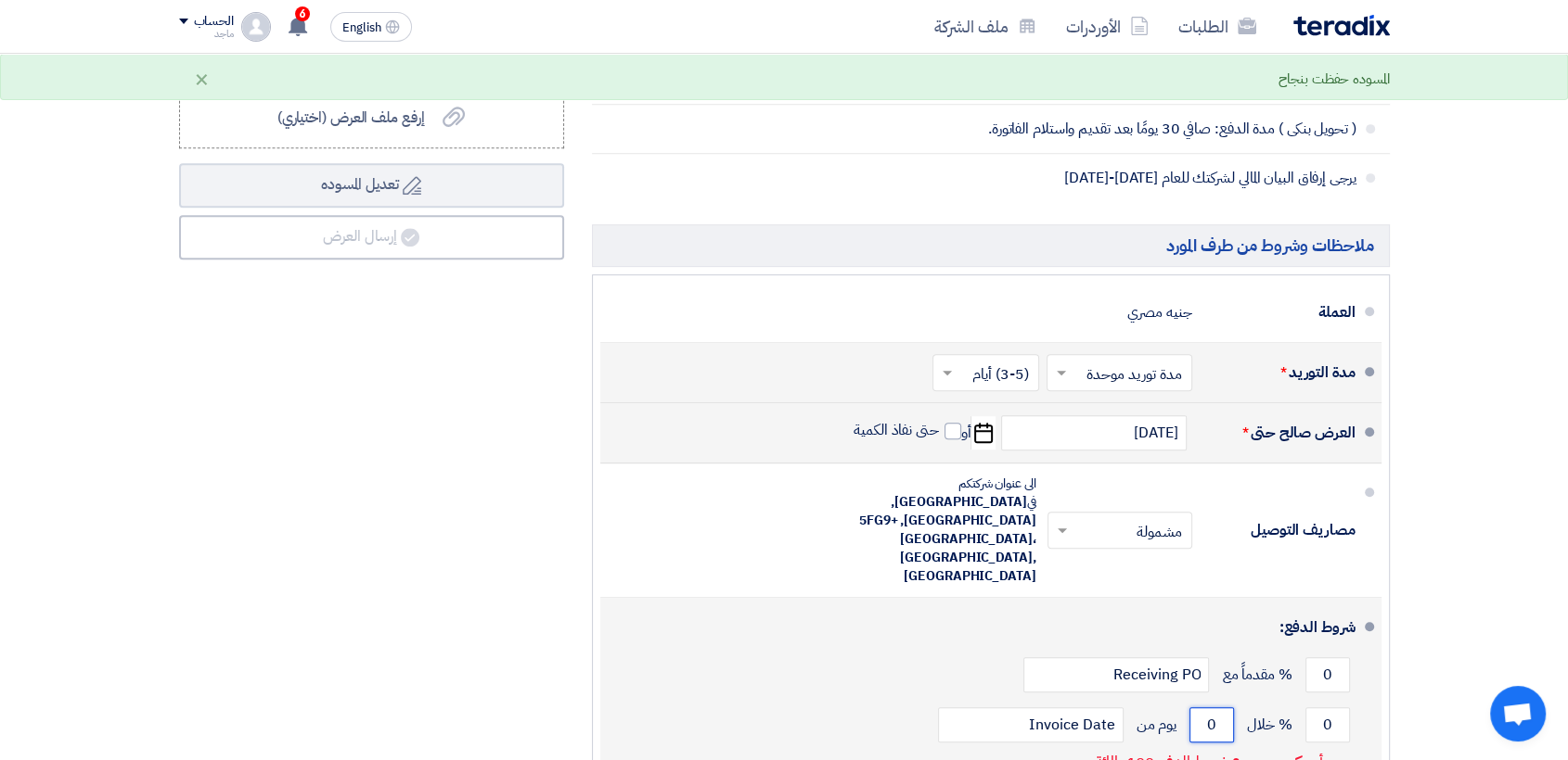
click at [1201, 707] on input "0" at bounding box center [1211, 724] width 44 height 35
type input "3"
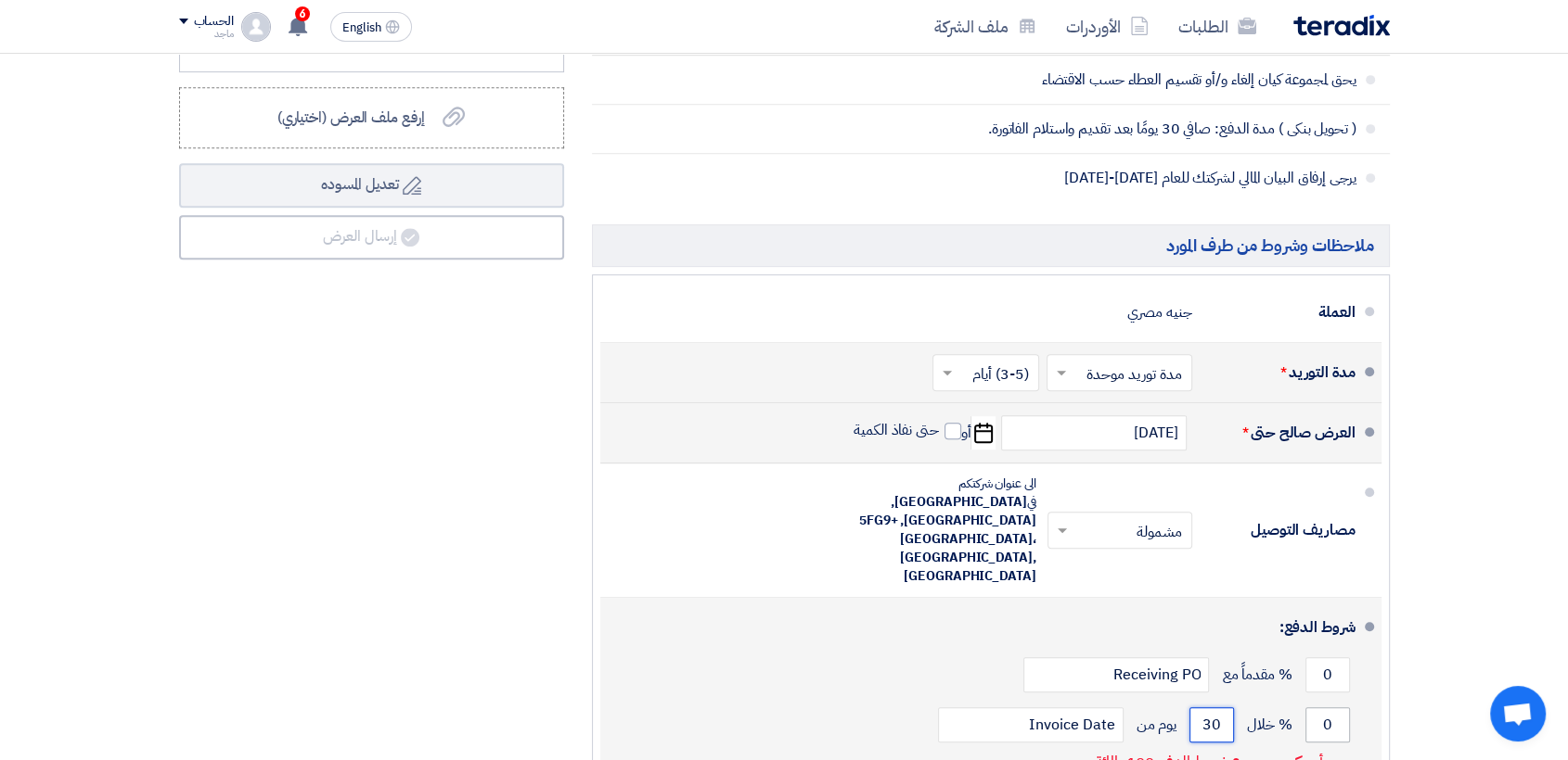
type input "30"
click at [1336, 707] on input "0" at bounding box center [1327, 724] width 44 height 35
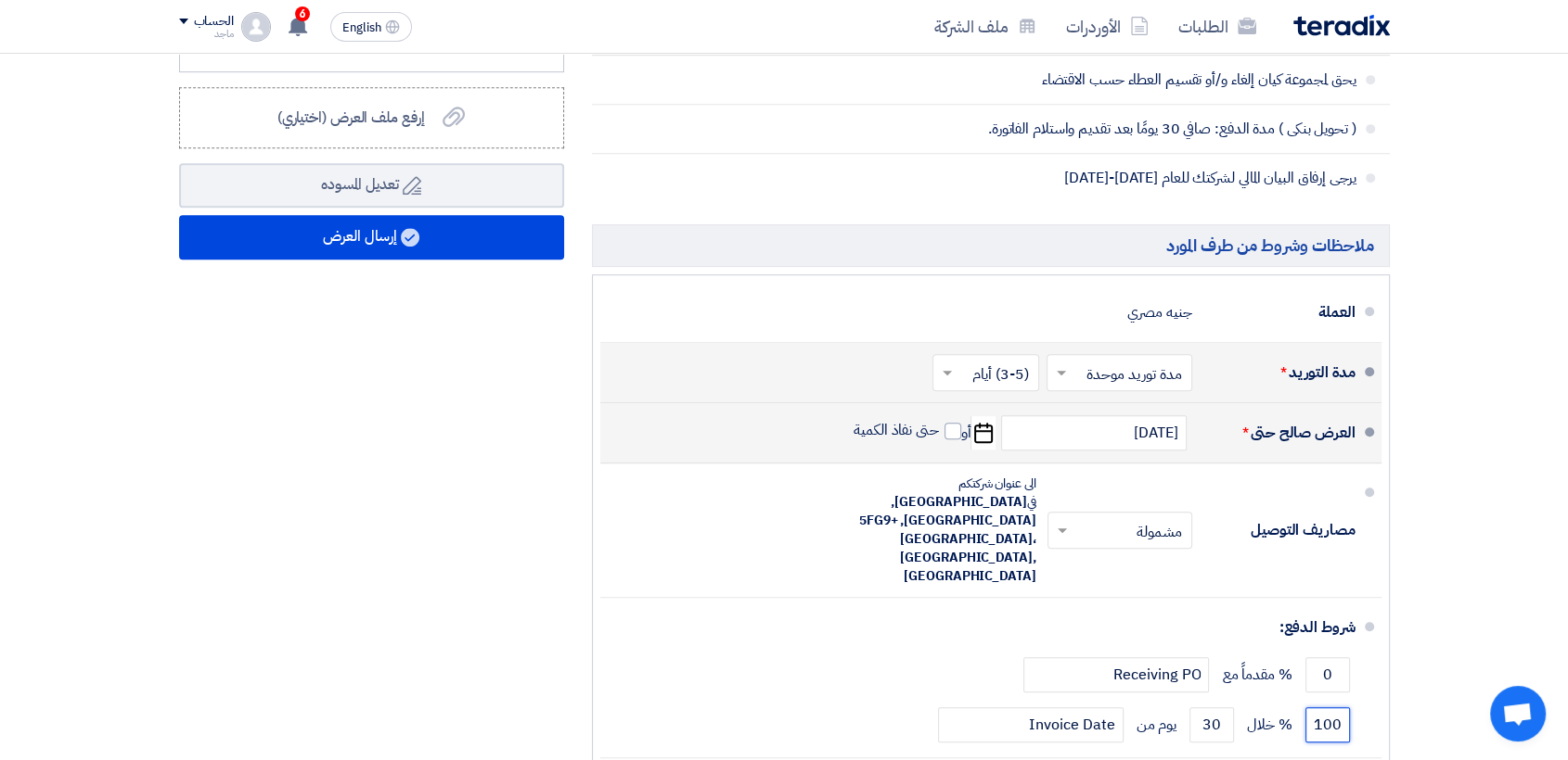
type input "100"
click at [449, 507] on div "ملخص العرض المالي المجموع الجزئي جنيه مصري 28,500 تكلفه التوصيل" at bounding box center [371, 309] width 413 height 1112
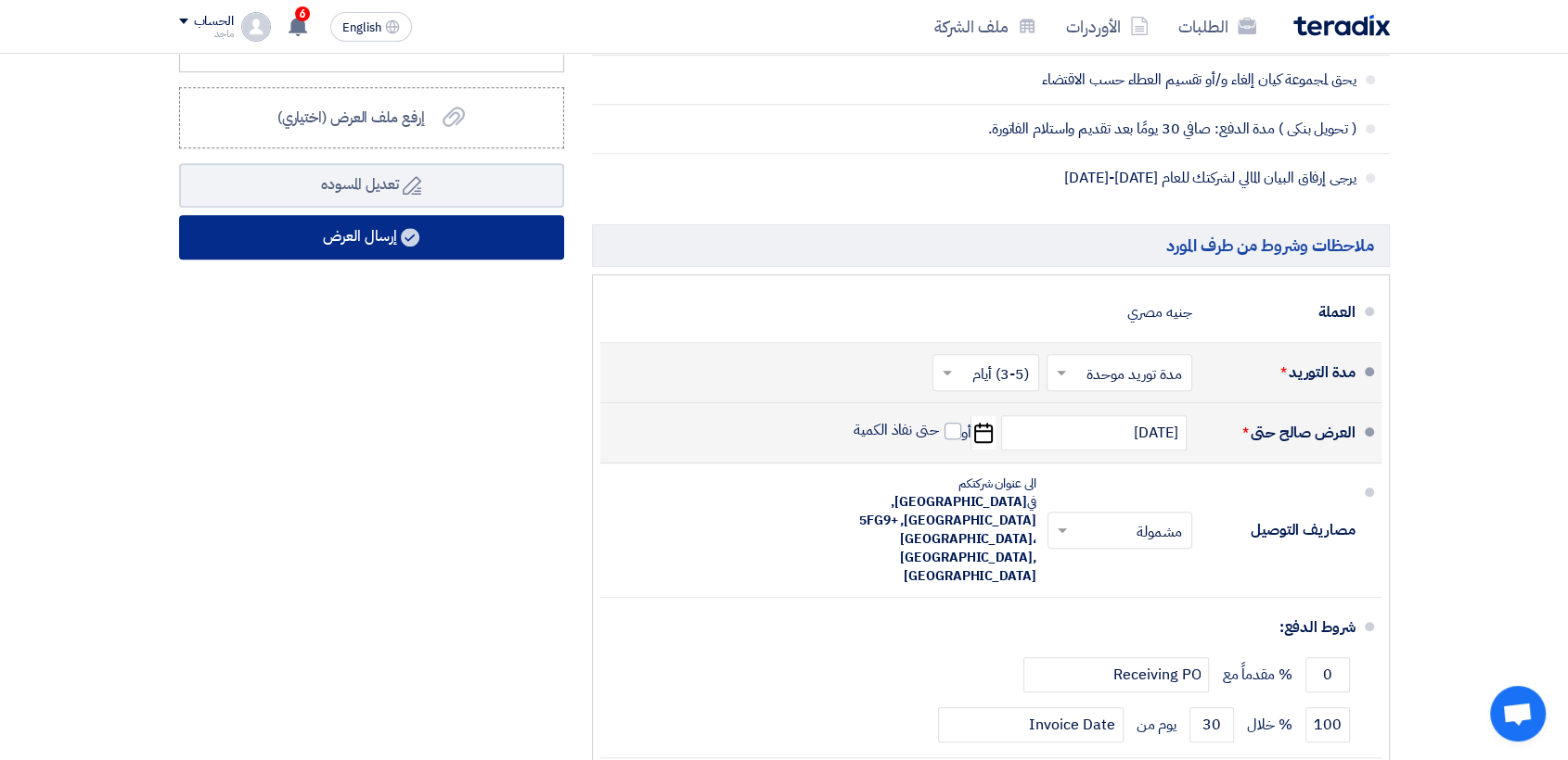
click at [468, 223] on button "إرسال العرض" at bounding box center [371, 236] width 385 height 44
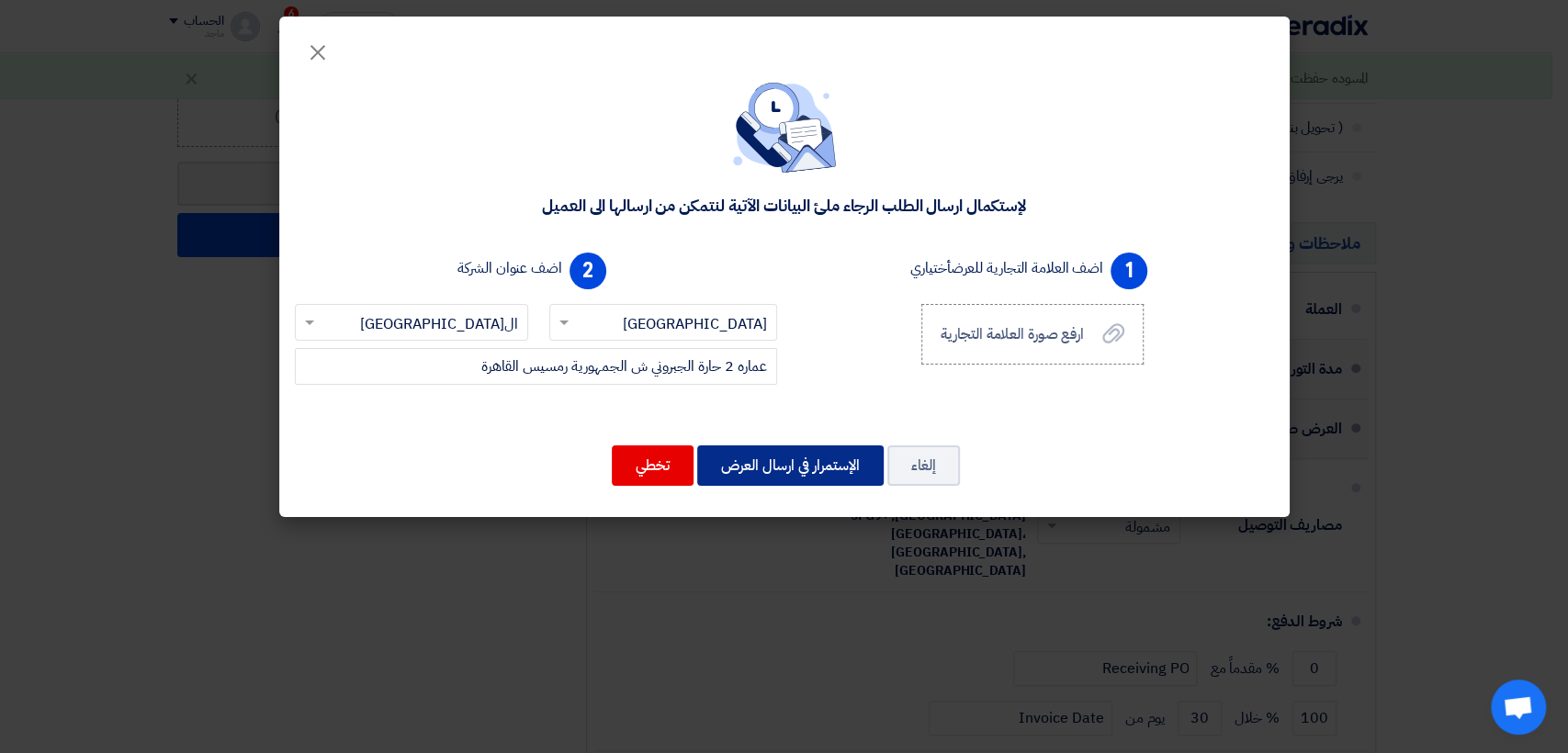
click at [846, 463] on button "الإستمرار في ارسال العرض" at bounding box center [790, 466] width 187 height 40
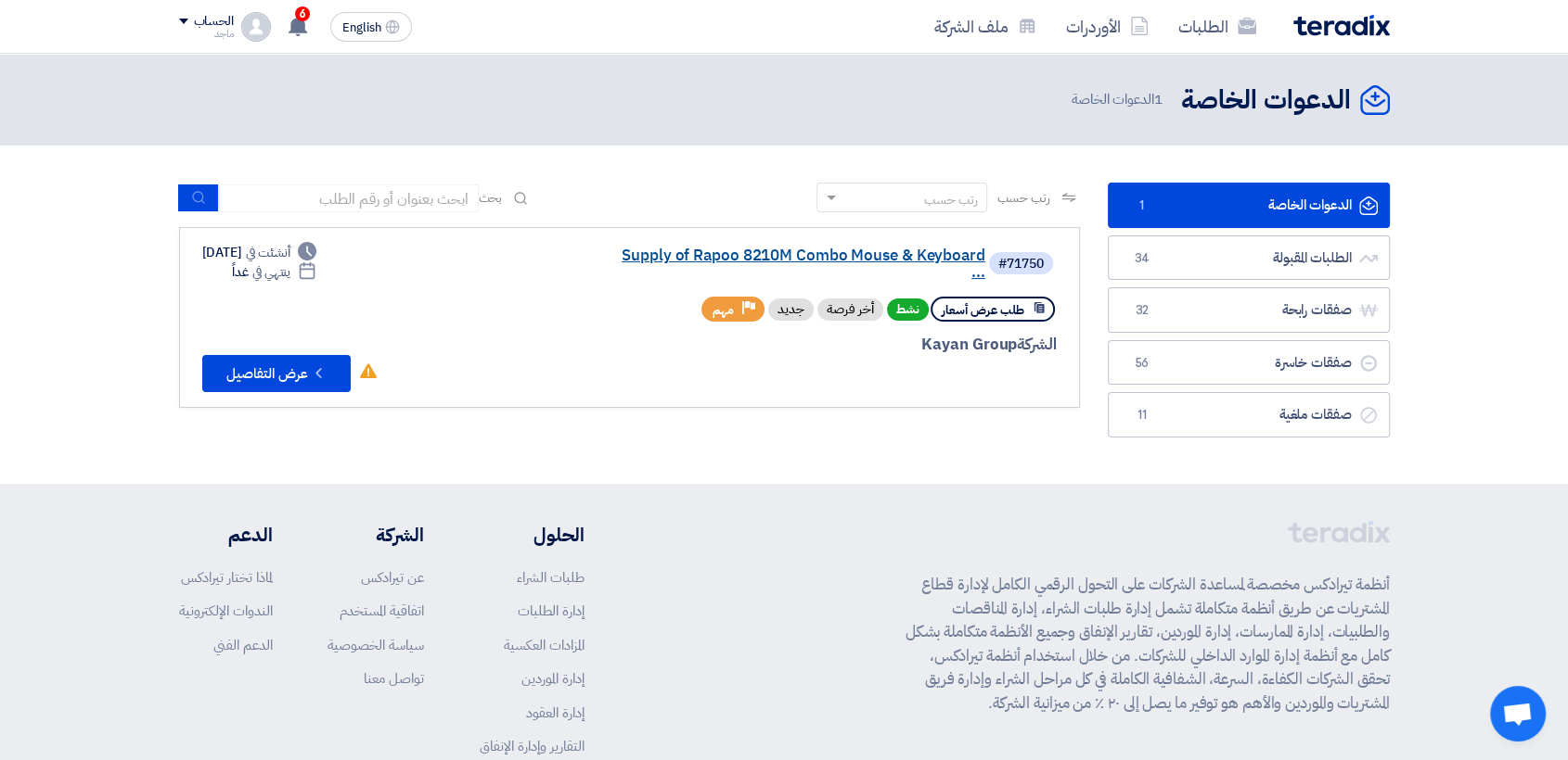
click at [740, 251] on link "Supply of Rapoo 8210M Combo Mouse & Keyboard ..." at bounding box center [800, 264] width 371 height 33
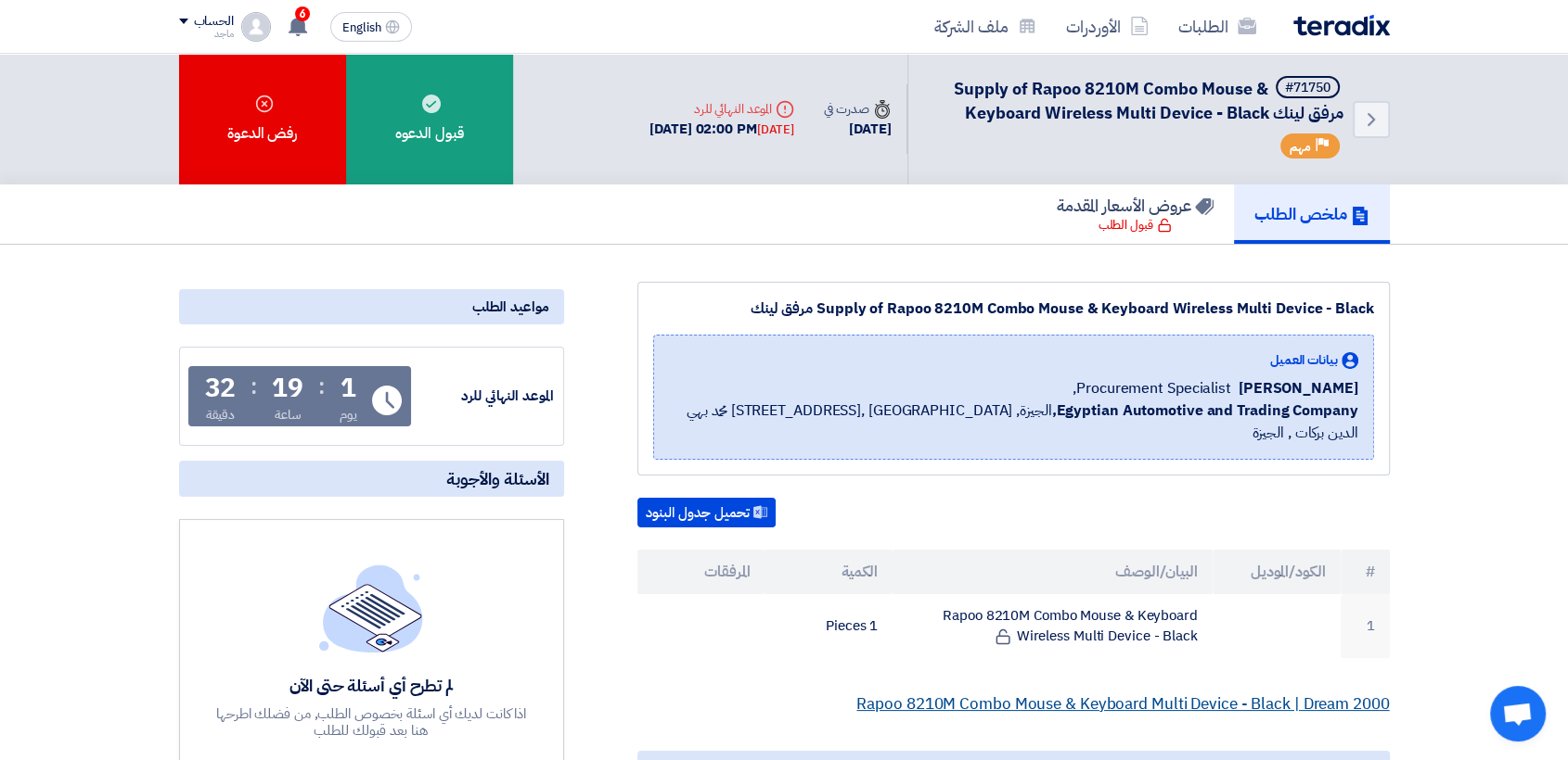
click at [956, 692] on link "Rapoo 8210M Combo Mouse & Keyboard Multi Device - Black | Dream 2000" at bounding box center [1122, 703] width 532 height 24
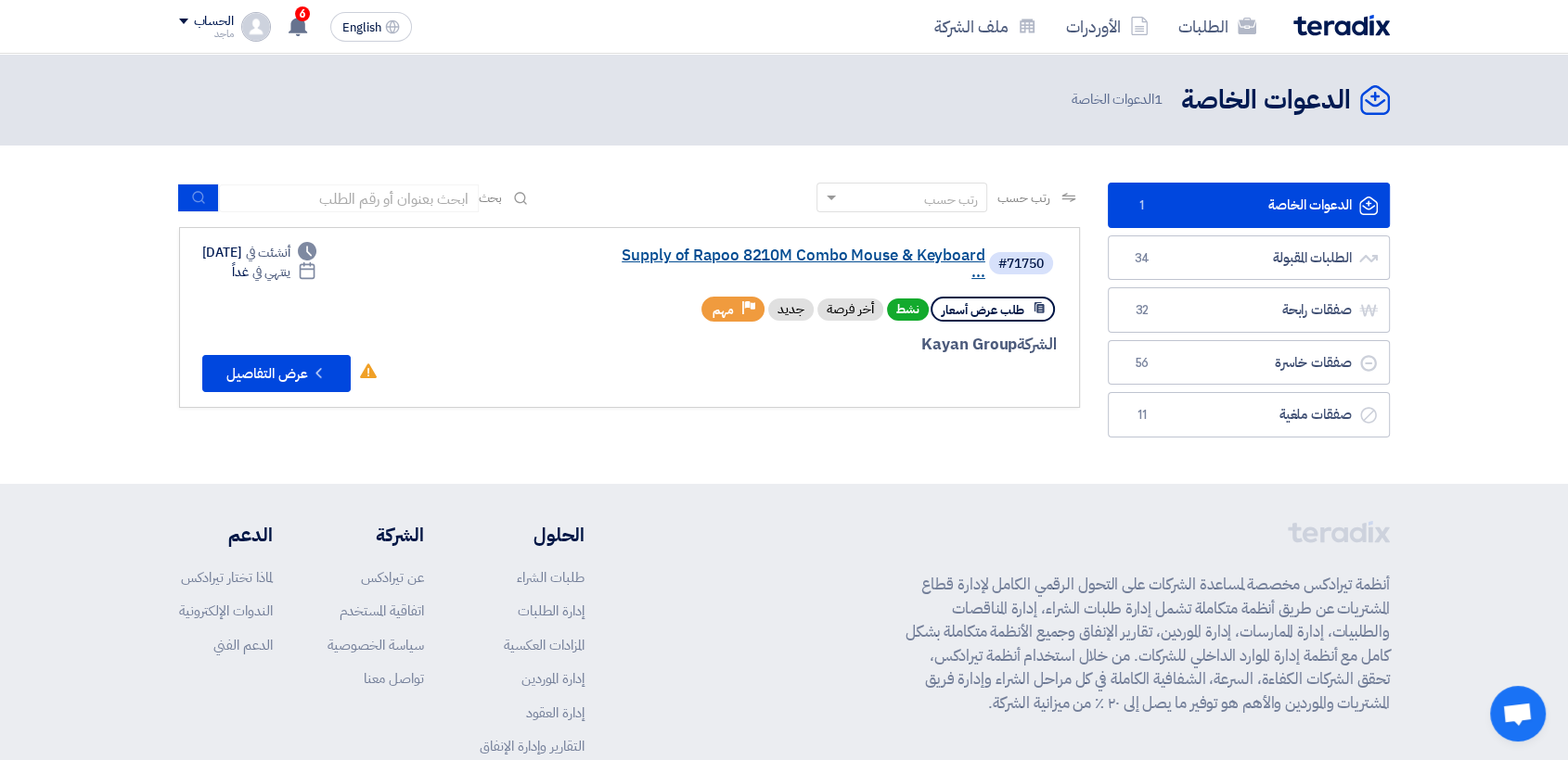
click at [741, 258] on link "Supply of Rapoo 8210M Combo Mouse & Keyboard ..." at bounding box center [800, 264] width 371 height 33
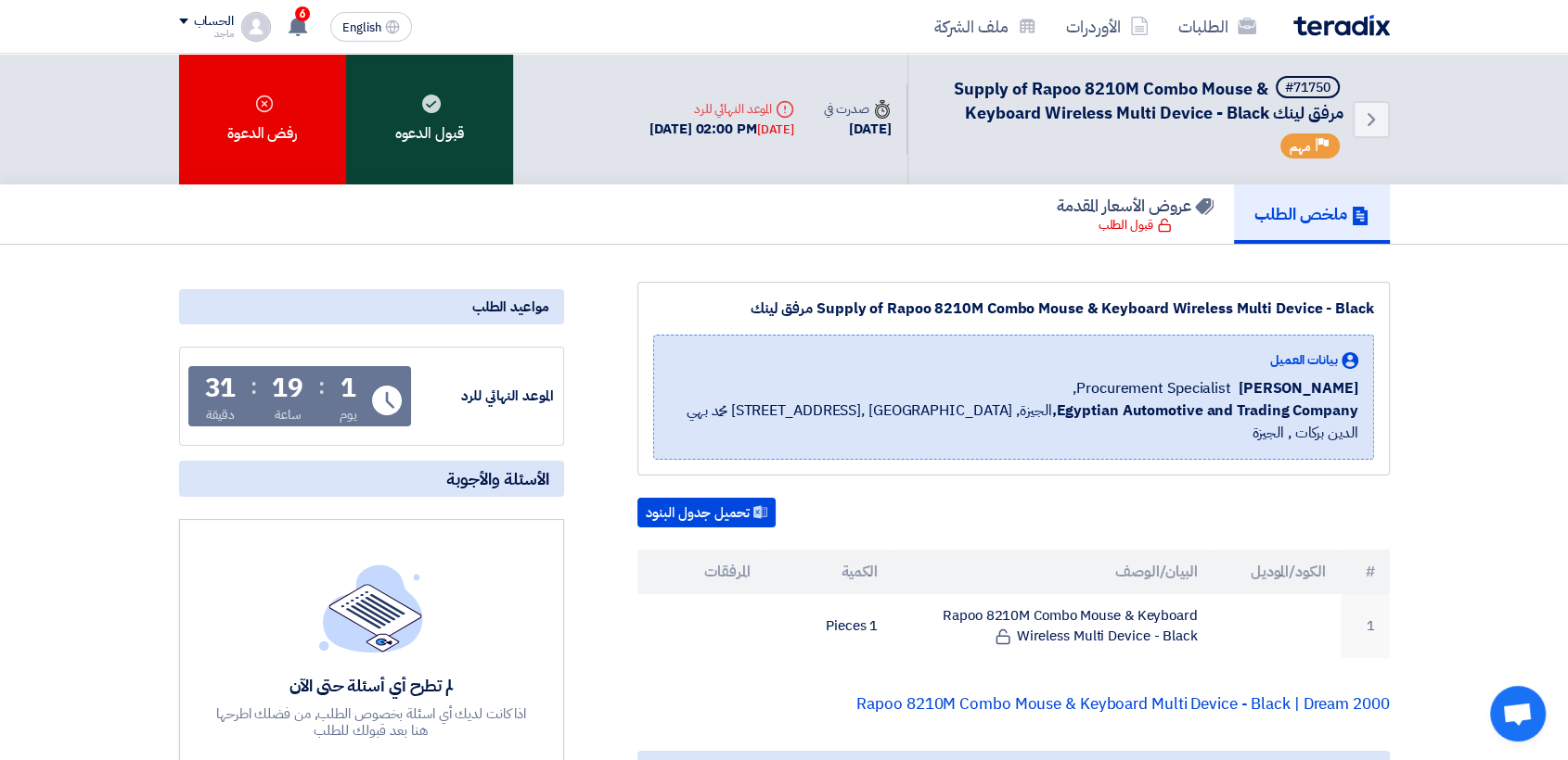
click at [430, 136] on div "قبول الدعوه" at bounding box center [429, 119] width 167 height 131
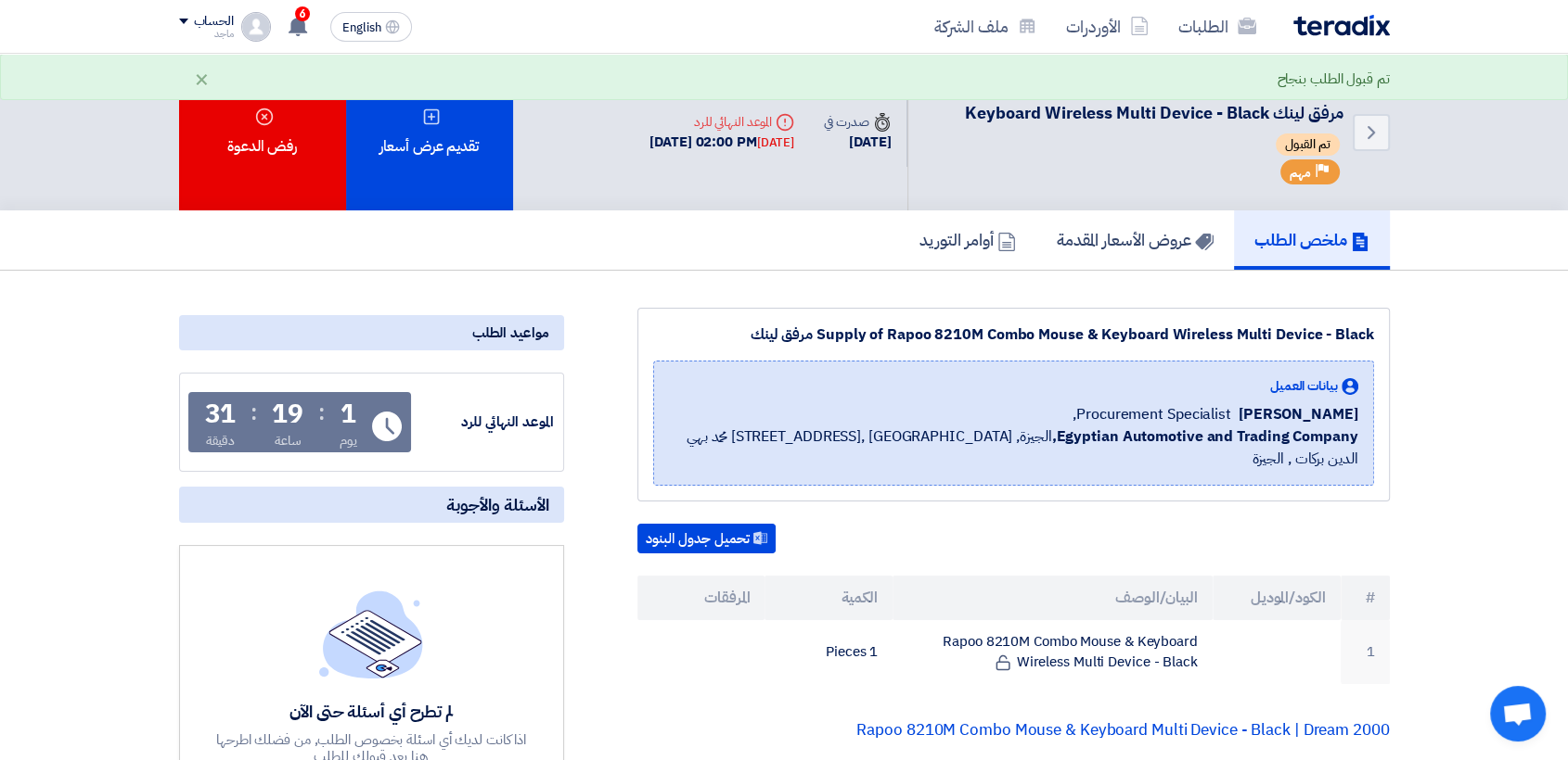
click at [430, 136] on div "تقديم عرض أسعار" at bounding box center [429, 132] width 167 height 156
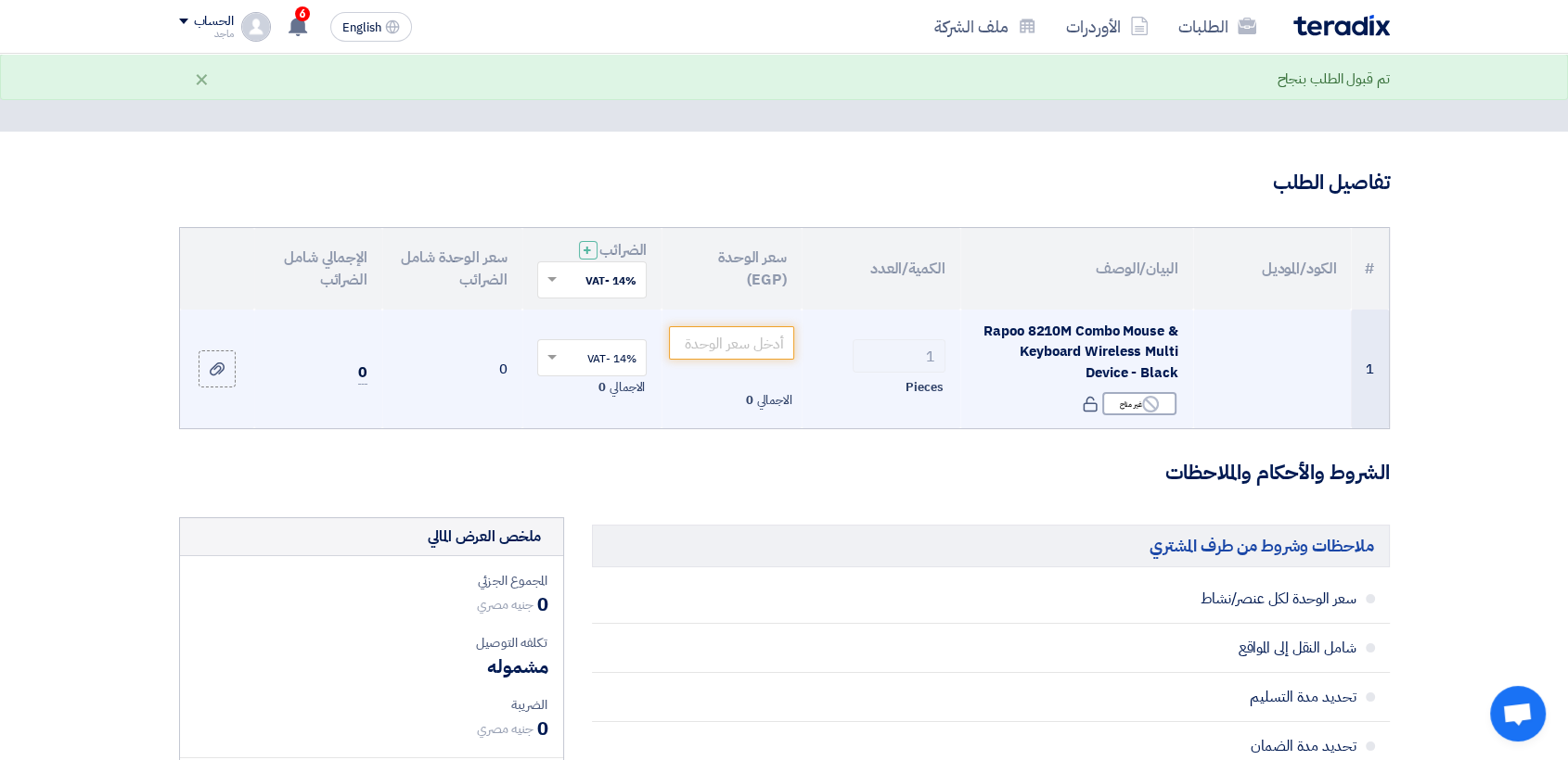
scroll to position [23, 0]
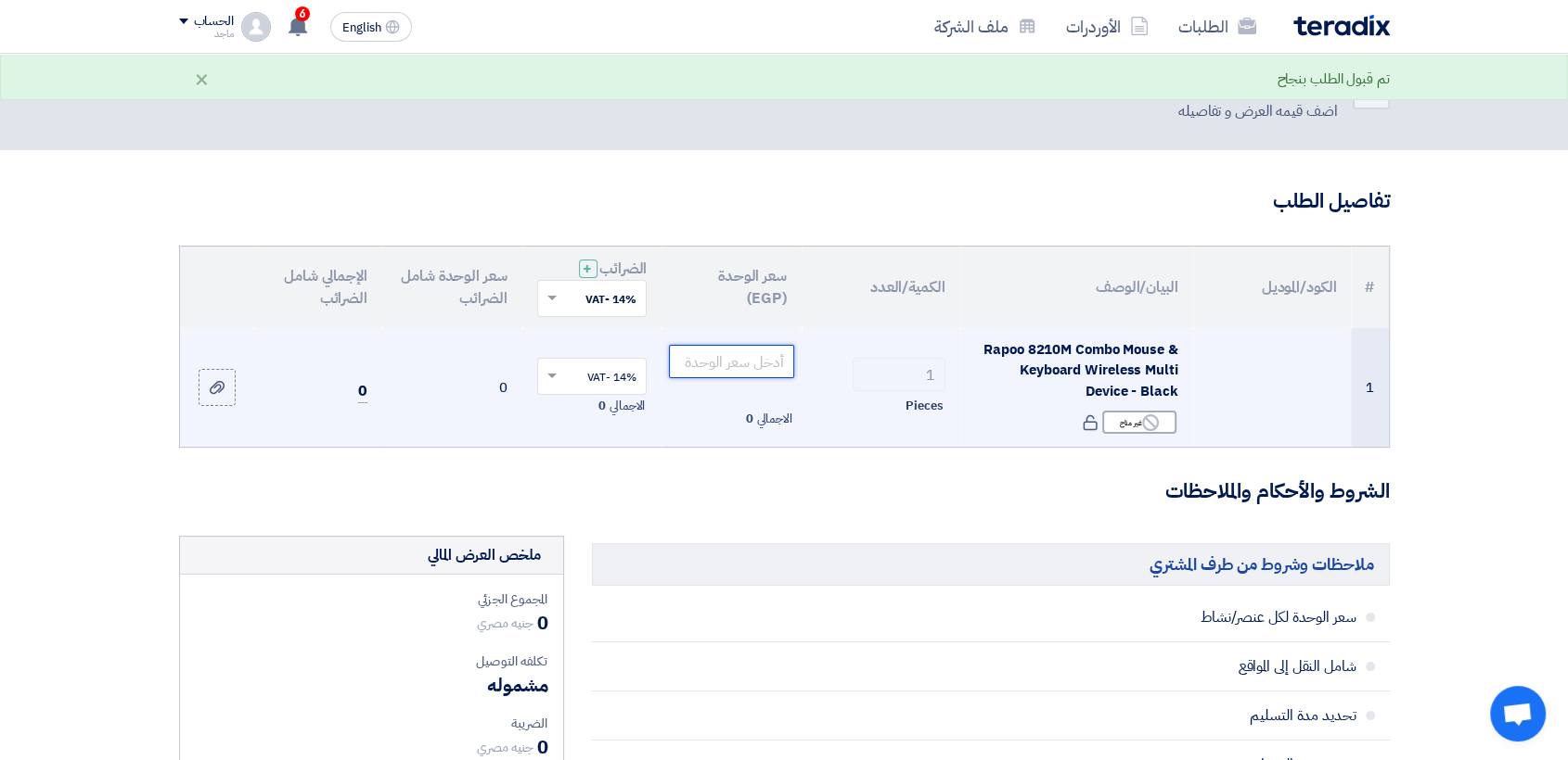
click at [750, 365] on input "number" at bounding box center [731, 361] width 125 height 33
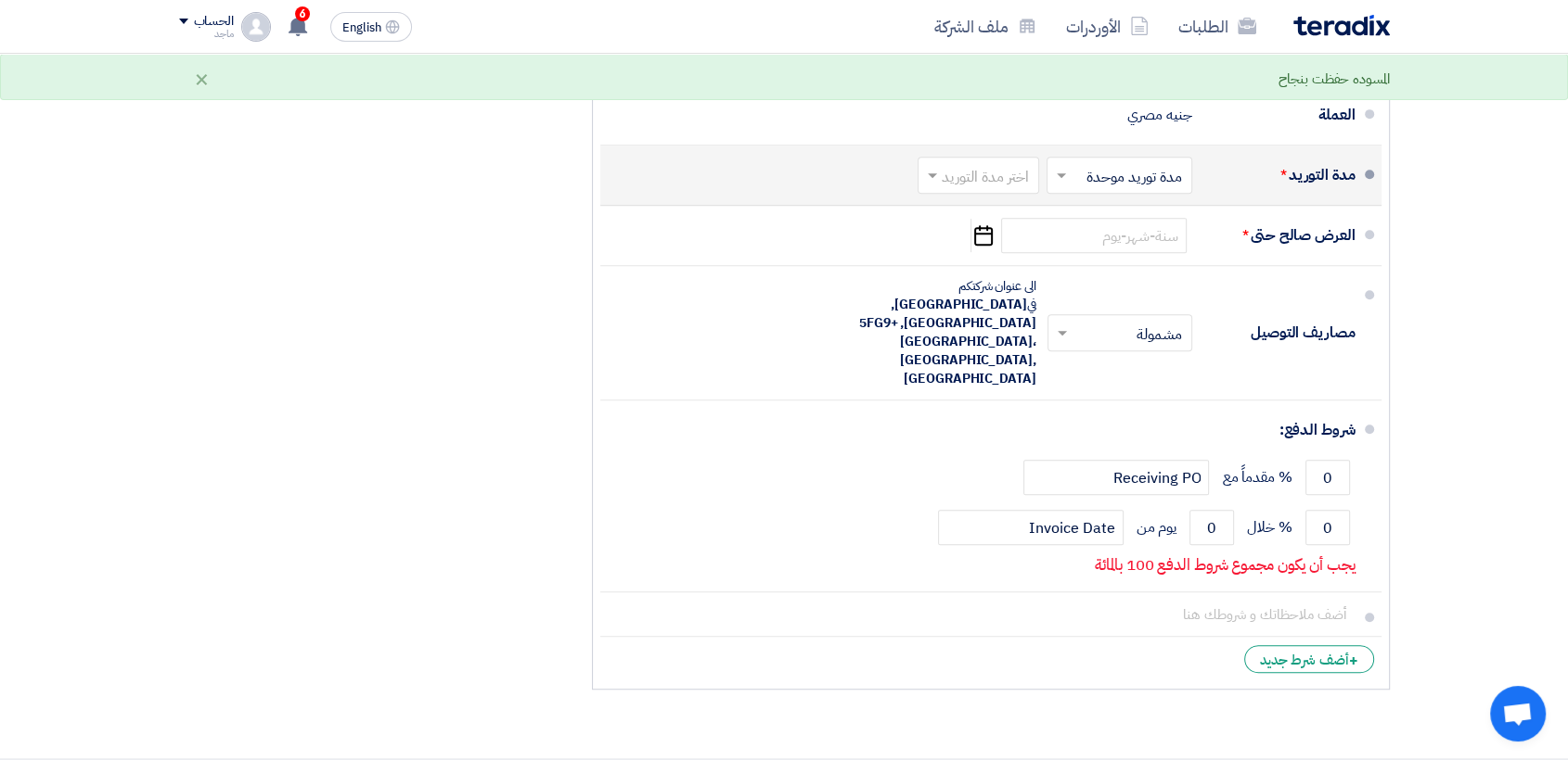
scroll to position [1010, 0]
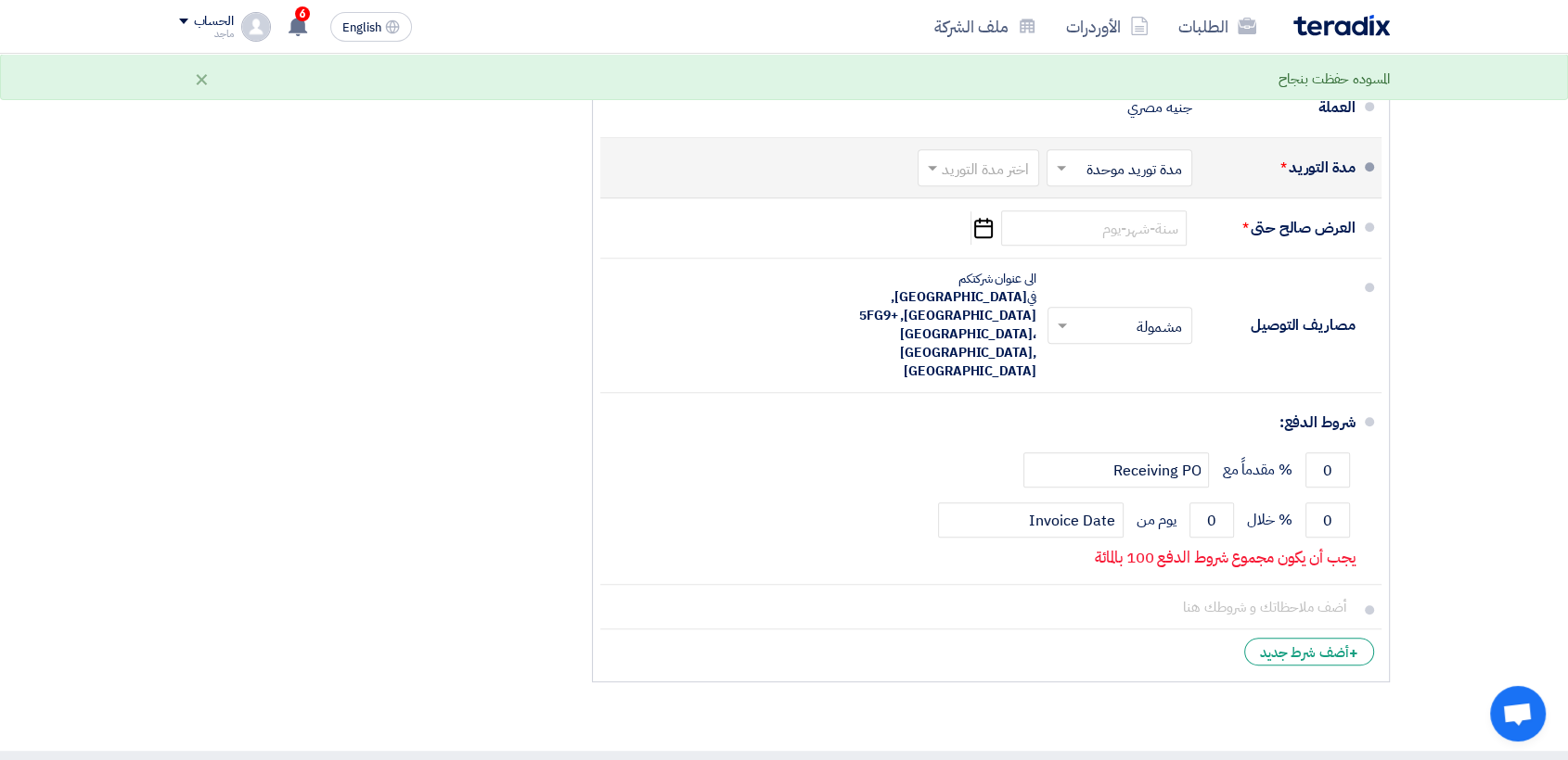
type input "2500"
click at [960, 175] on input "text" at bounding box center [974, 170] width 112 height 27
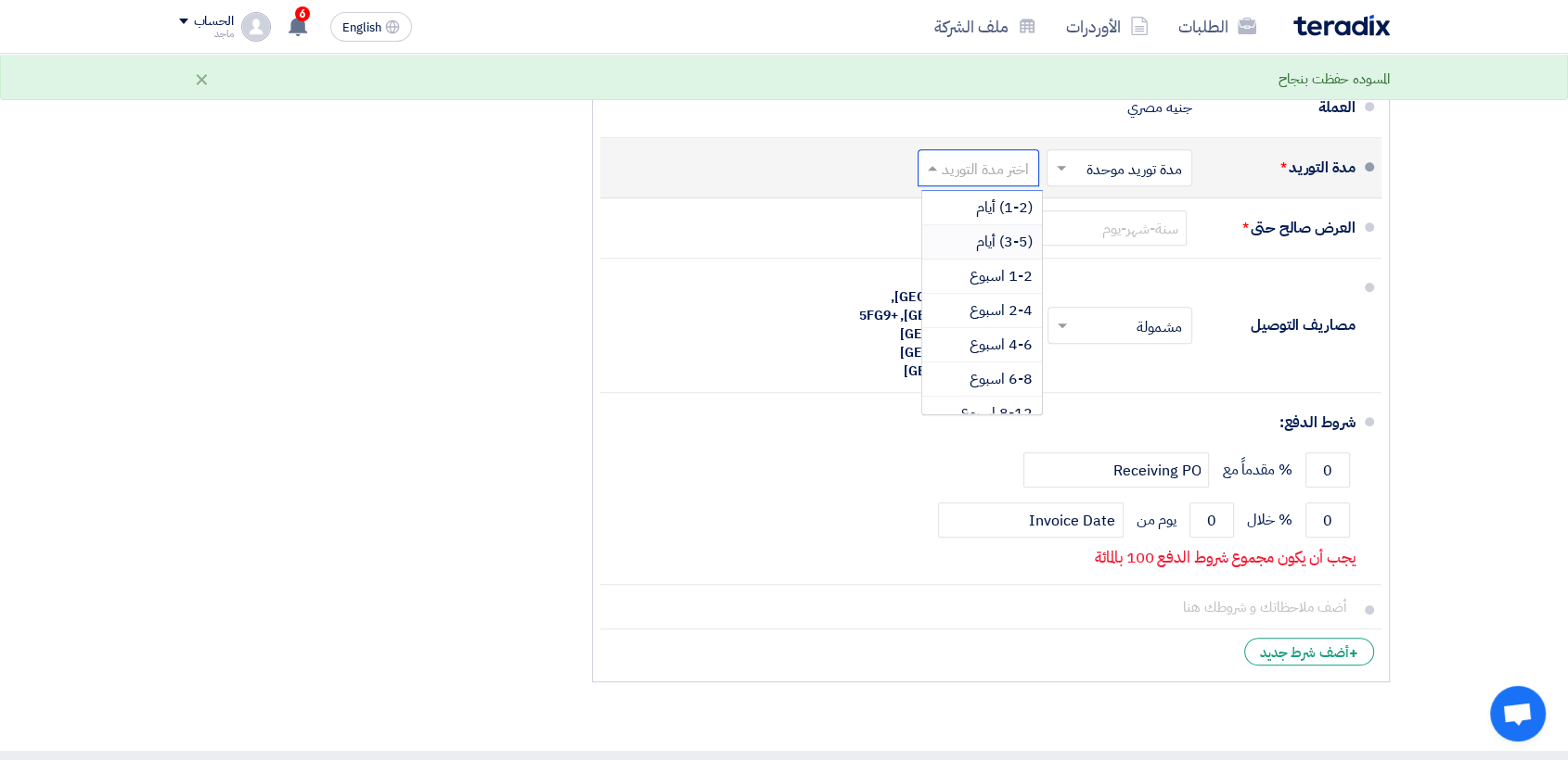
click at [988, 239] on span "(3-5) أيام" at bounding box center [1004, 242] width 57 height 23
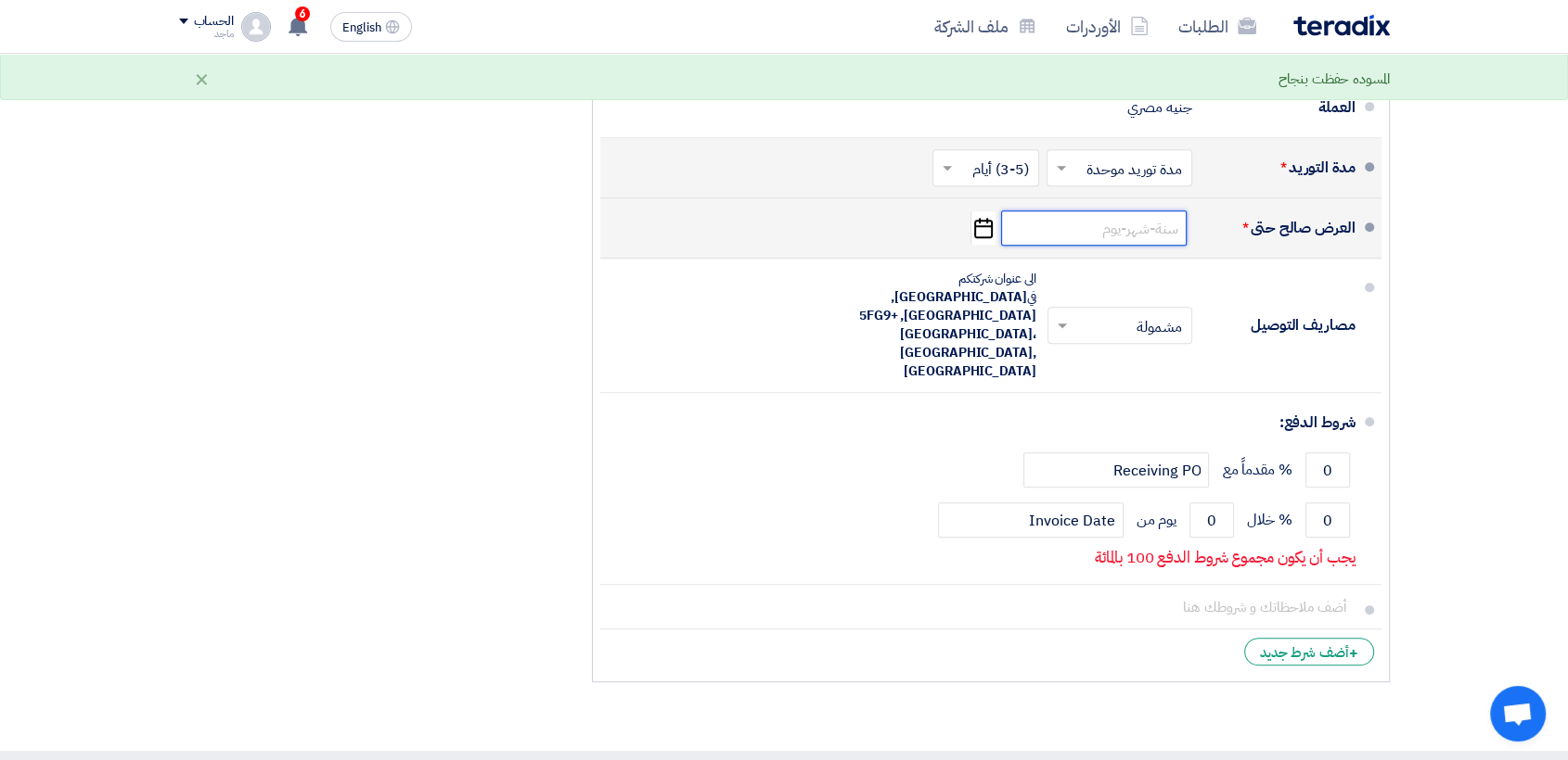
click at [1045, 234] on input at bounding box center [1093, 227] width 186 height 35
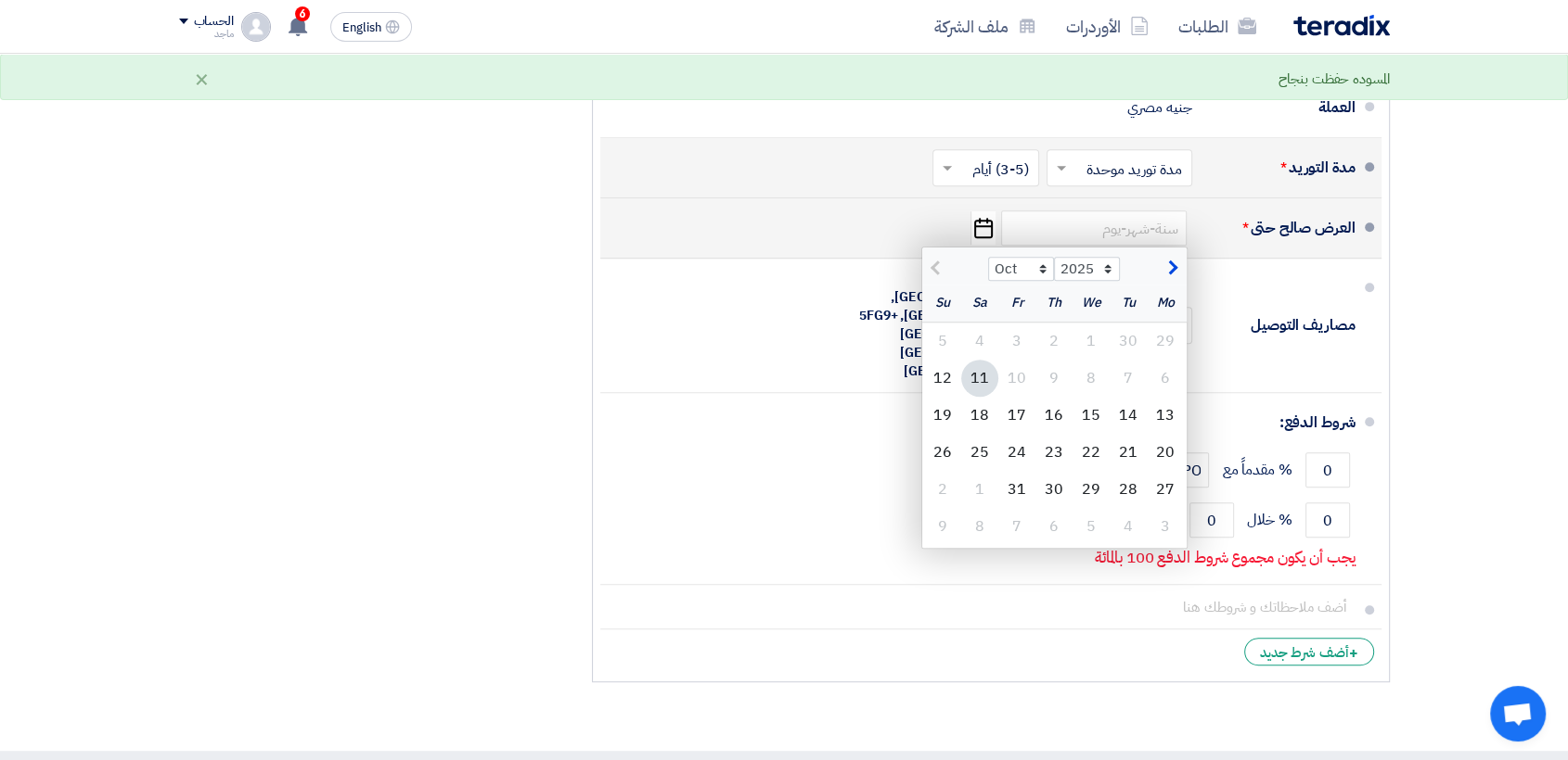
click at [985, 368] on div "11" at bounding box center [979, 378] width 37 height 37
type input "[DATE]"
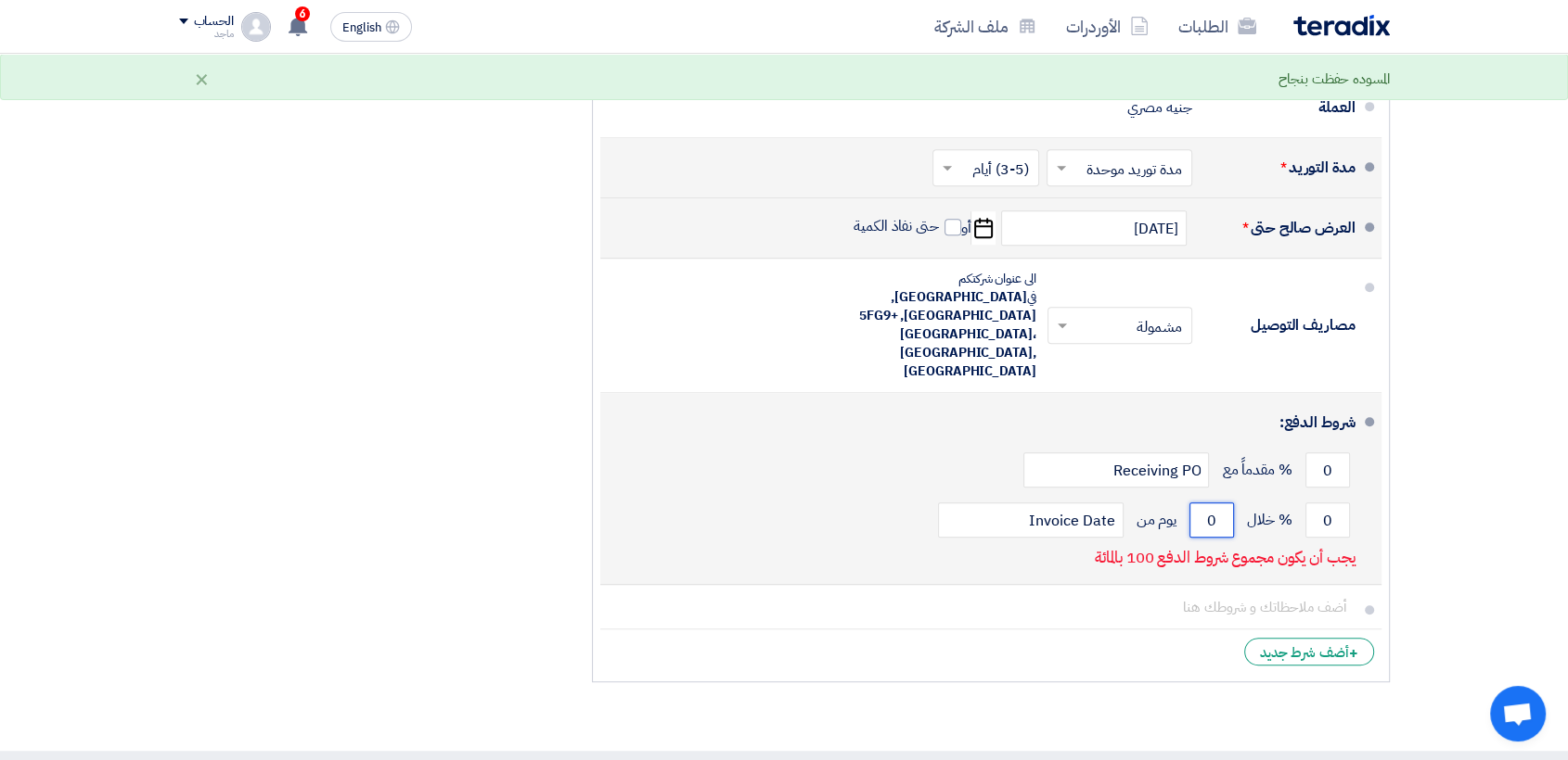
click at [1199, 503] on input "0" at bounding box center [1211, 520] width 44 height 35
type input "30"
click at [1310, 503] on input "0" at bounding box center [1327, 520] width 44 height 35
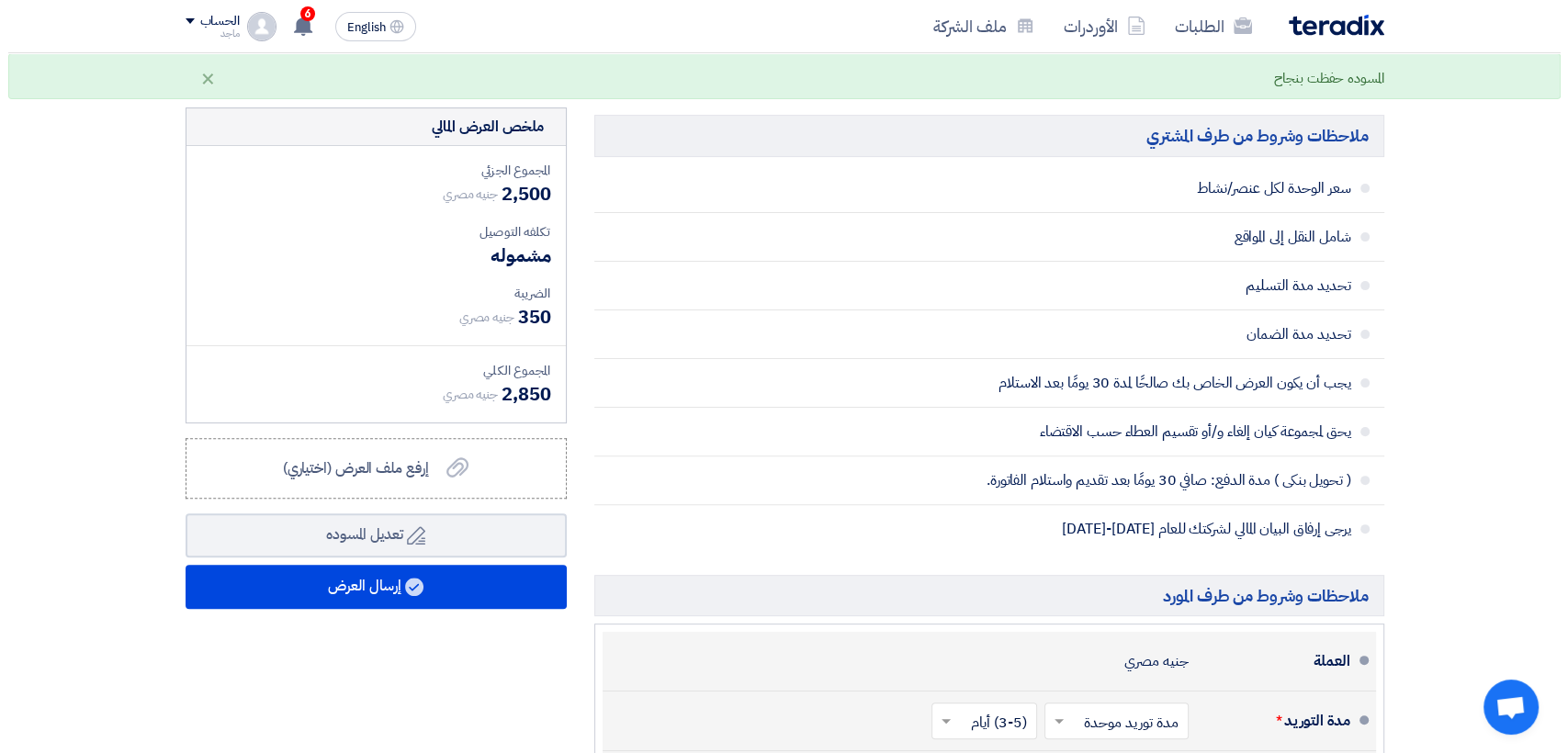
scroll to position [440, 0]
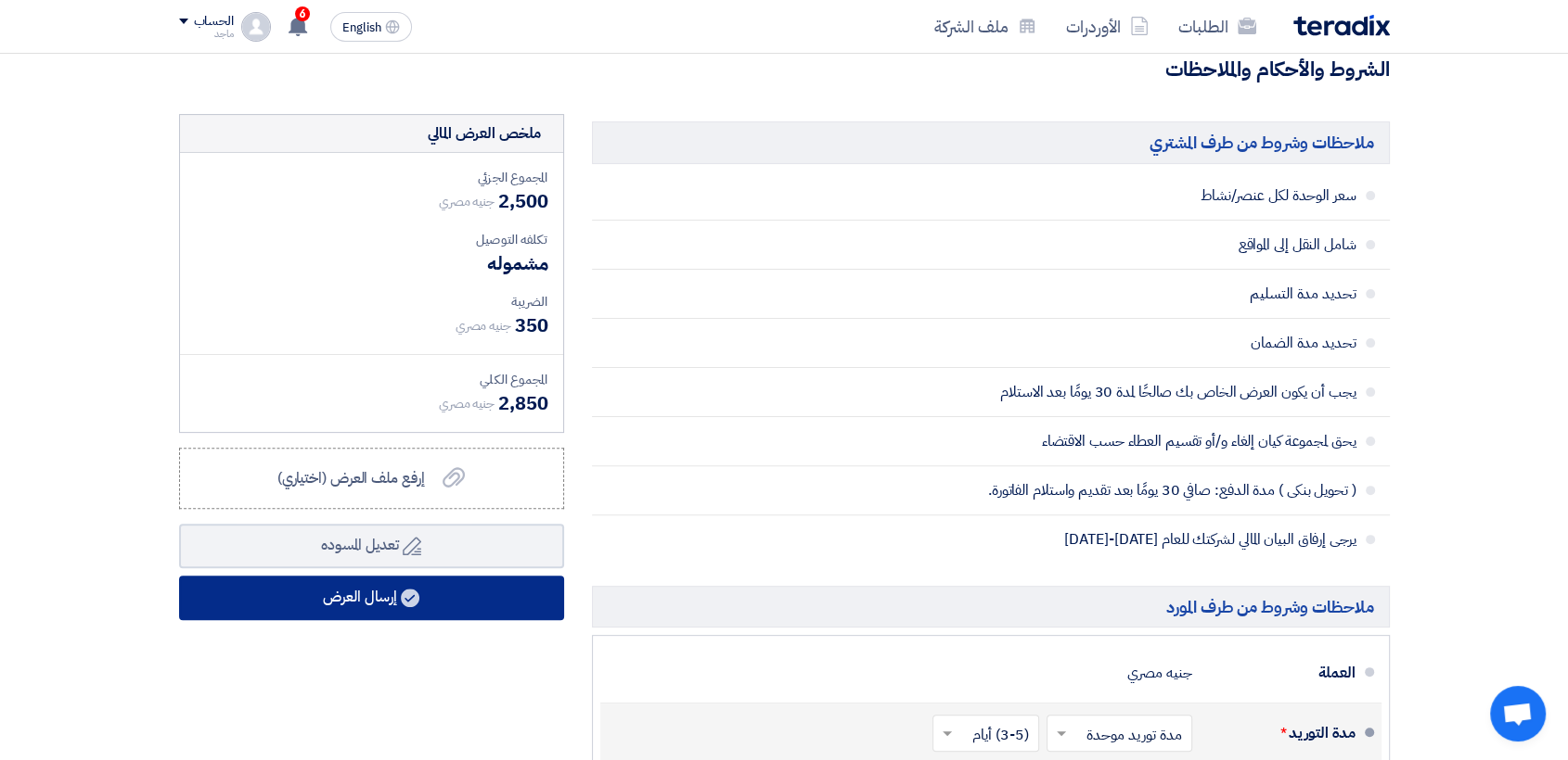
type input "100"
click at [531, 580] on button "إرسال العرض" at bounding box center [371, 597] width 385 height 44
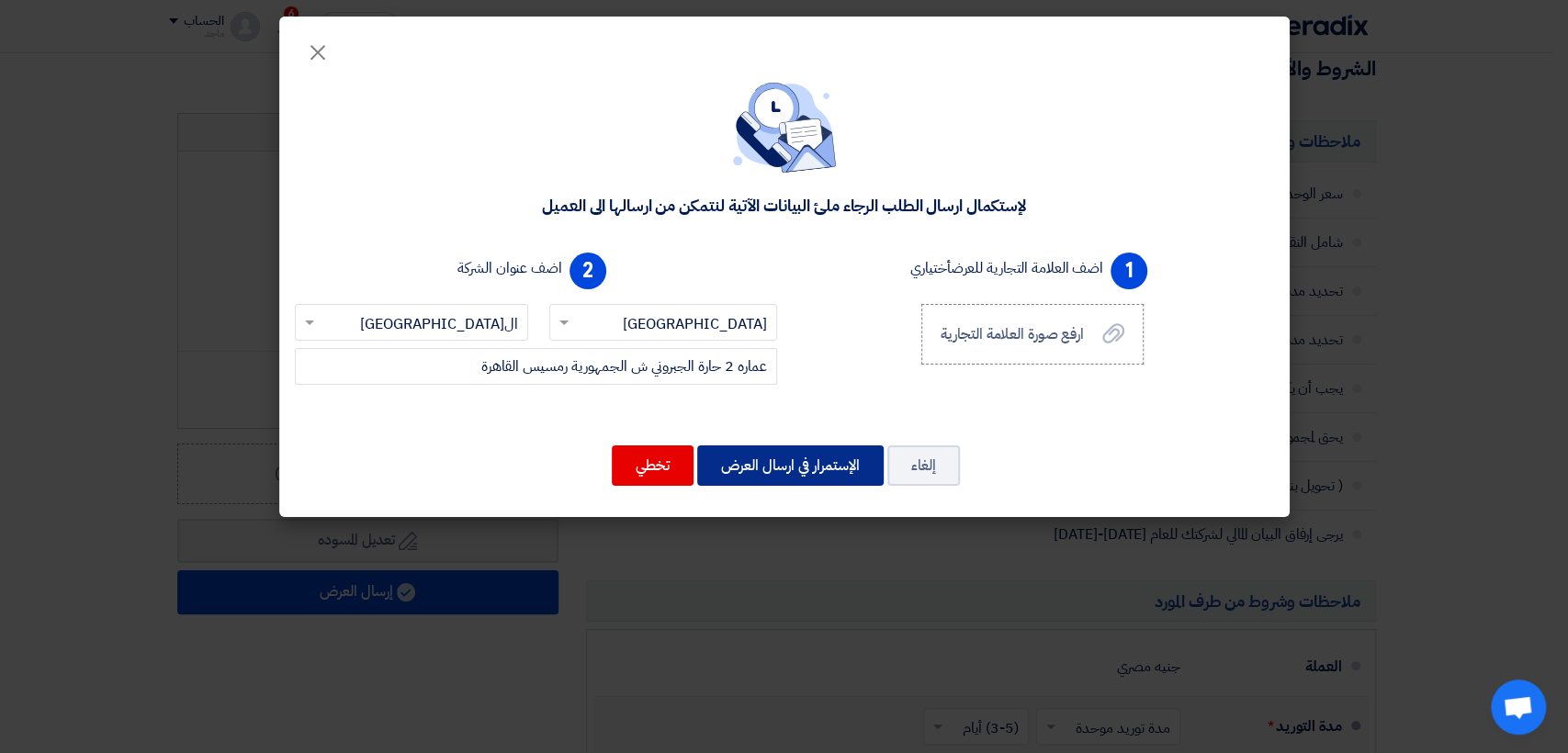
click at [794, 460] on button "الإستمرار في ارسال العرض" at bounding box center [790, 466] width 187 height 40
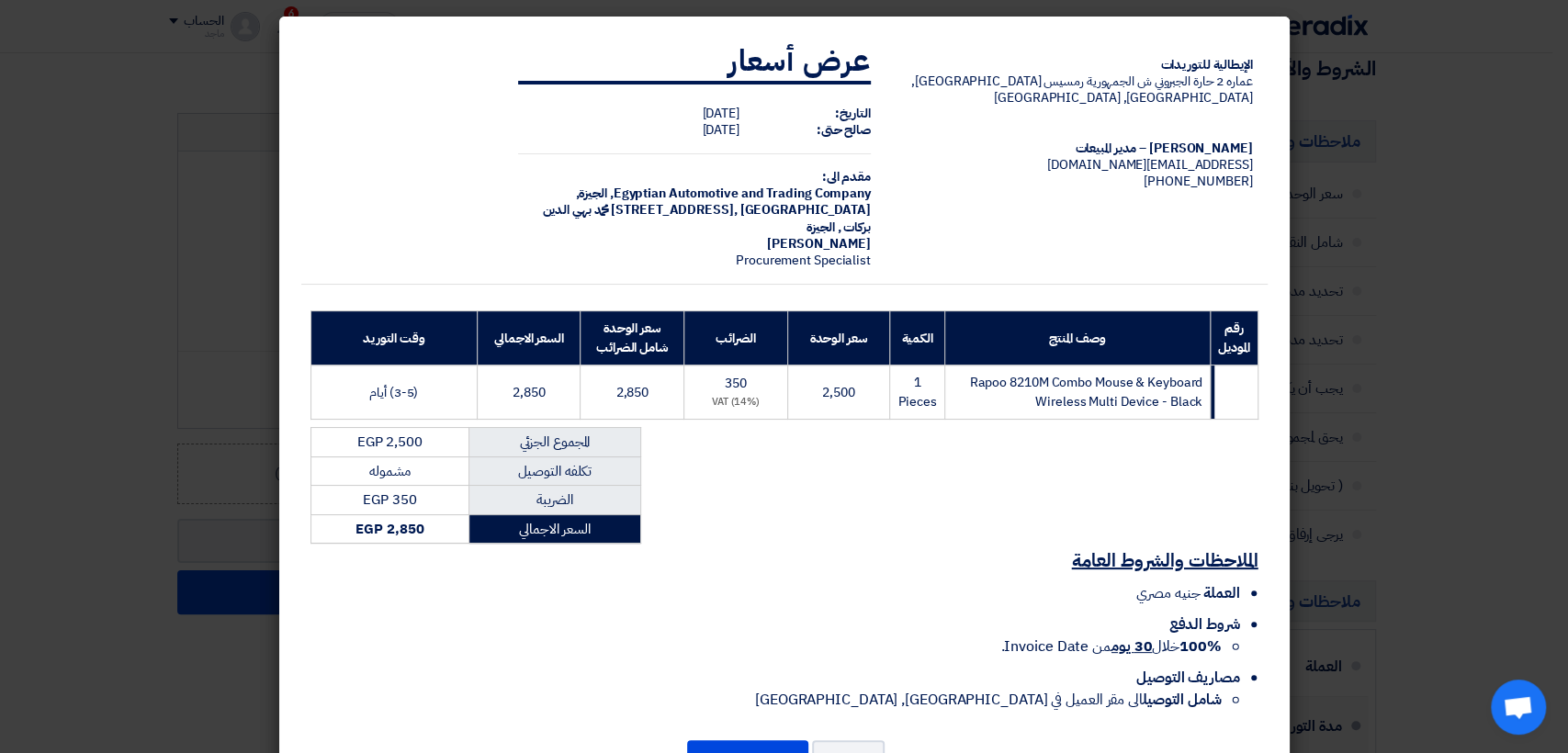
scroll to position [57, 0]
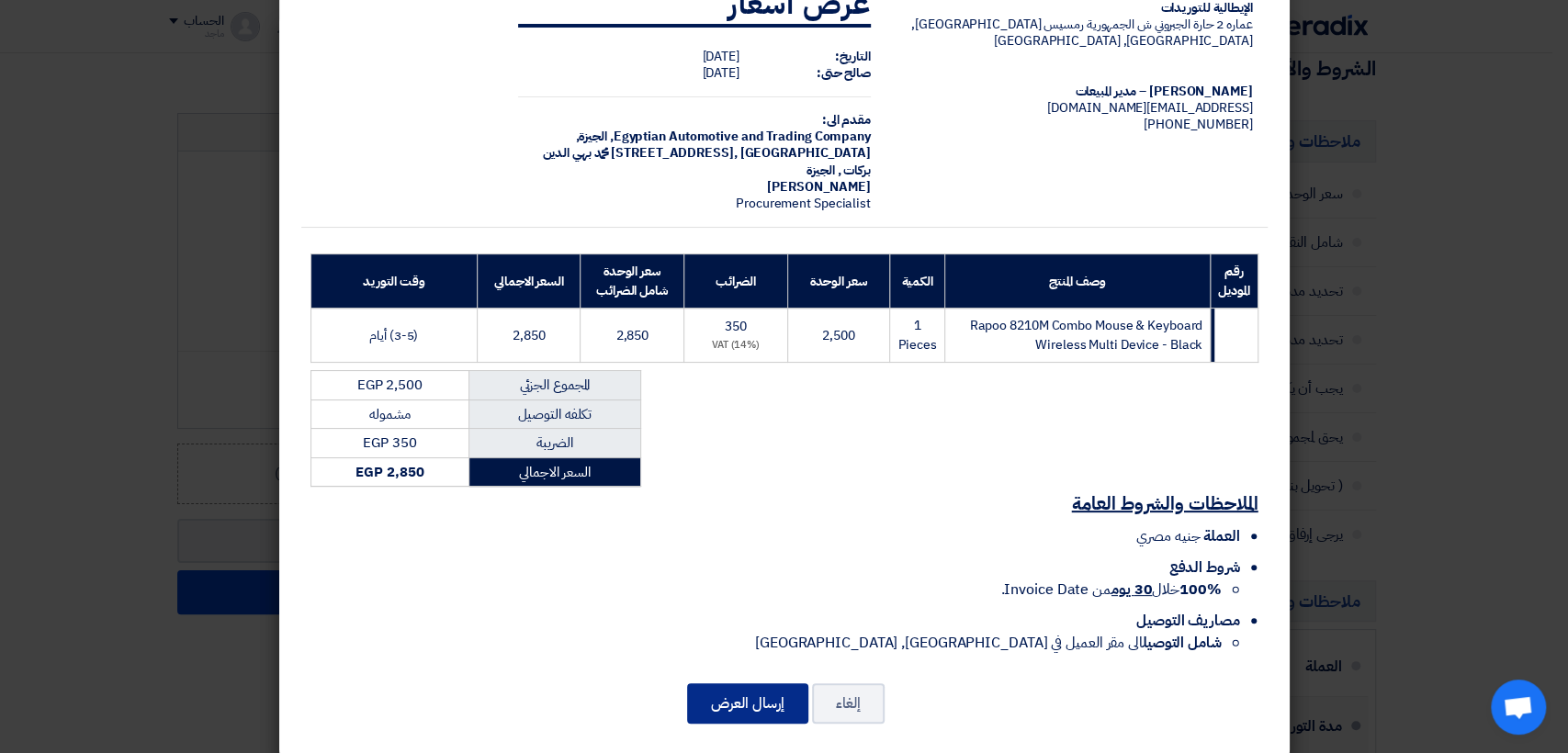
click at [753, 697] on button "إرسال العرض" at bounding box center [747, 704] width 121 height 40
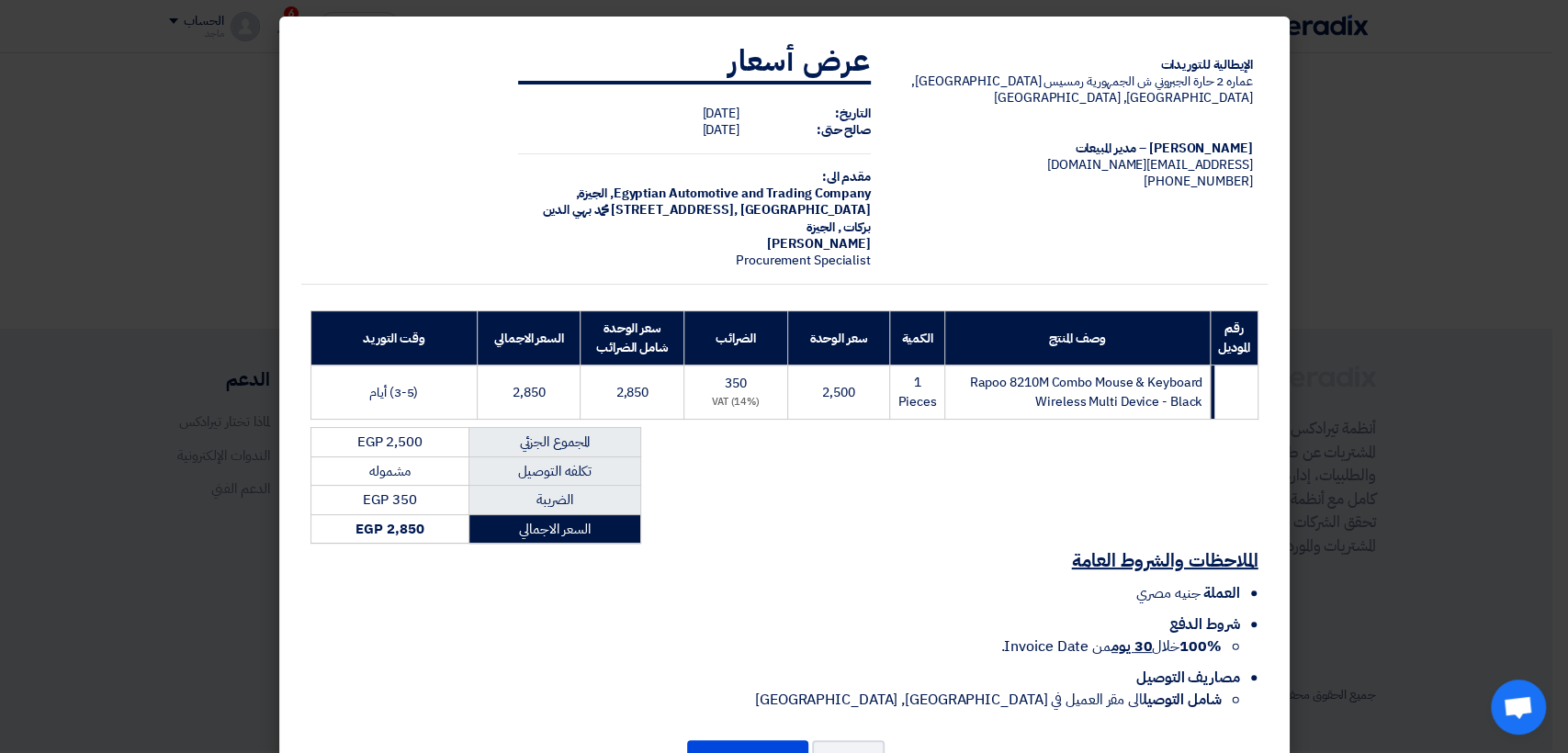
click at [1308, 485] on modal-container "الإيطالية للتوريدات عماره 2 حارة الجبروني ش الجمهورية رمسيس ال[GEOGRAPHIC_DATA]…" at bounding box center [784, 376] width 1568 height 753
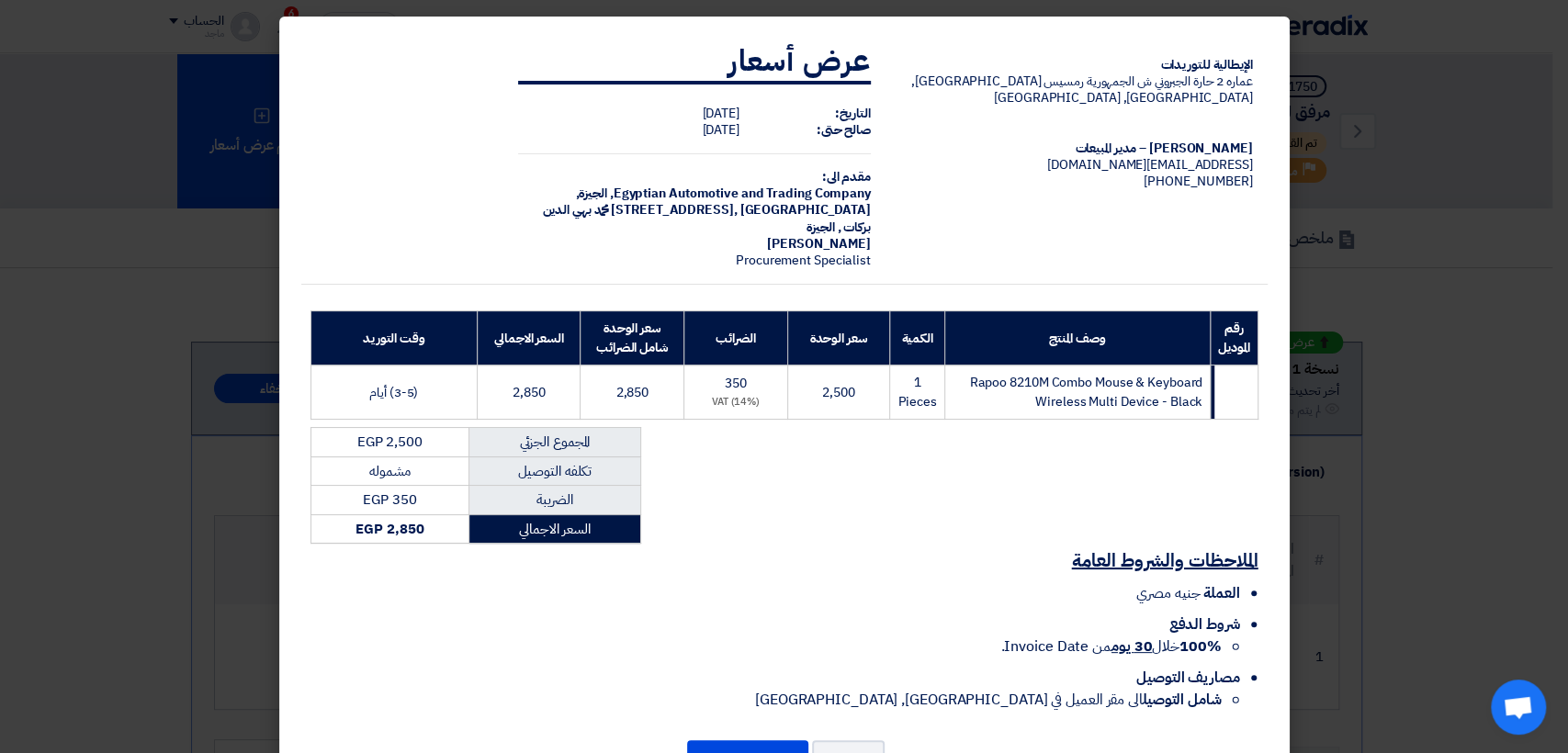
click at [1492, 437] on modal-container "الإيطالية للتوريدات عماره 2 حارة الجبروني ش الجمهورية رمسيس ال[GEOGRAPHIC_DATA]…" at bounding box center [784, 376] width 1568 height 753
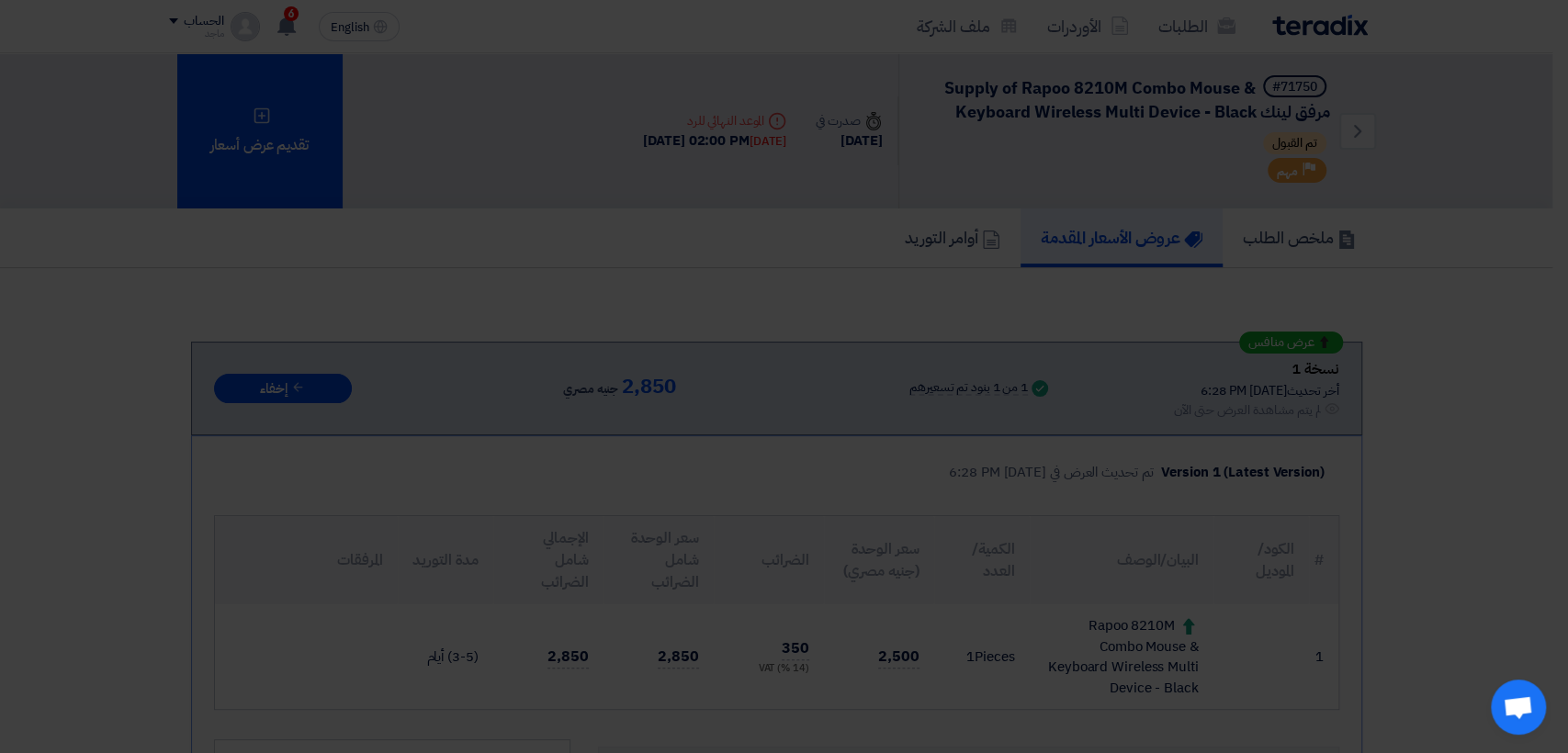
click at [1492, 437] on modal-container "الإيطالية للتوريدات عماره 2 حارة الجبروني ش الجمهورية رمسيس ال[GEOGRAPHIC_DATA]…" at bounding box center [784, 376] width 1568 height 753
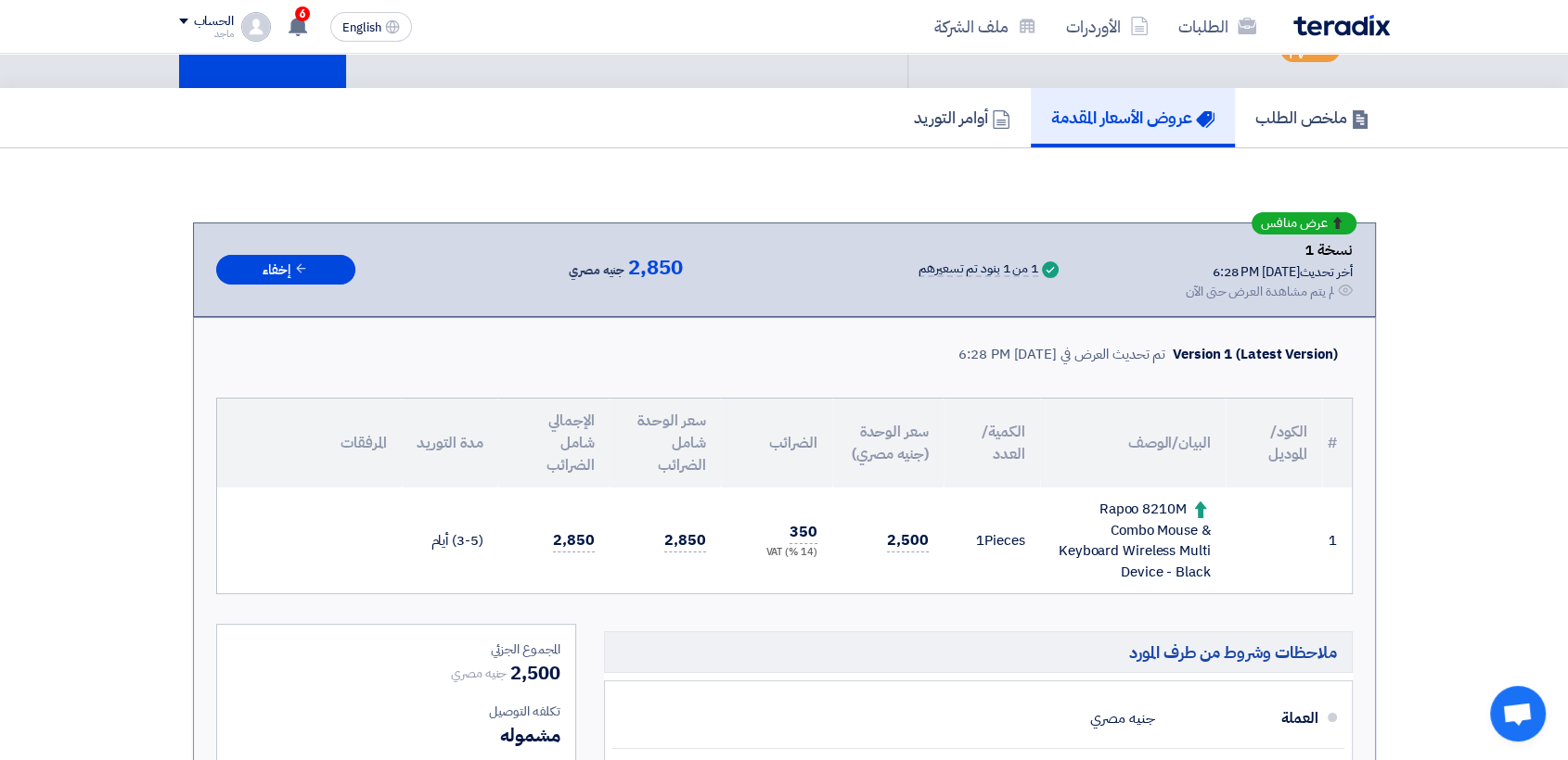
scroll to position [167, 0]
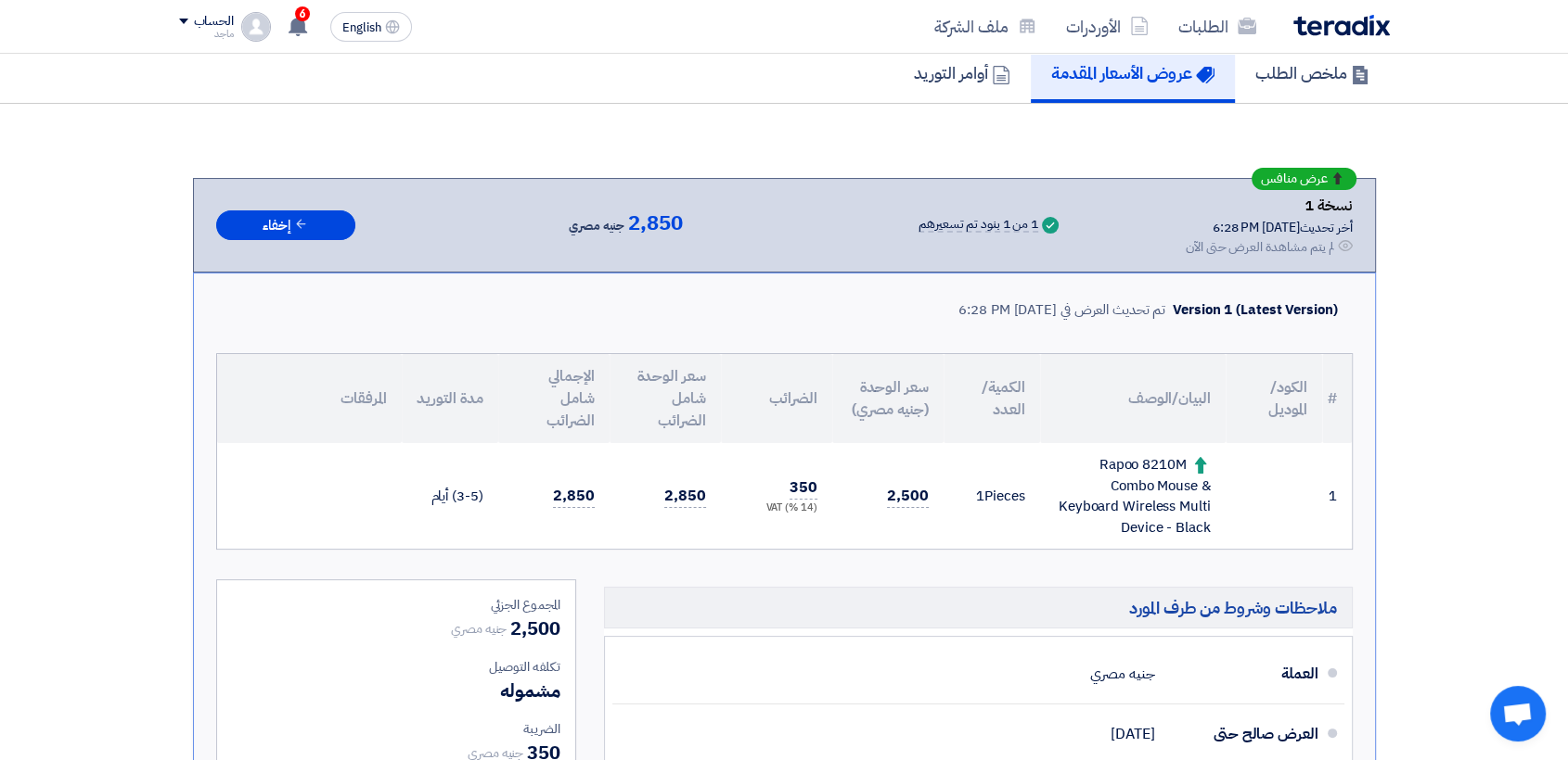
click at [1492, 436] on section "عرض منافس نسخة 1 أخر تحديث [DATE] 6:28 PM Offer is Seen لم يتم مشاهدة العرض حتى…" at bounding box center [784, 577] width 1568 height 947
